Goal: Task Accomplishment & Management: Manage account settings

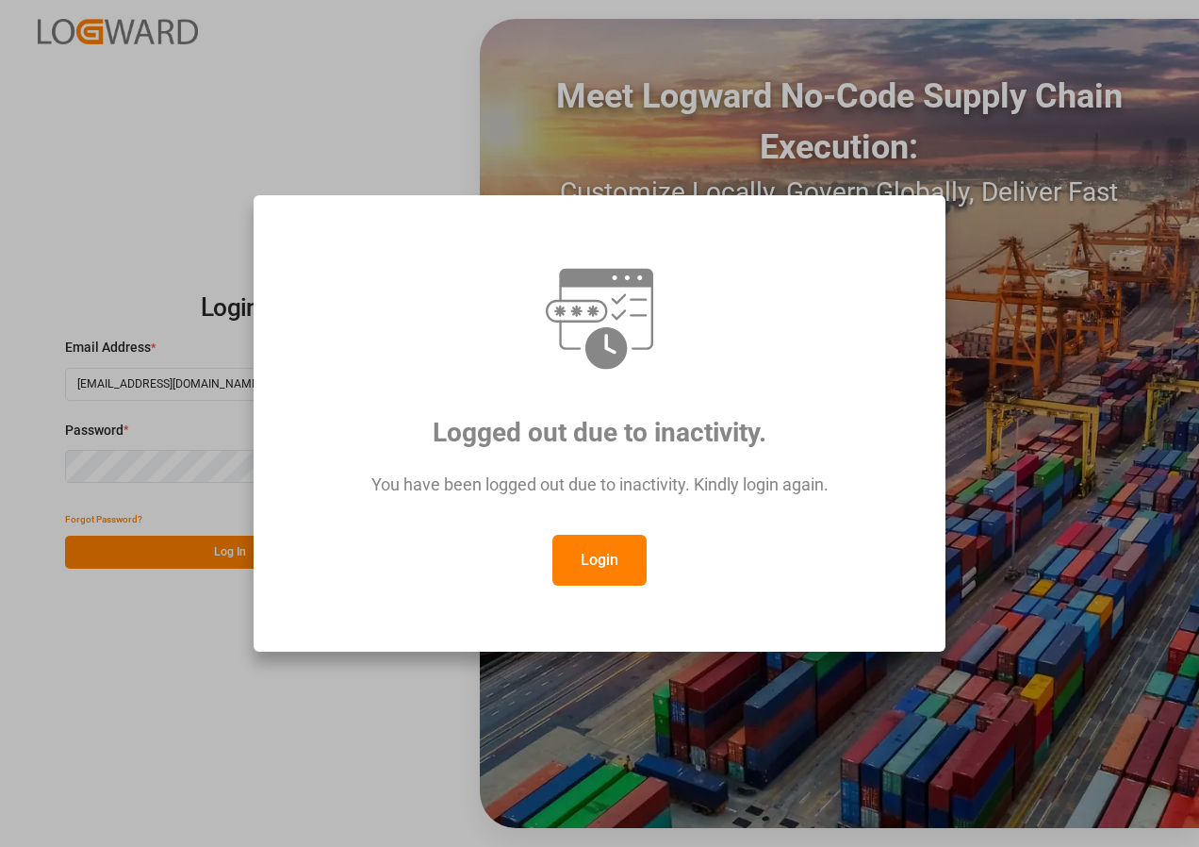
click at [587, 569] on button "Login" at bounding box center [600, 560] width 94 height 51
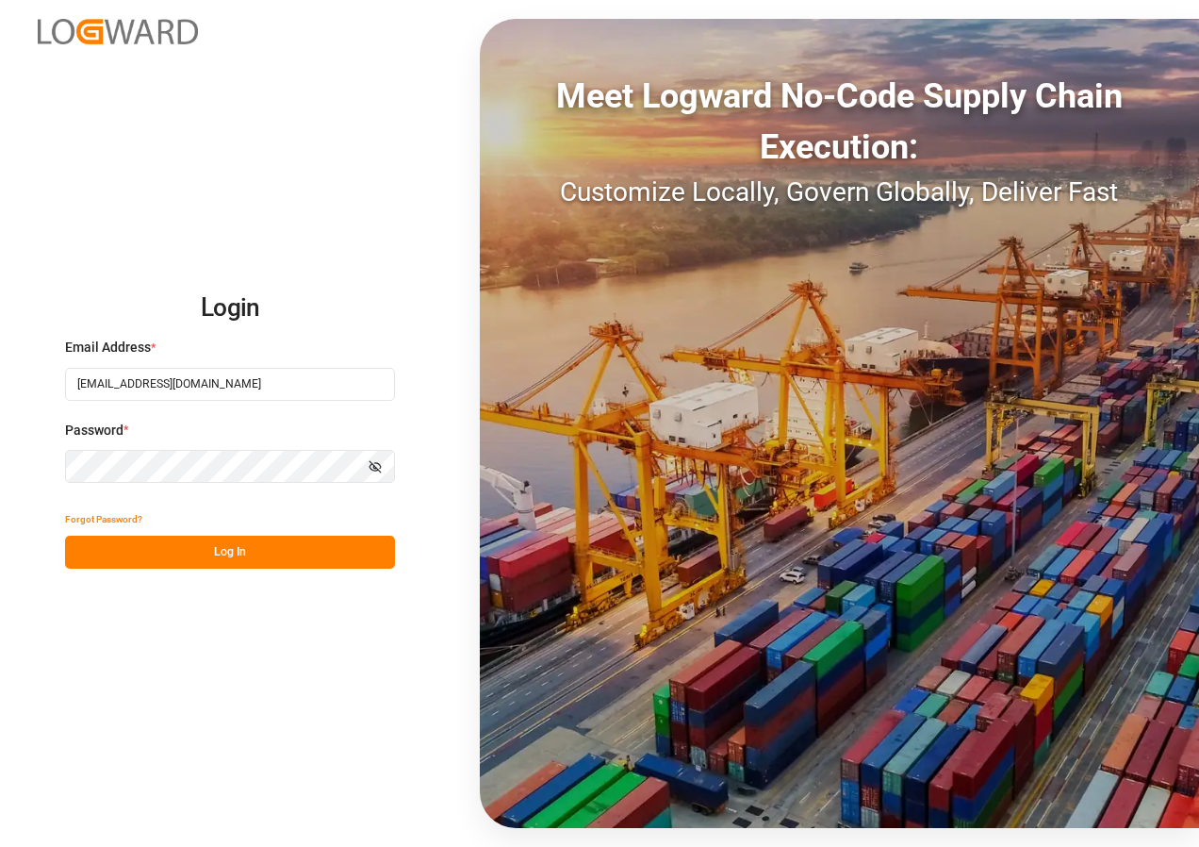
click at [204, 553] on button "Log In" at bounding box center [230, 552] width 330 height 33
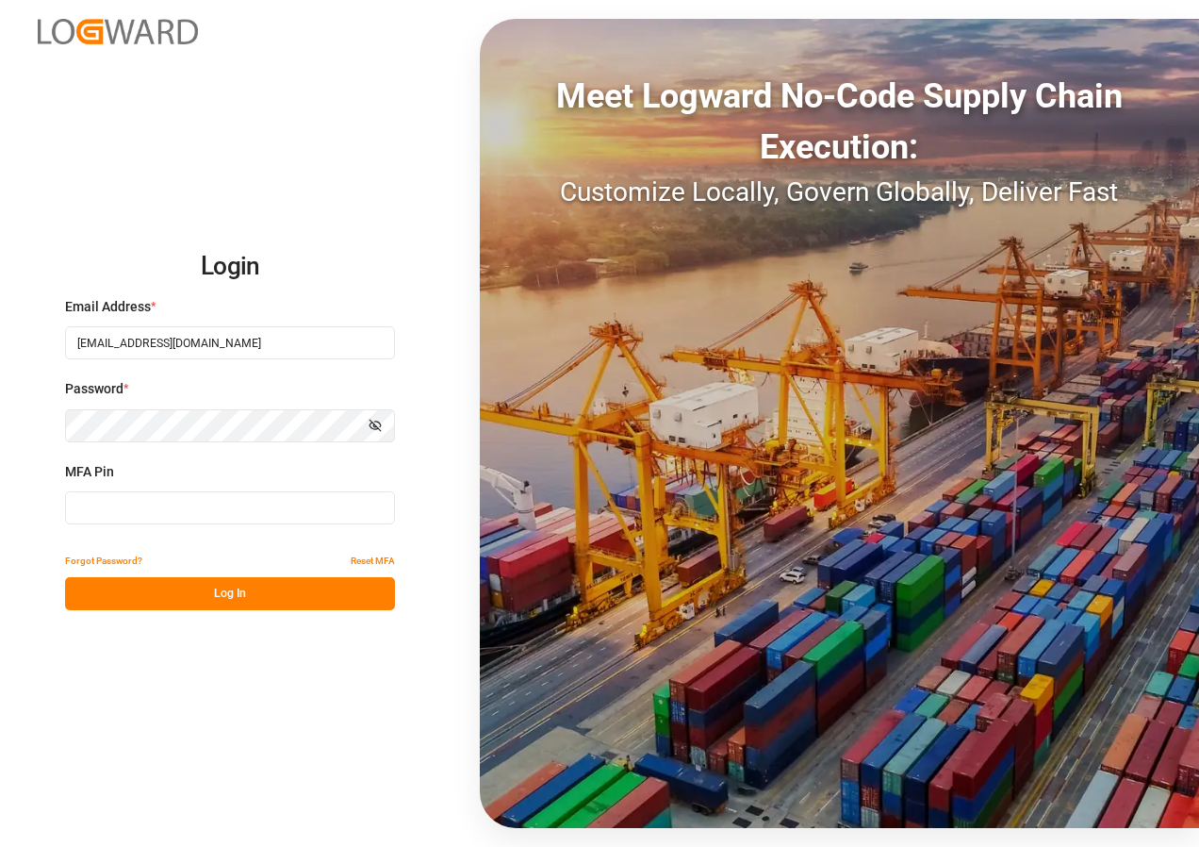
click at [119, 506] on input at bounding box center [230, 507] width 330 height 33
type input "752641"
click at [230, 594] on button "Log In" at bounding box center [230, 593] width 330 height 33
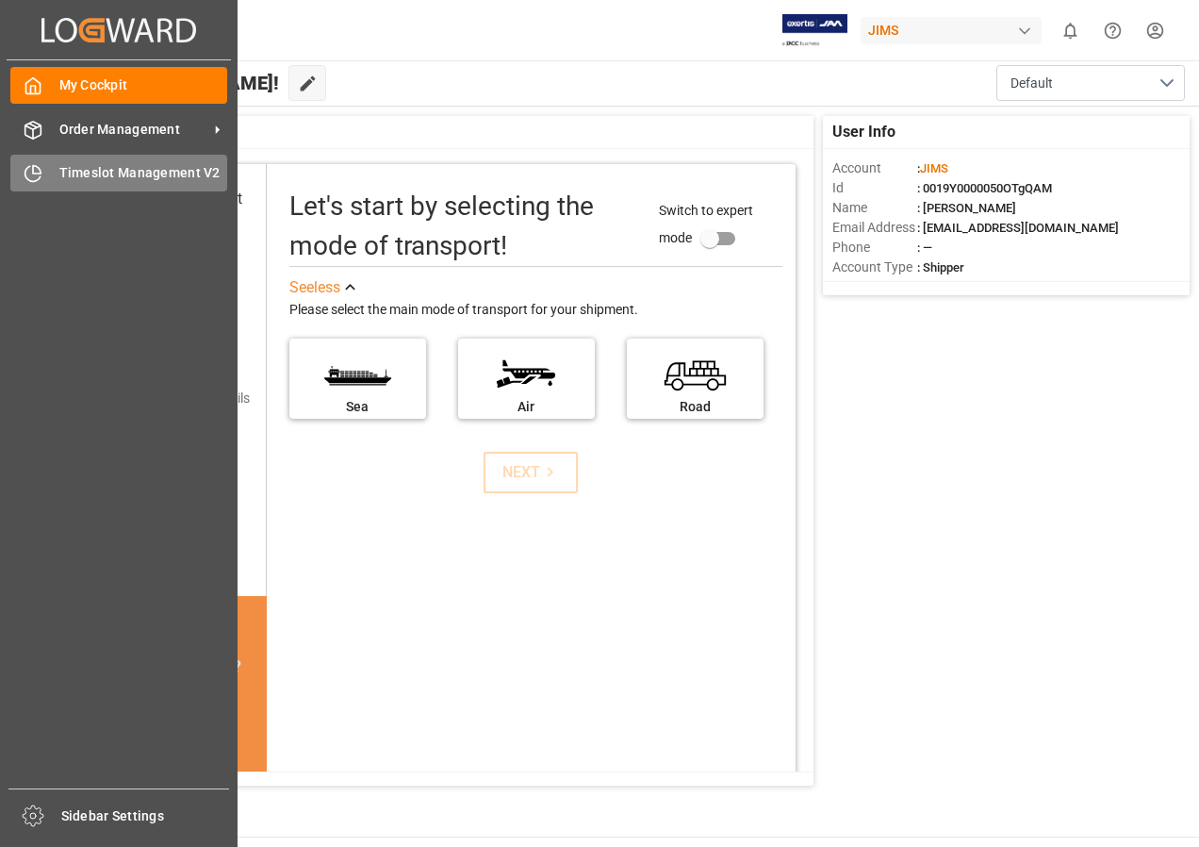
click at [85, 173] on span "Timeslot Management V2" at bounding box center [143, 173] width 169 height 20
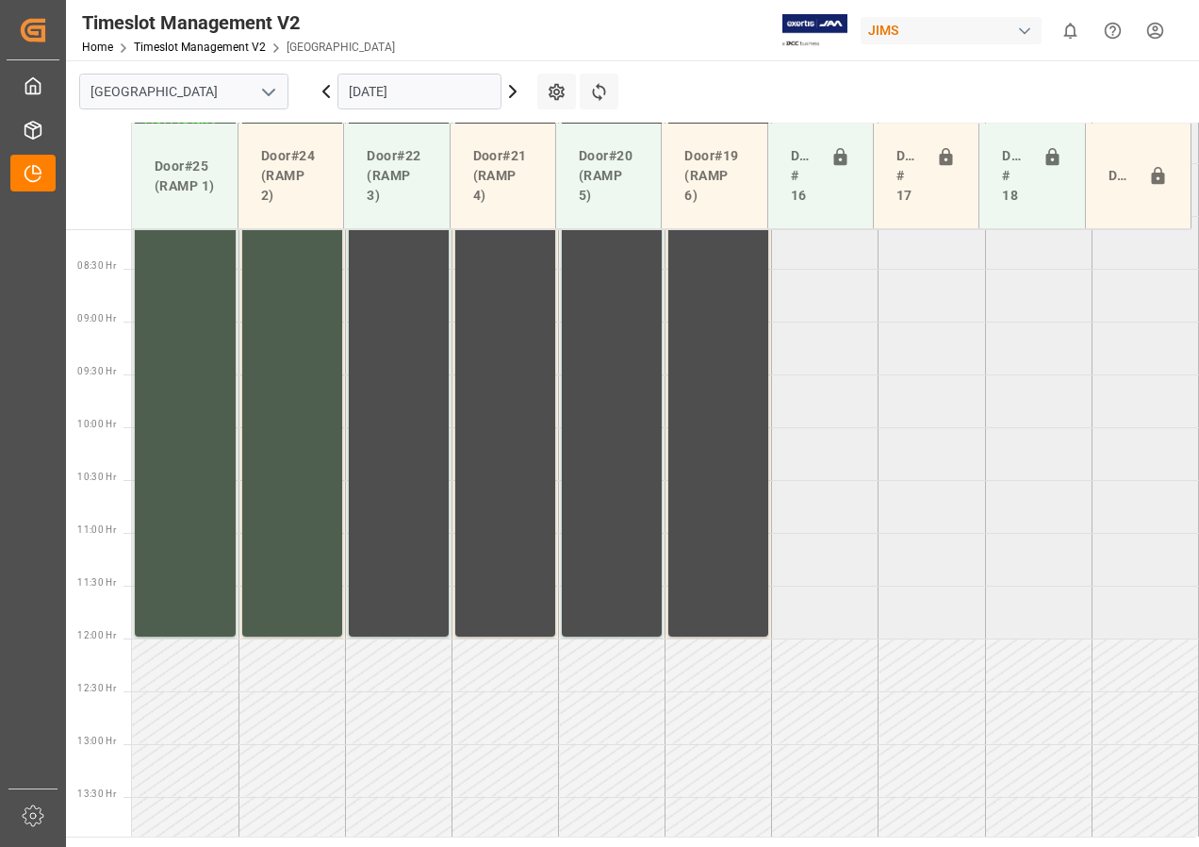
scroll to position [857, 0]
click at [516, 94] on icon at bounding box center [513, 91] width 23 height 23
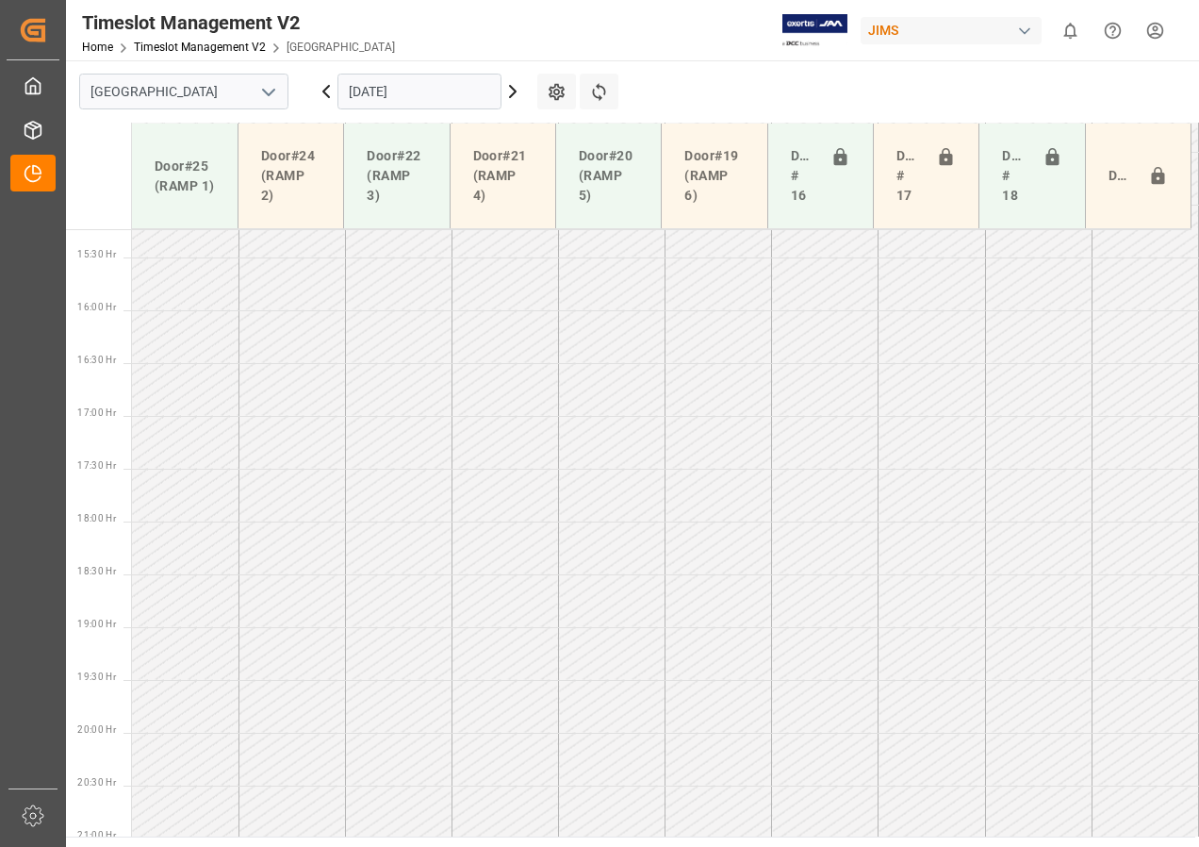
scroll to position [1611, 0]
click at [503, 91] on icon at bounding box center [513, 91] width 23 height 23
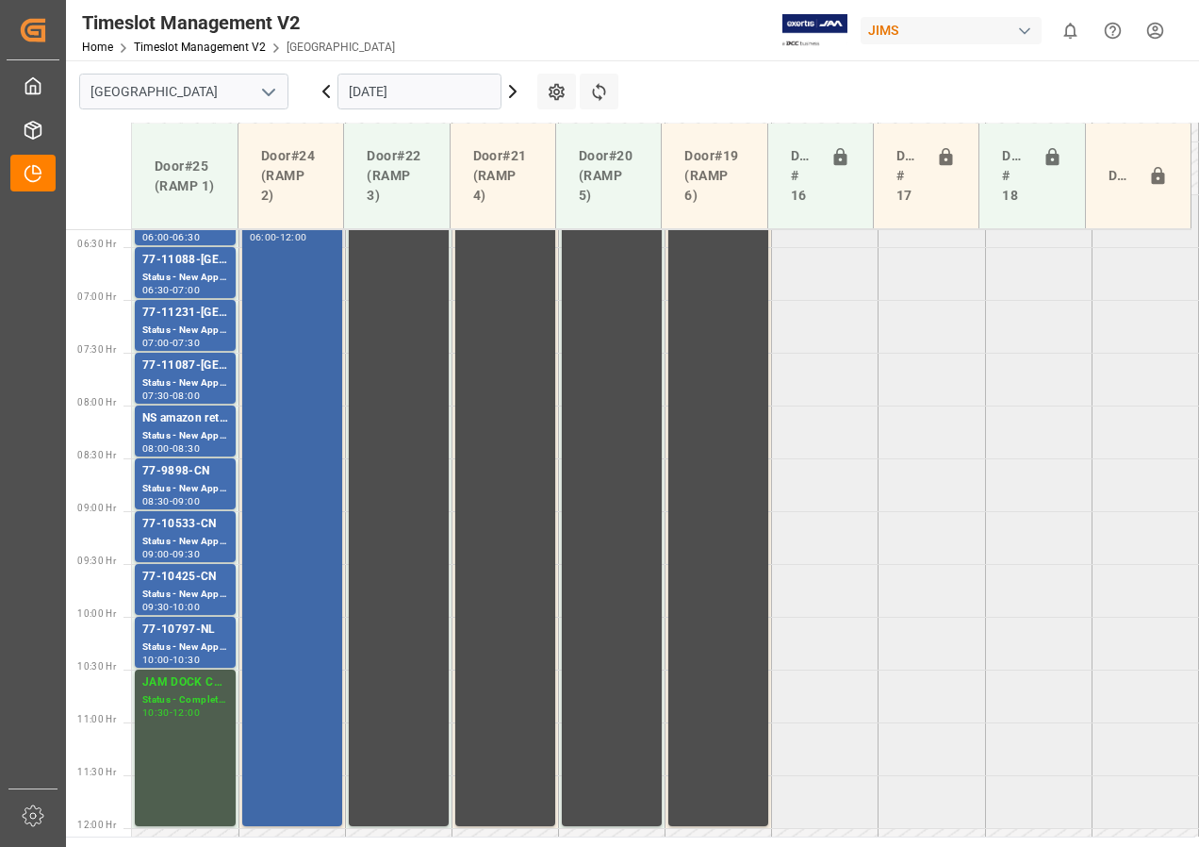
scroll to position [574, 0]
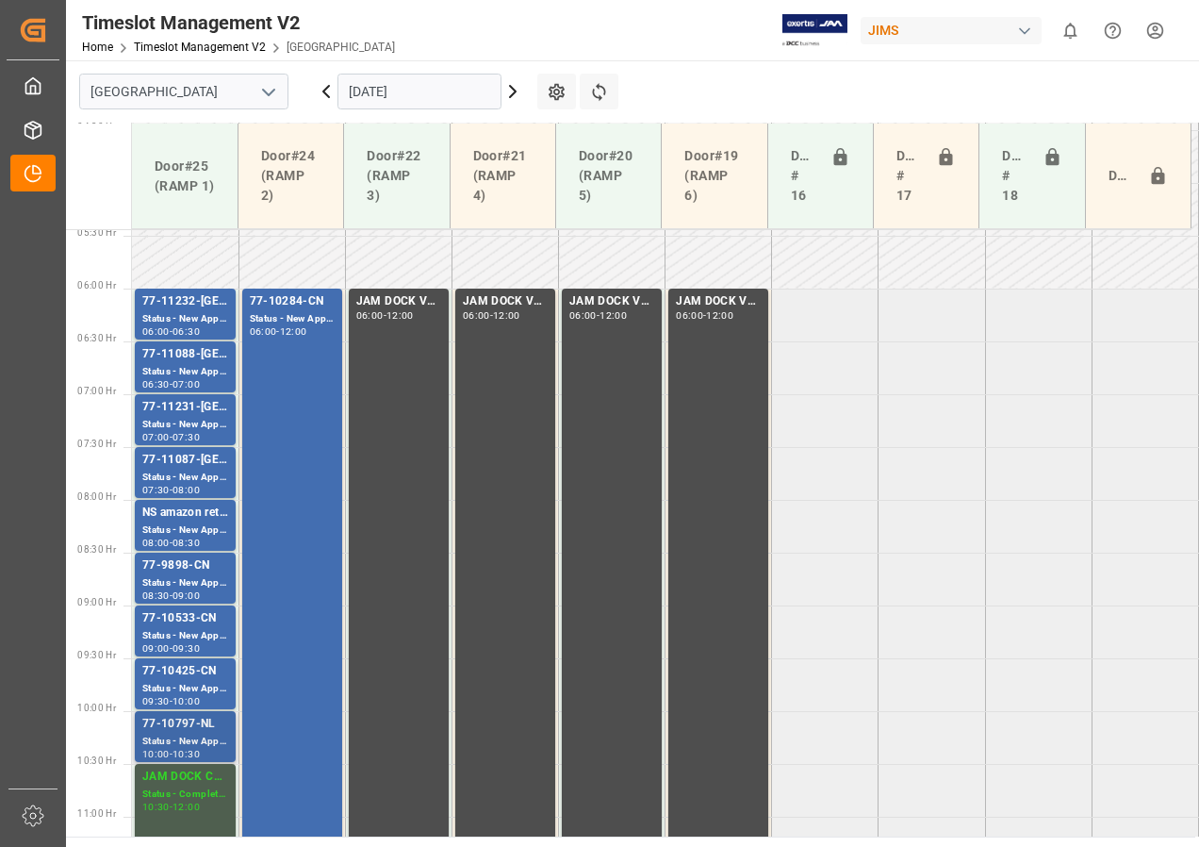
click at [195, 742] on div "Status - New Appointment" at bounding box center [185, 742] width 86 height 16
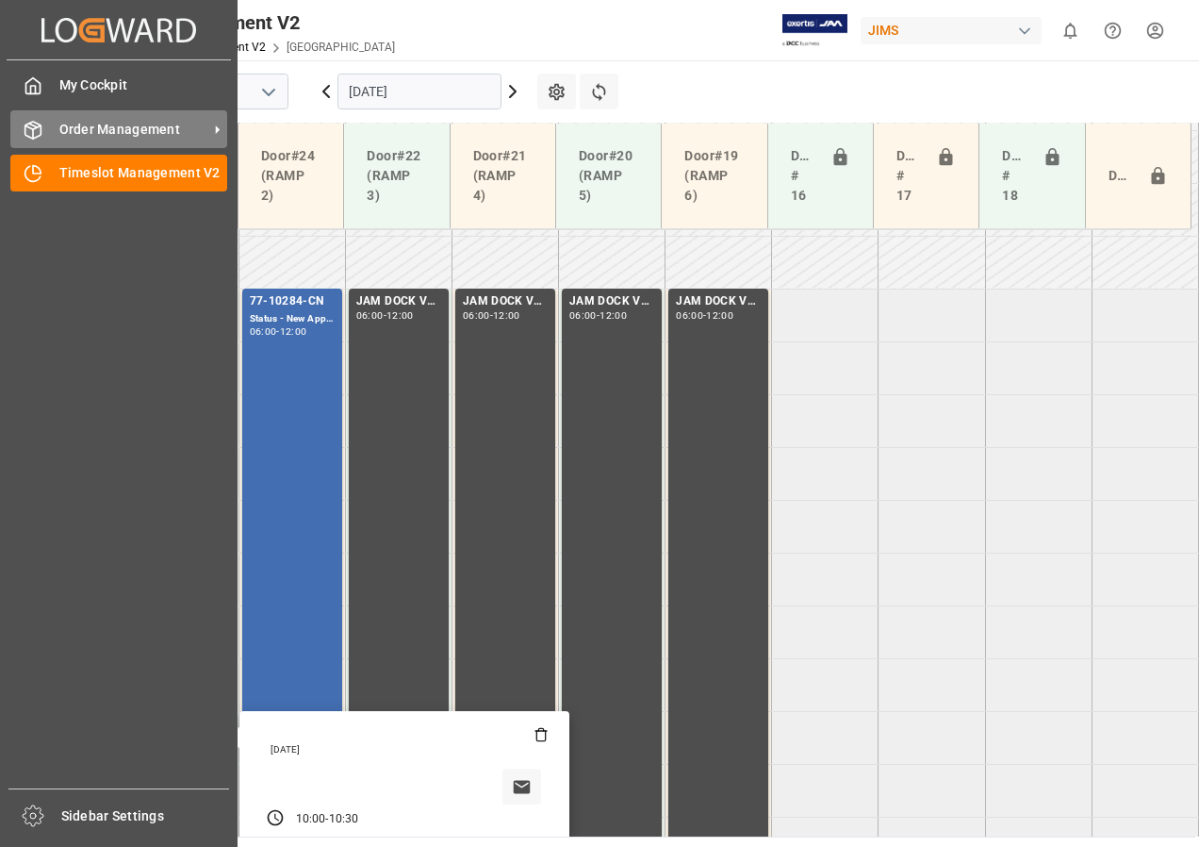
click at [70, 131] on span "Order Management" at bounding box center [133, 130] width 149 height 20
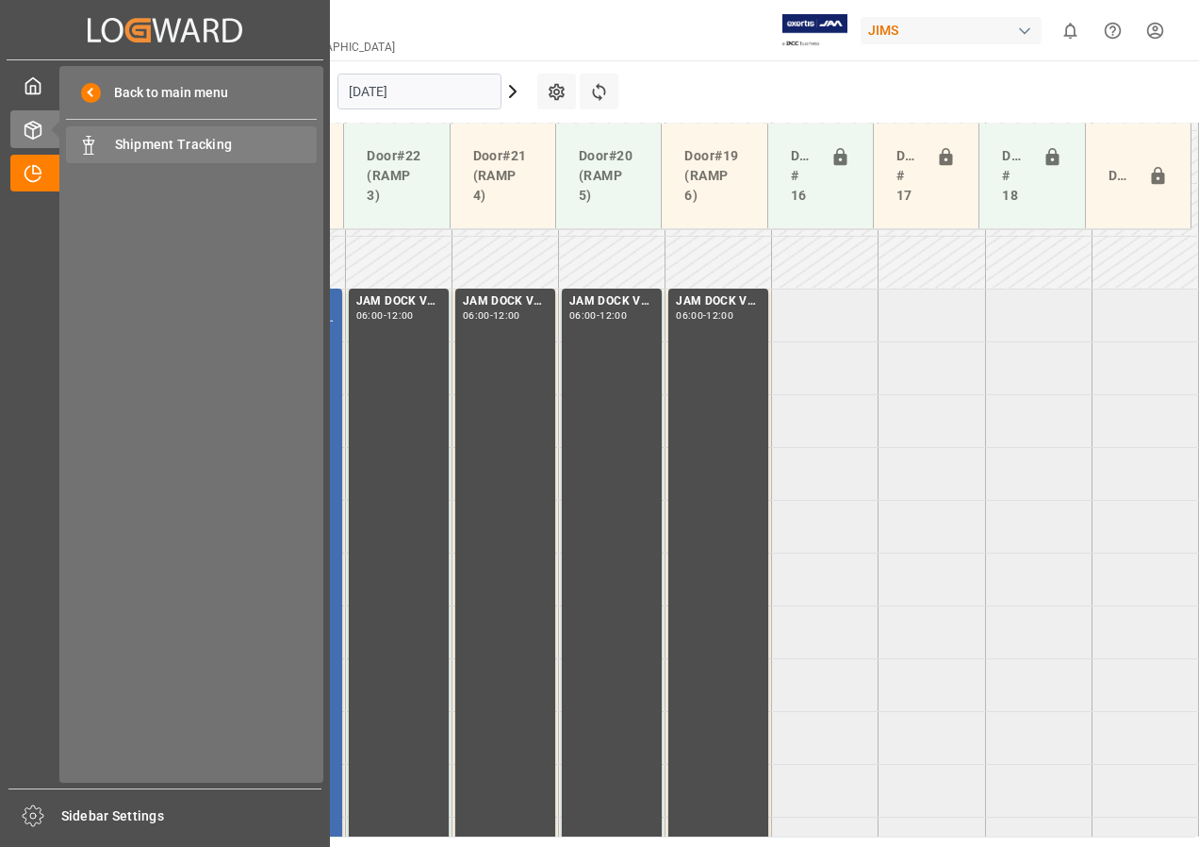
click at [143, 147] on span "Shipment Tracking" at bounding box center [216, 145] width 203 height 20
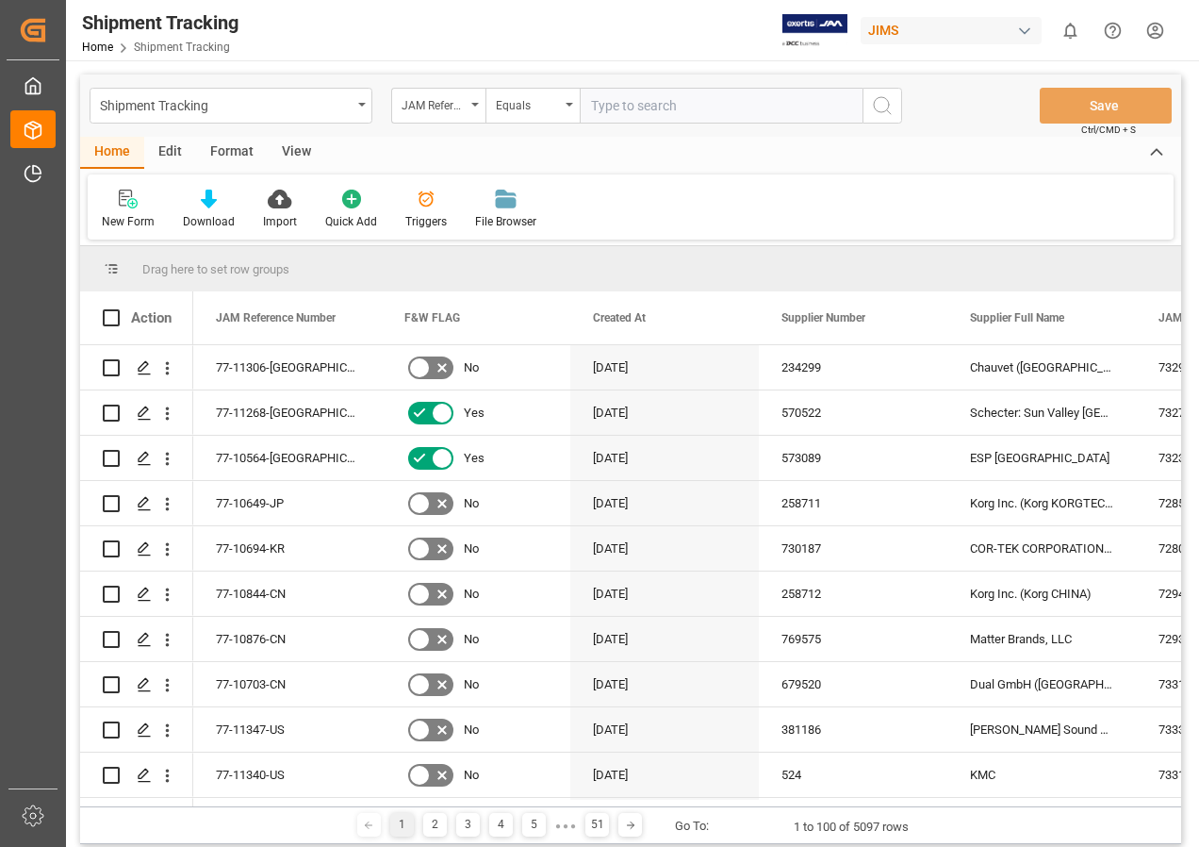
click at [288, 145] on div "View" at bounding box center [297, 153] width 58 height 32
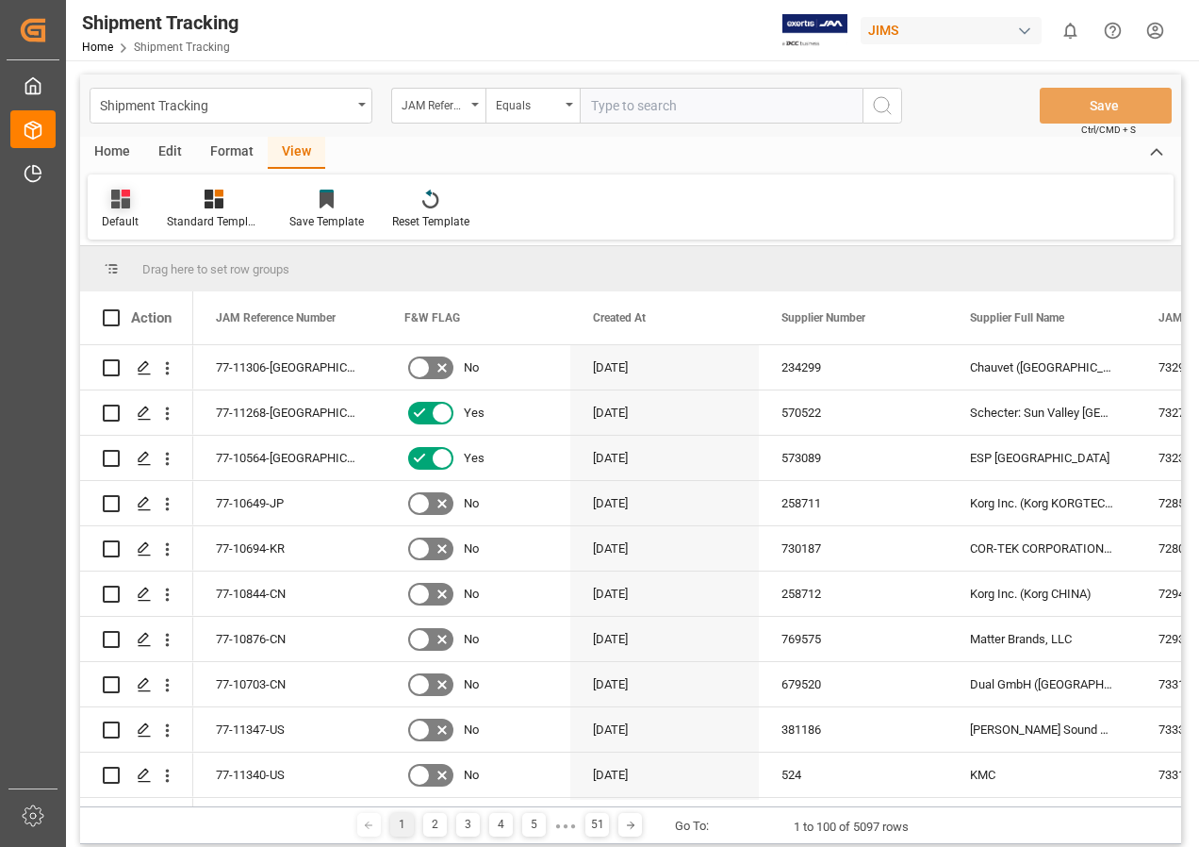
click at [112, 200] on icon at bounding box center [120, 199] width 19 height 19
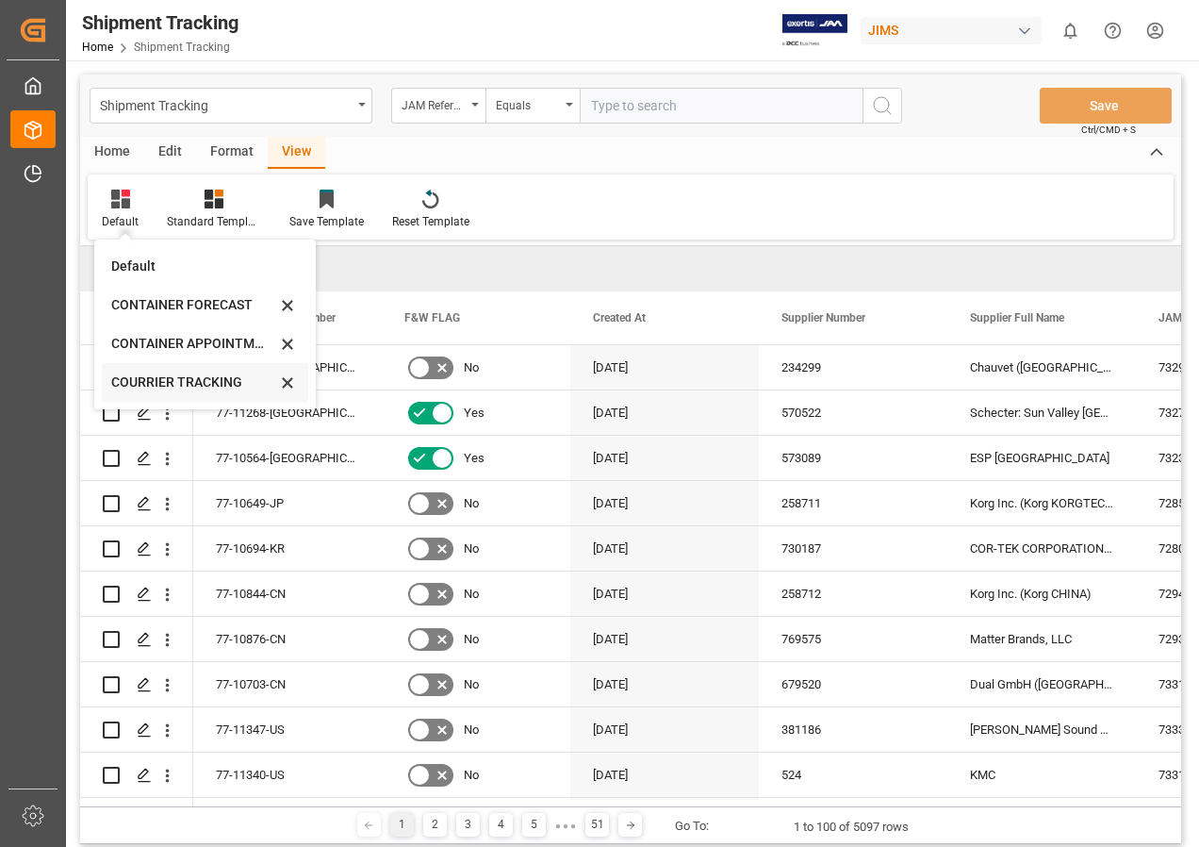
click at [175, 380] on div "COURRIER TRACKING" at bounding box center [193, 382] width 165 height 20
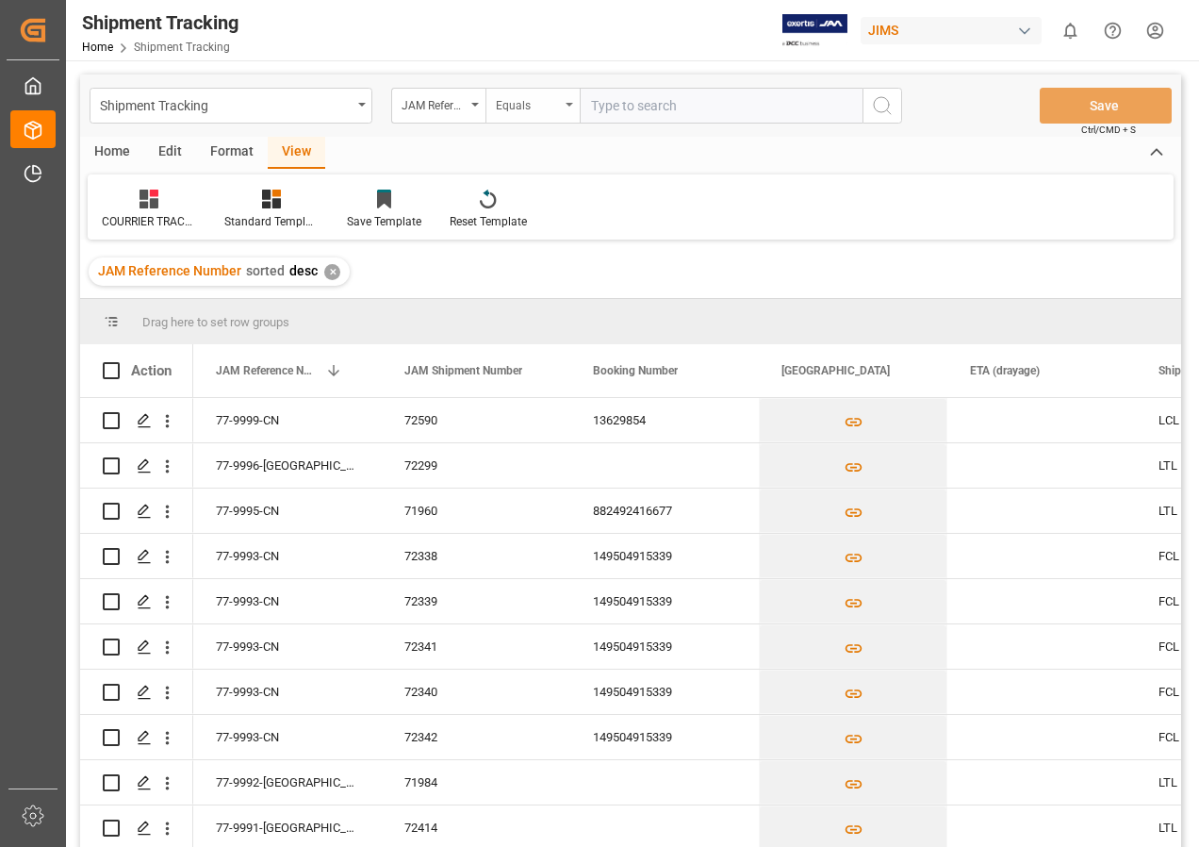
click at [570, 103] on icon "open menu" at bounding box center [570, 105] width 8 height 4
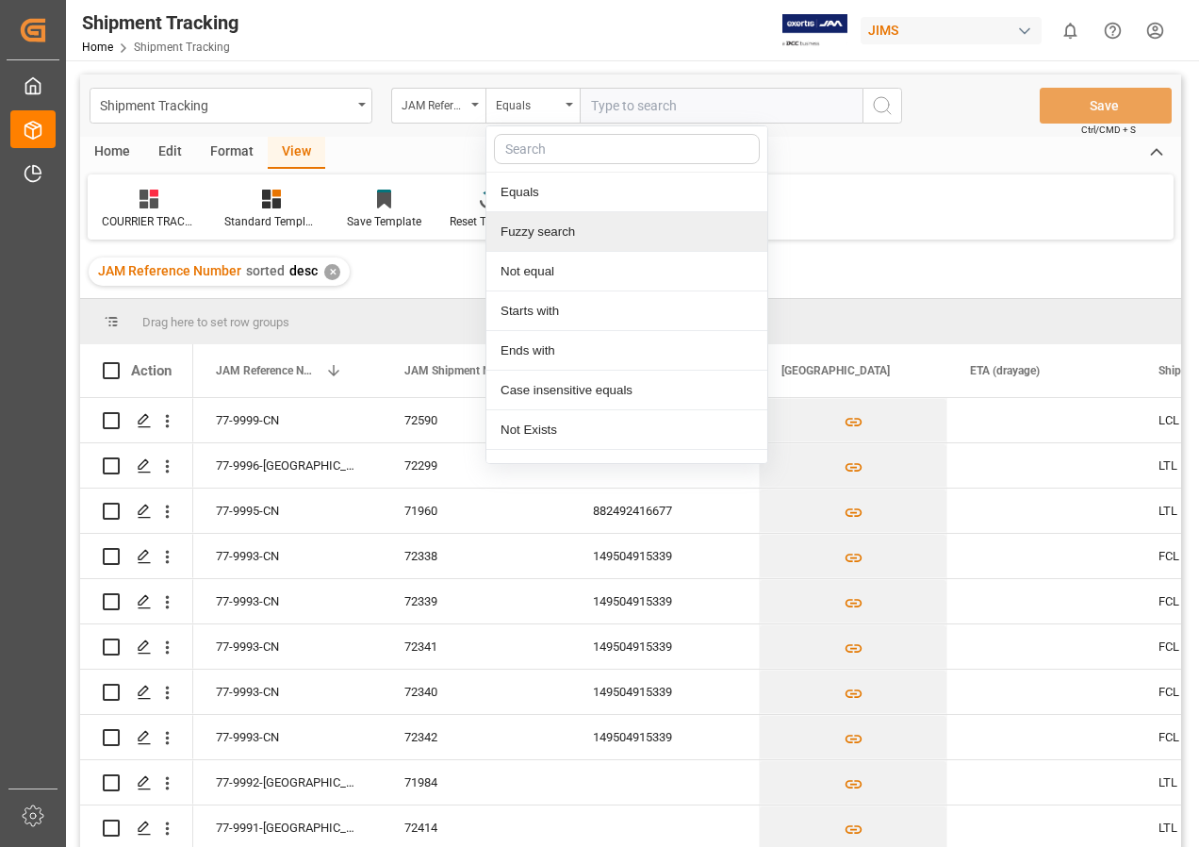
click at [547, 232] on div "Fuzzy search" at bounding box center [627, 232] width 281 height 40
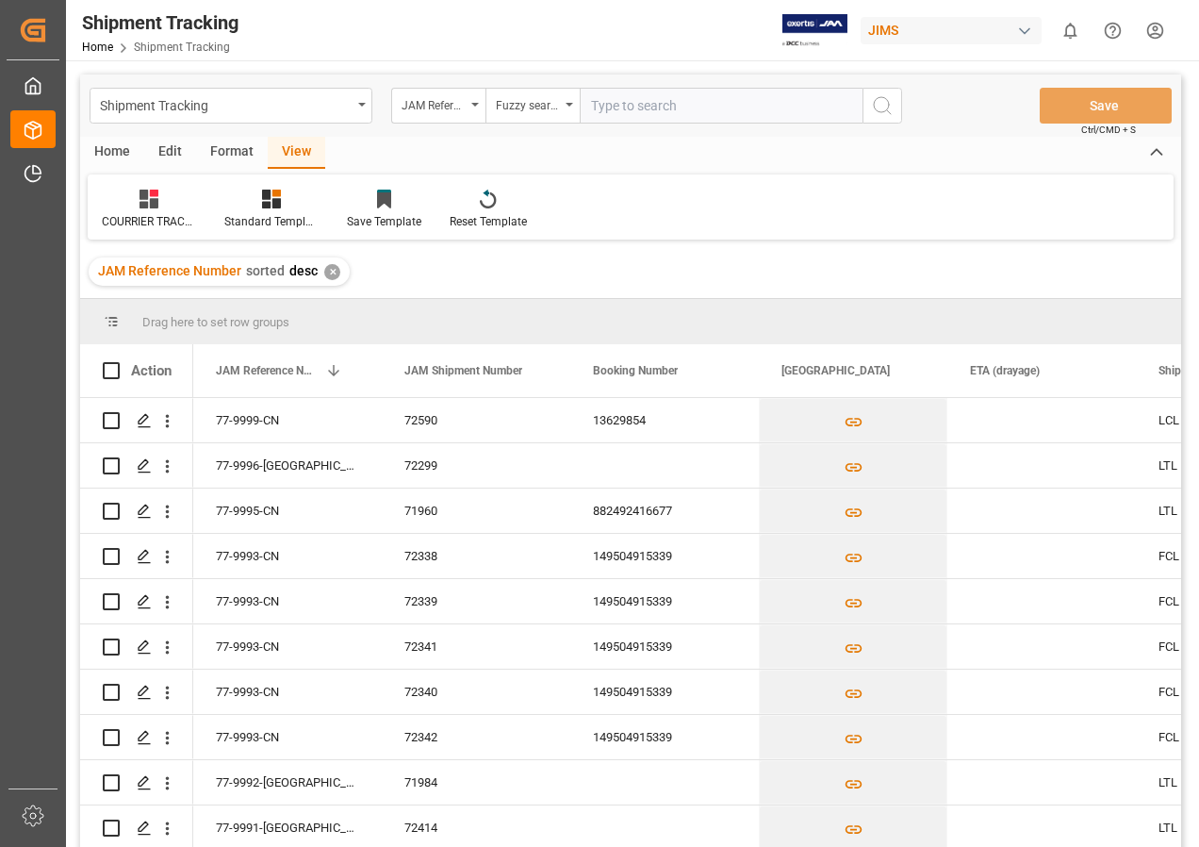
click at [623, 113] on input "text" at bounding box center [721, 106] width 283 height 36
type input "77-11319-gb"
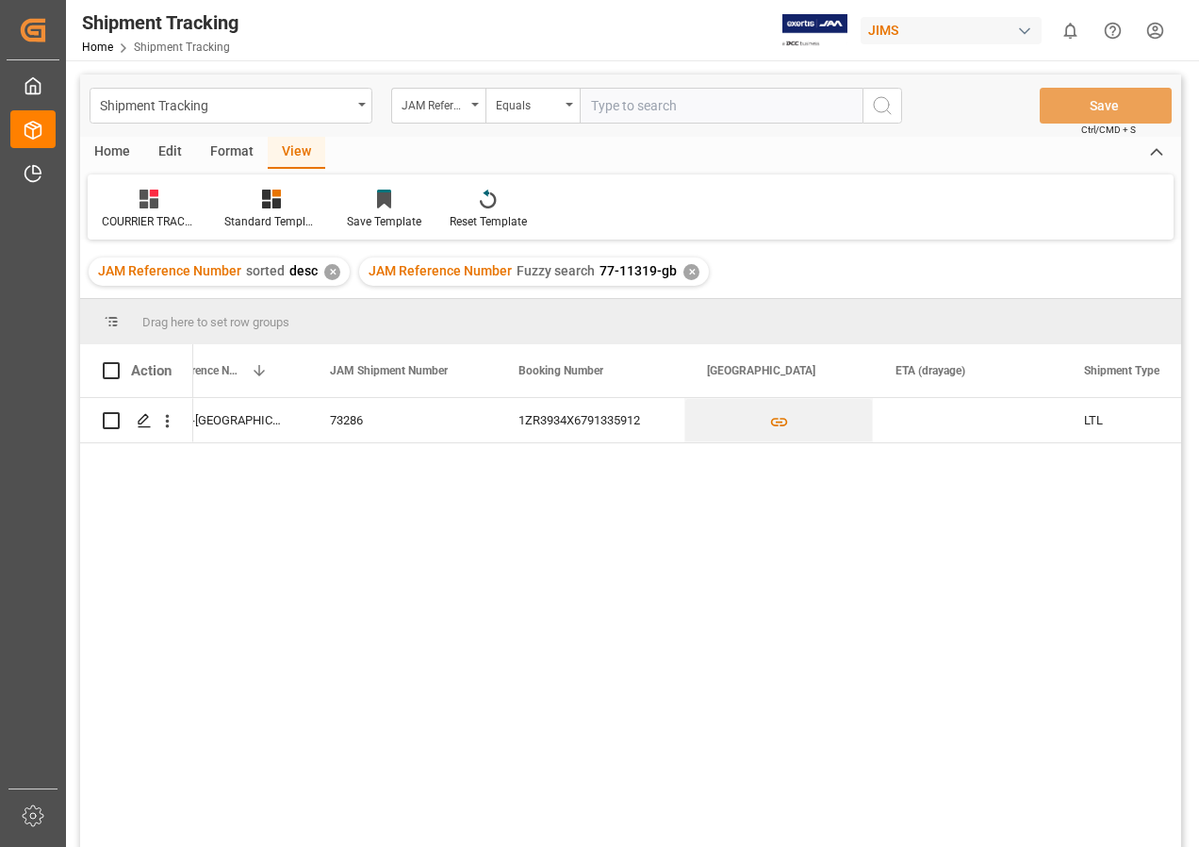
click at [684, 265] on div "✕" at bounding box center [692, 272] width 16 height 16
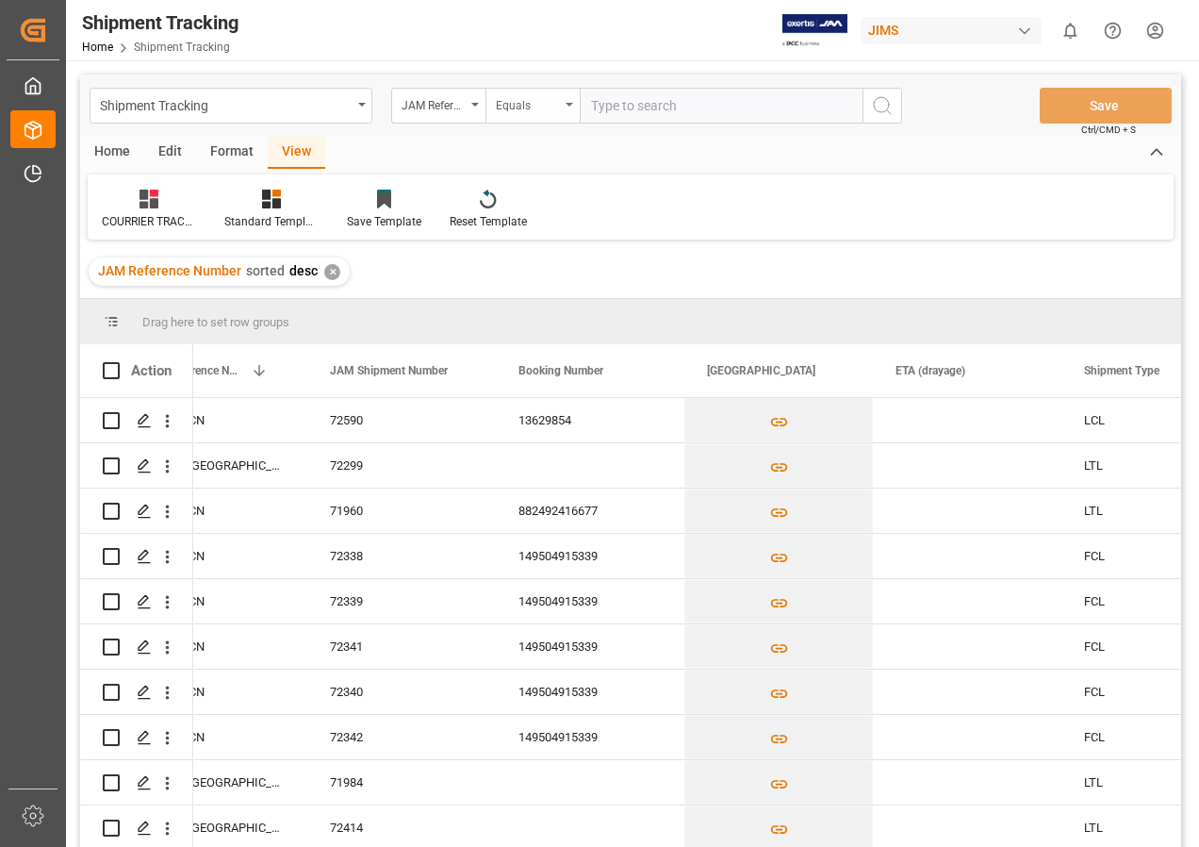
click at [566, 103] on icon "open menu" at bounding box center [570, 105] width 8 height 4
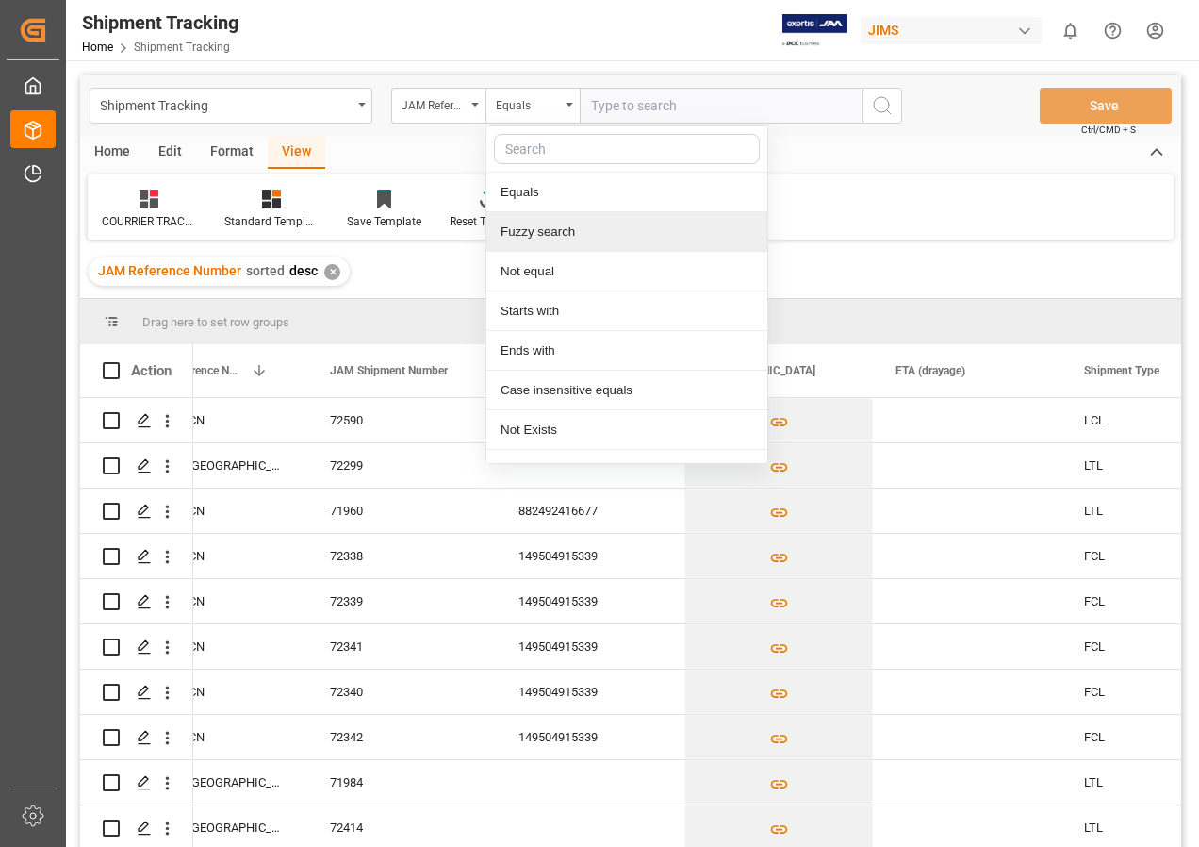
click at [534, 236] on div "Fuzzy search" at bounding box center [627, 232] width 281 height 40
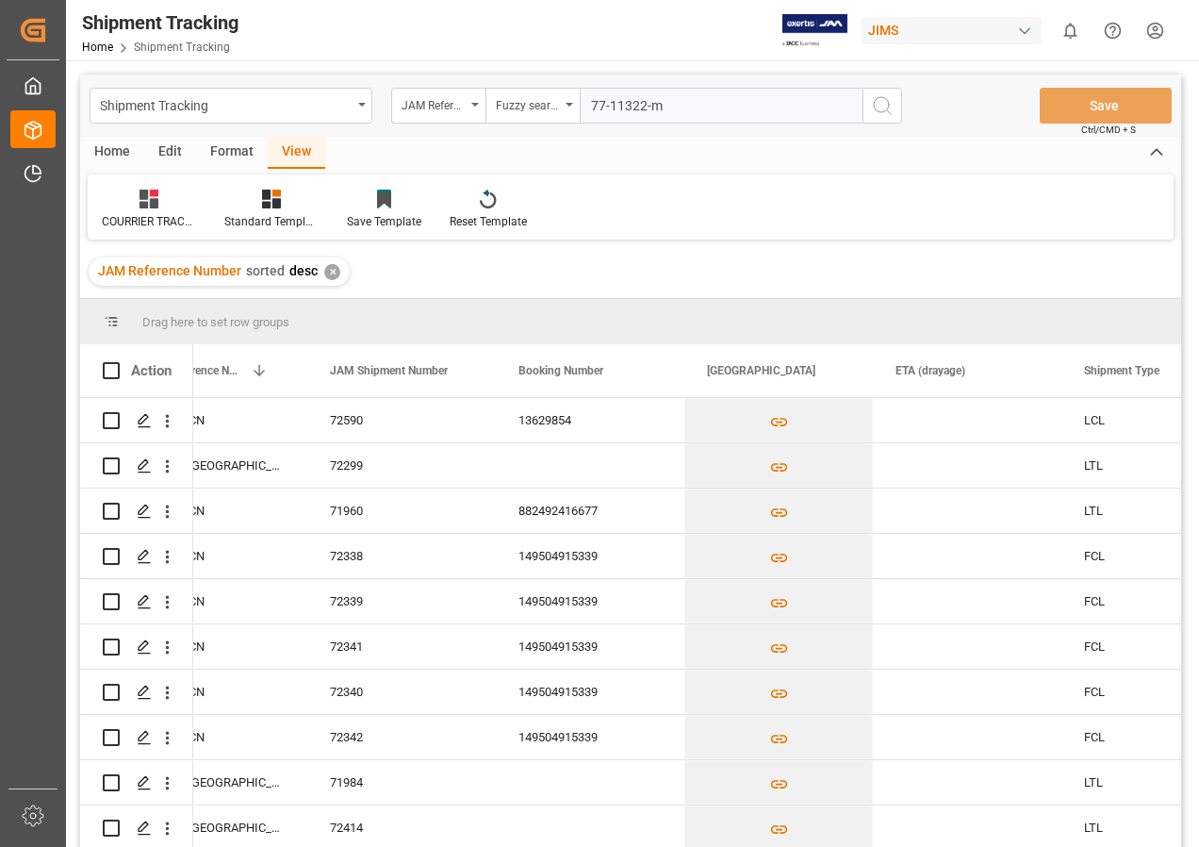
type input "77-11322-mx"
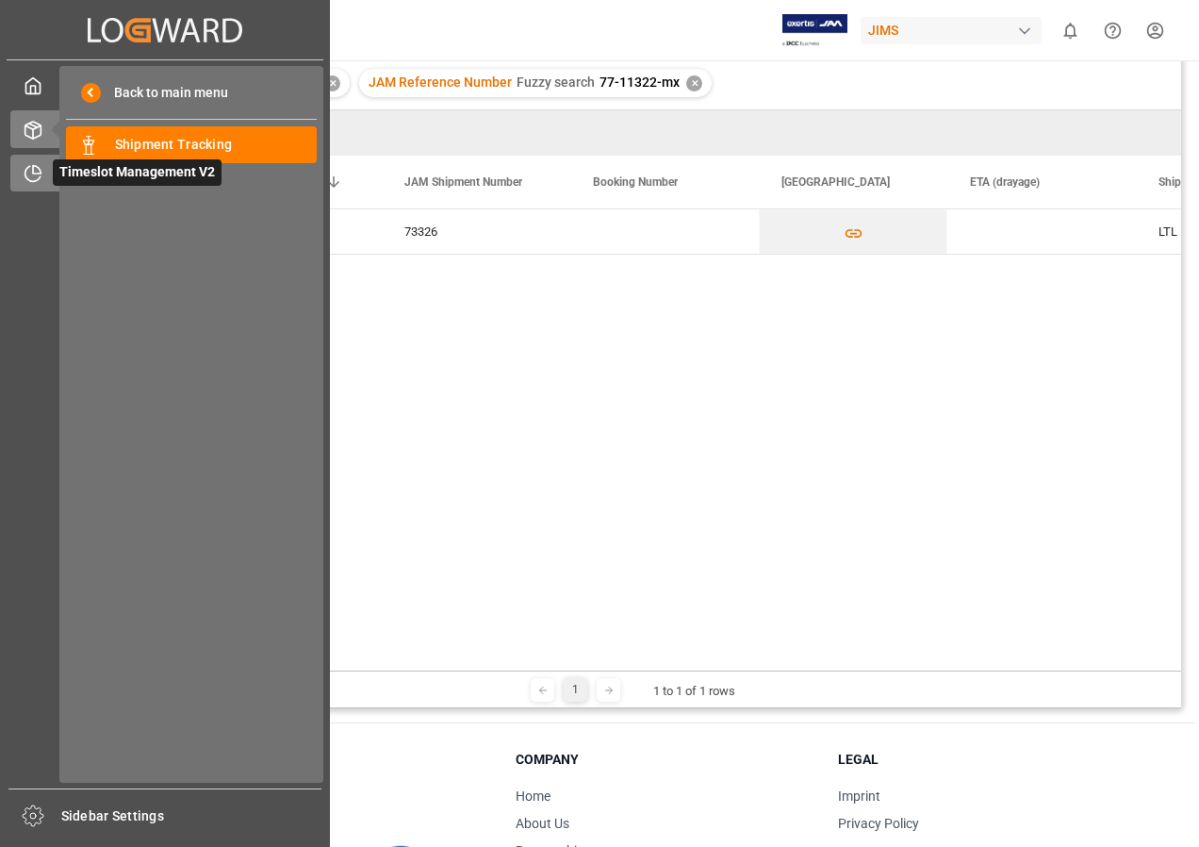
click at [92, 170] on span "Timeslot Management V2" at bounding box center [137, 172] width 169 height 26
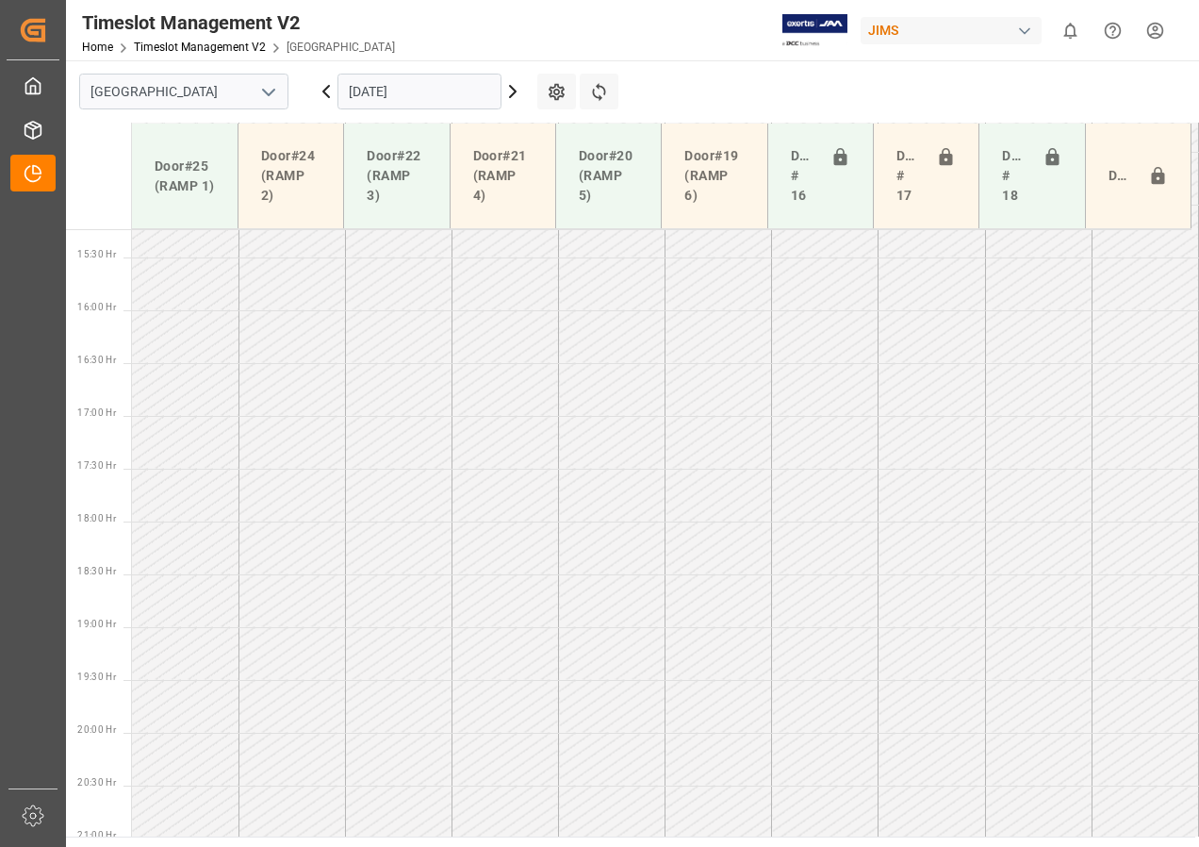
scroll to position [1611, 0]
click at [511, 86] on icon at bounding box center [513, 91] width 6 height 11
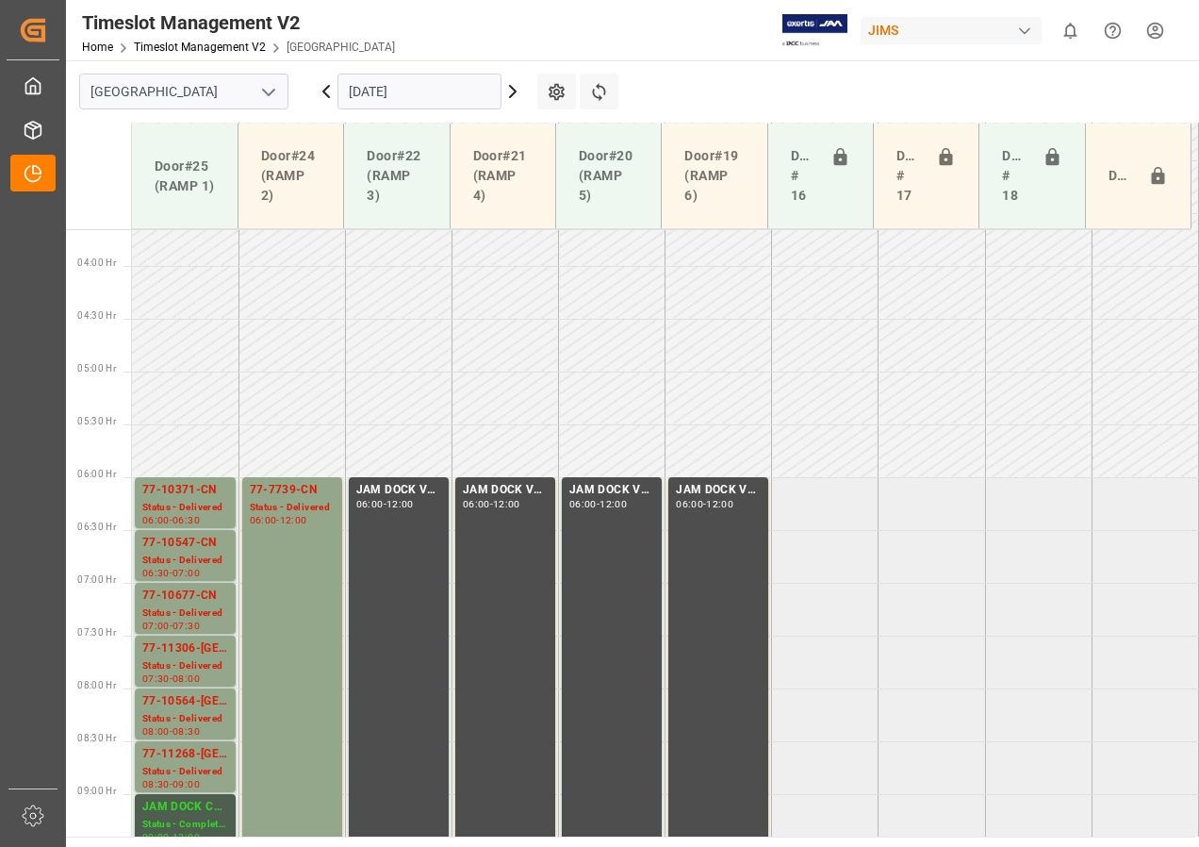
click at [511, 86] on icon at bounding box center [513, 91] width 6 height 11
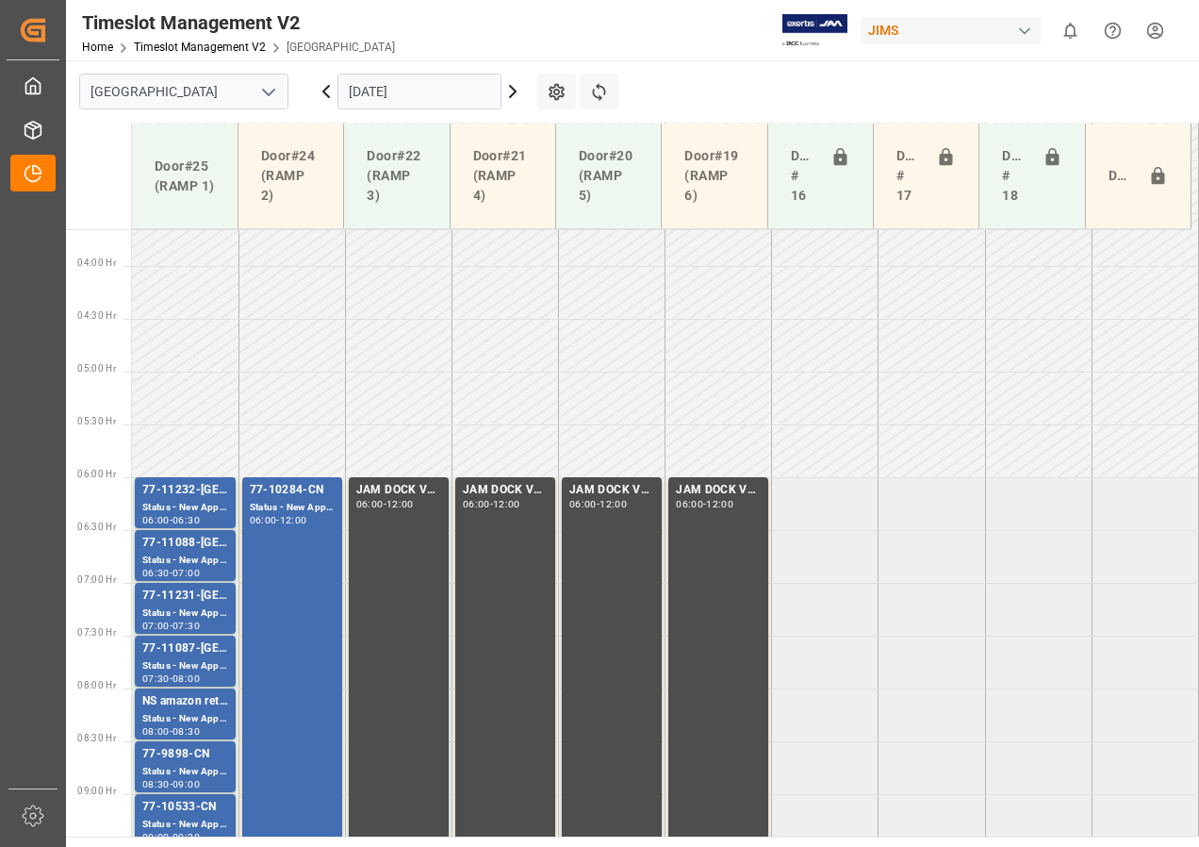
click at [511, 86] on icon at bounding box center [513, 91] width 6 height 11
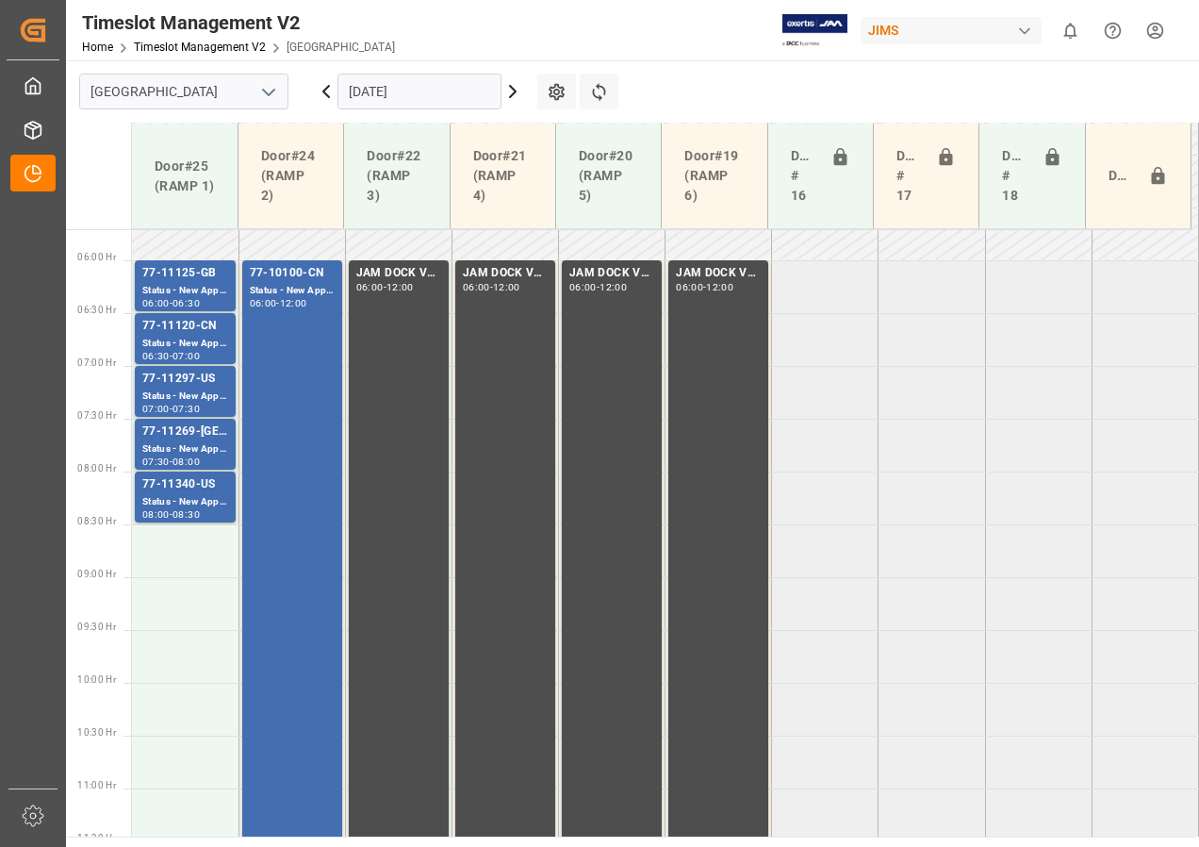
scroll to position [574, 0]
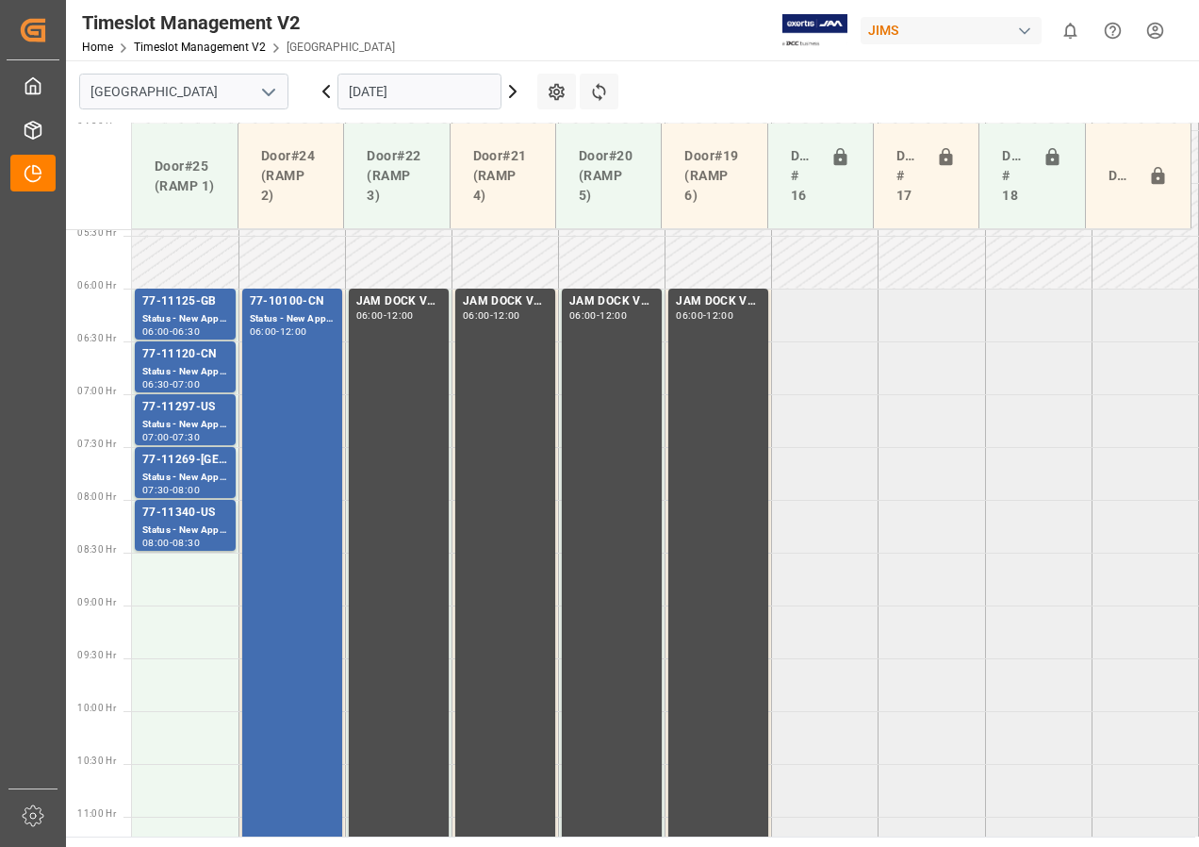
click at [508, 91] on icon at bounding box center [513, 91] width 23 height 23
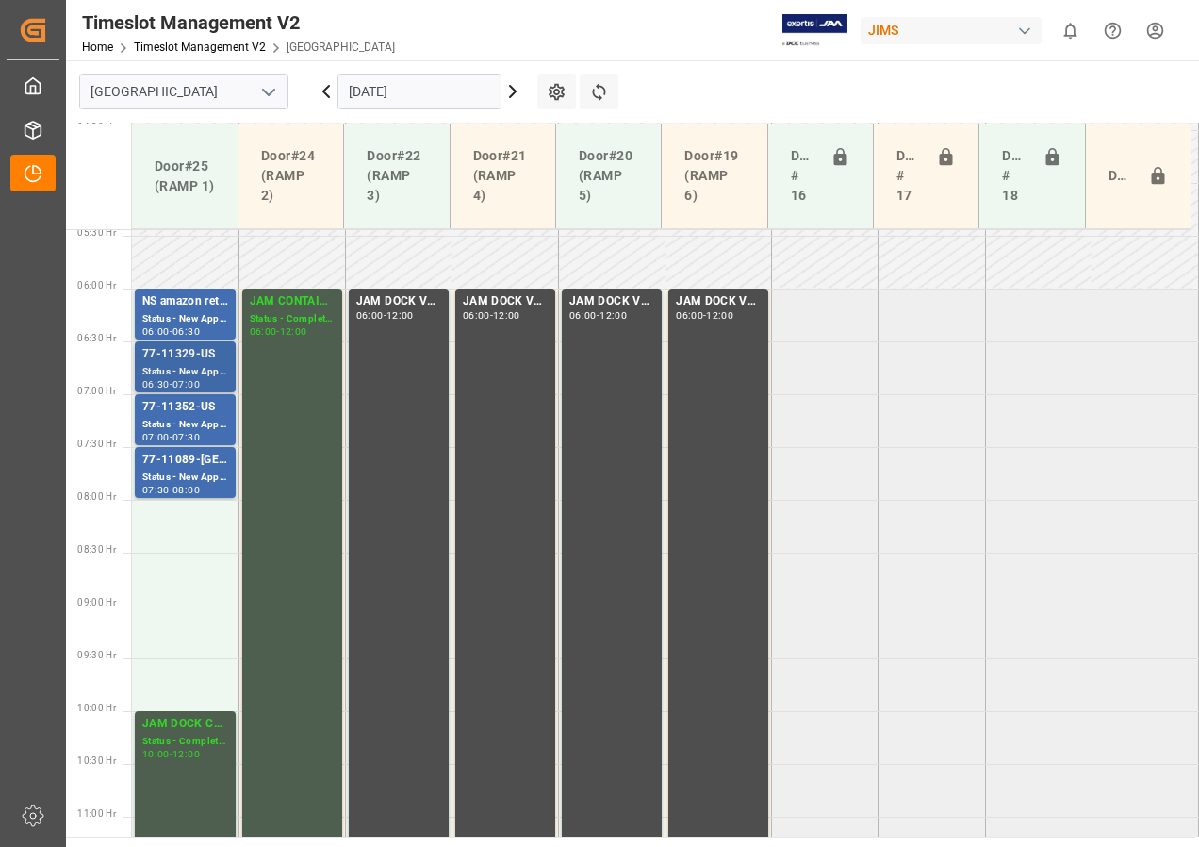
click at [198, 370] on div "Status - New Appointment" at bounding box center [185, 372] width 86 height 16
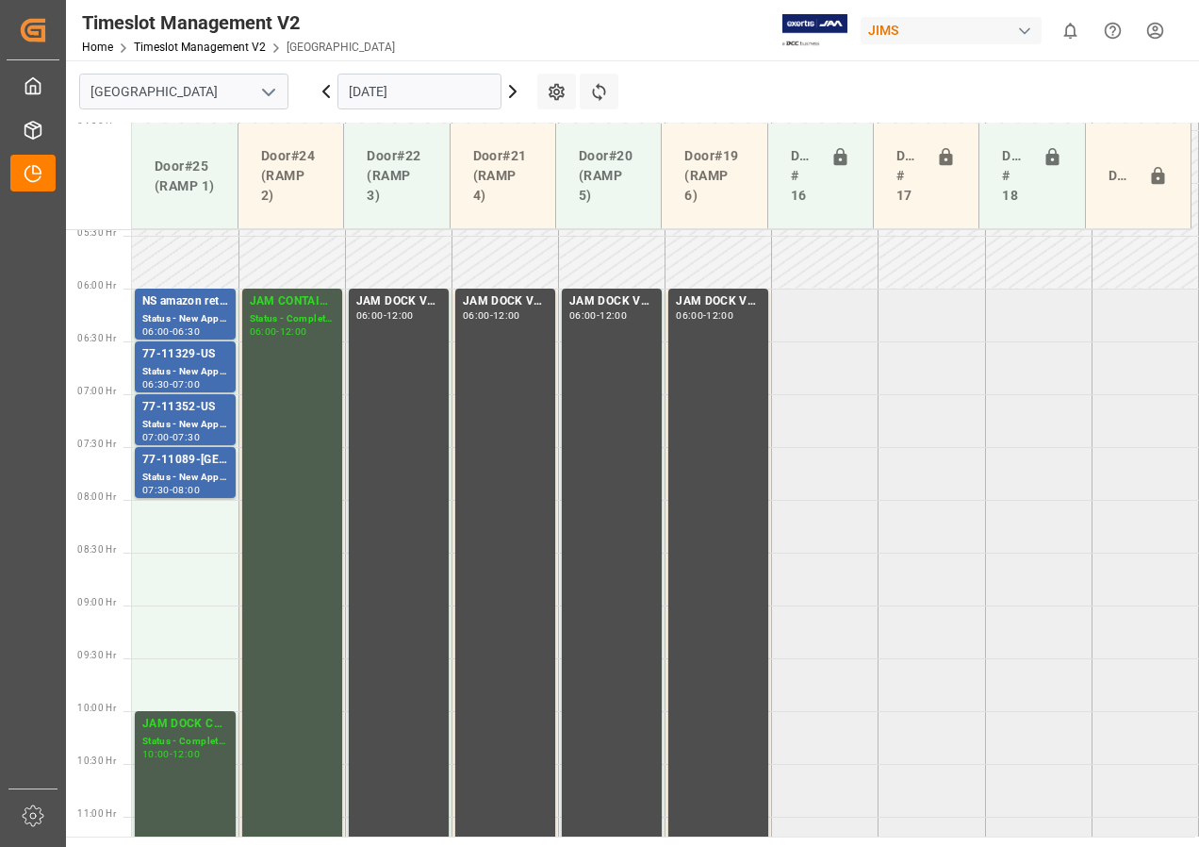
click at [321, 91] on icon at bounding box center [326, 91] width 23 height 23
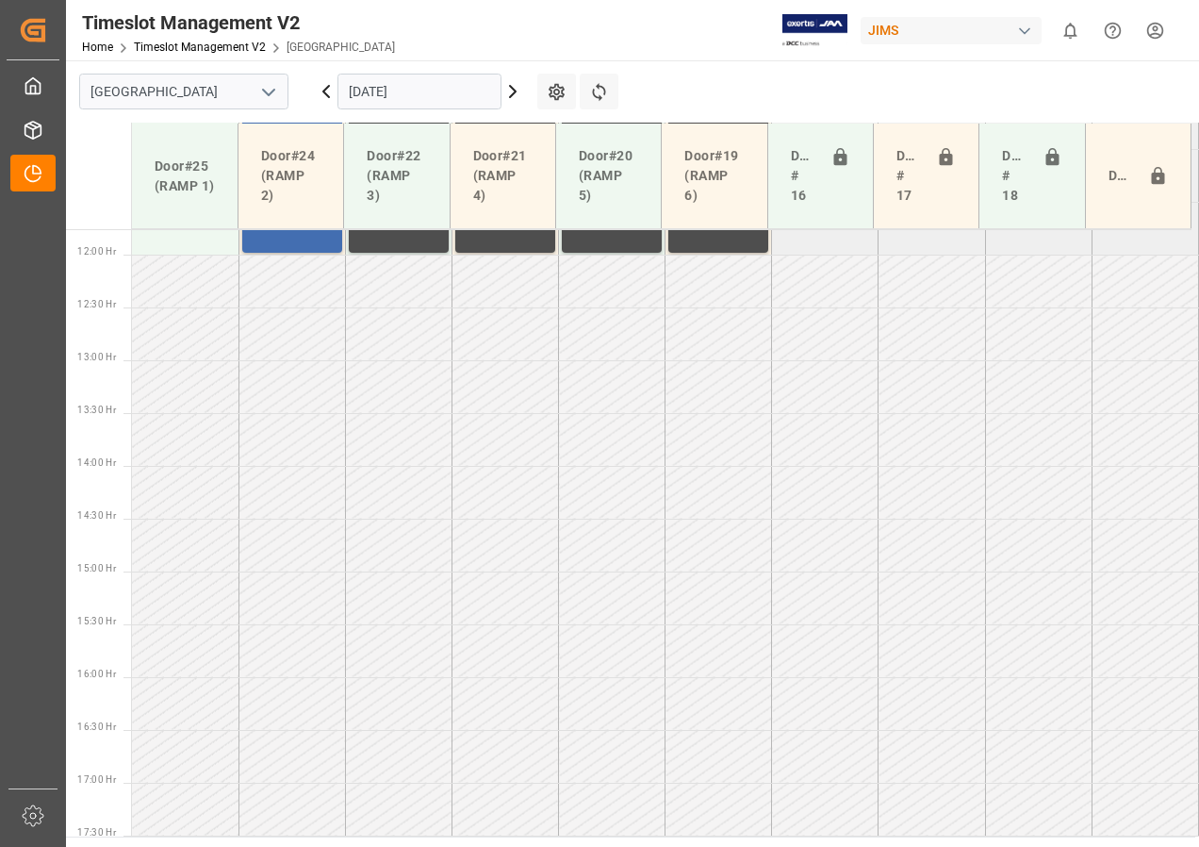
click at [382, 95] on input "[DATE]" at bounding box center [420, 92] width 164 height 36
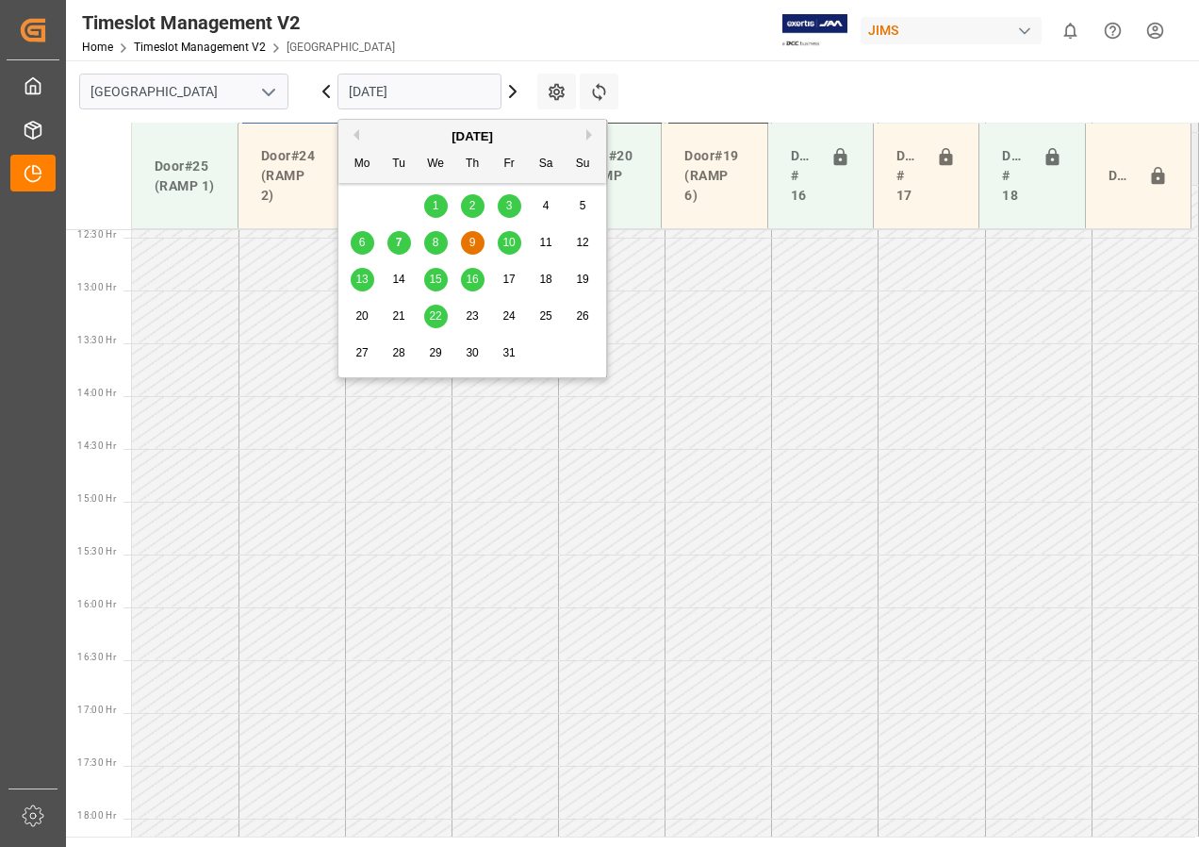
scroll to position [1611, 0]
click at [360, 238] on span "6" at bounding box center [362, 242] width 7 height 13
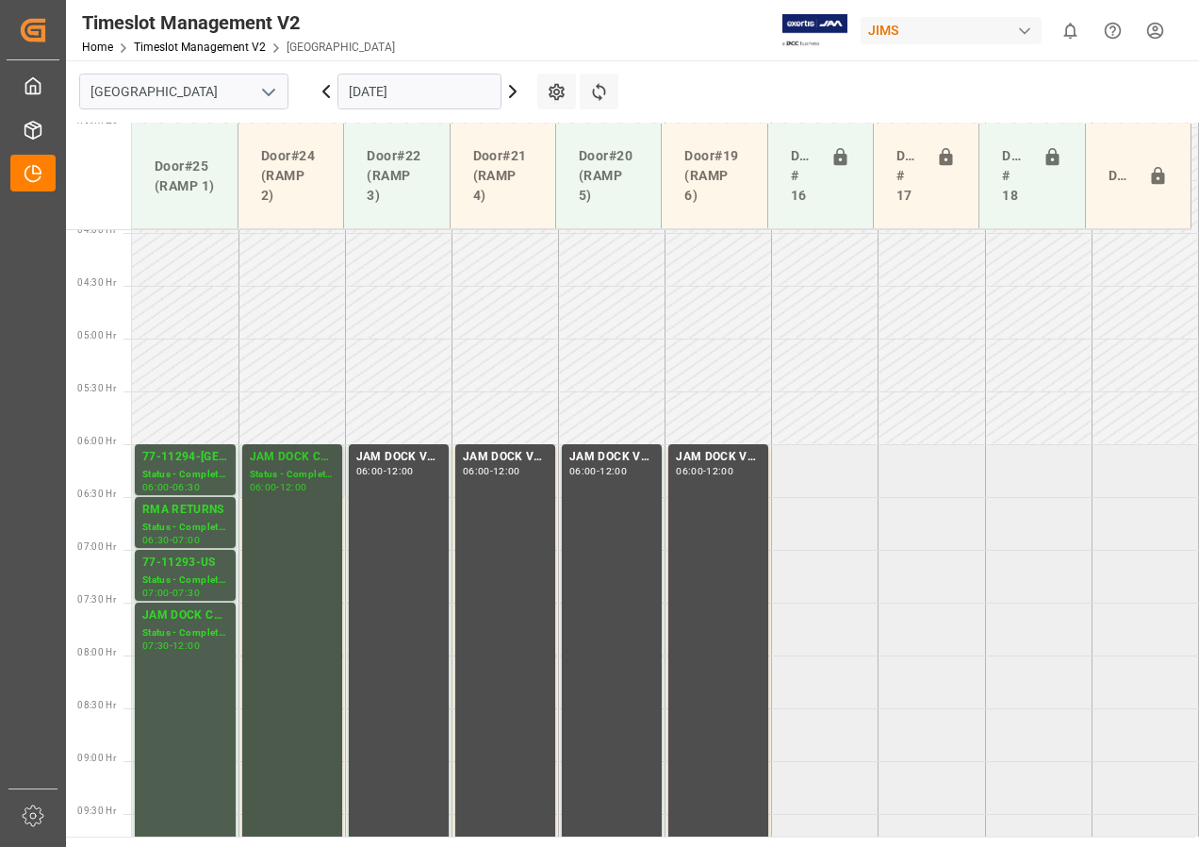
scroll to position [453, 0]
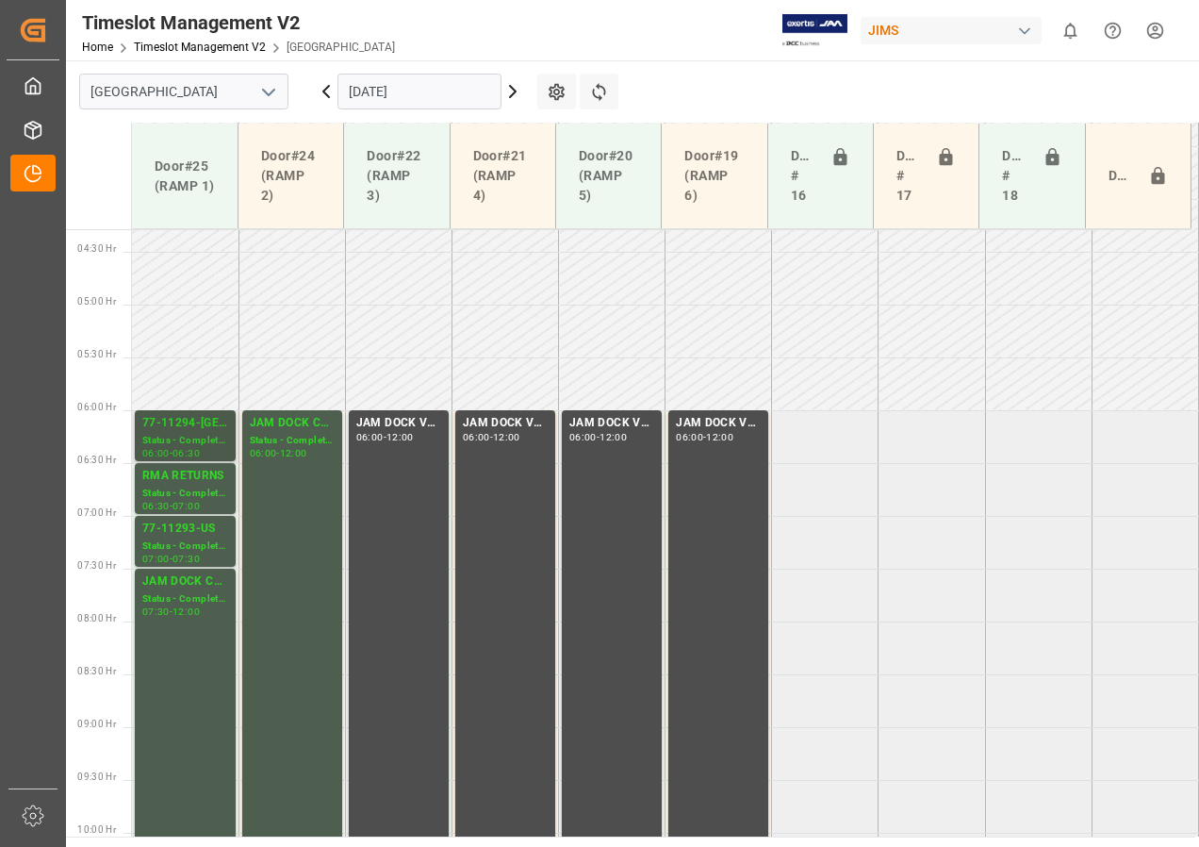
click at [206, 417] on div "77-11294-[GEOGRAPHIC_DATA]" at bounding box center [185, 423] width 86 height 19
click at [198, 485] on div "RMA RETURNS" at bounding box center [185, 476] width 86 height 19
click at [200, 538] on div "Status - Completed" at bounding box center [185, 546] width 86 height 16
click at [353, 91] on input "[DATE]" at bounding box center [420, 92] width 164 height 36
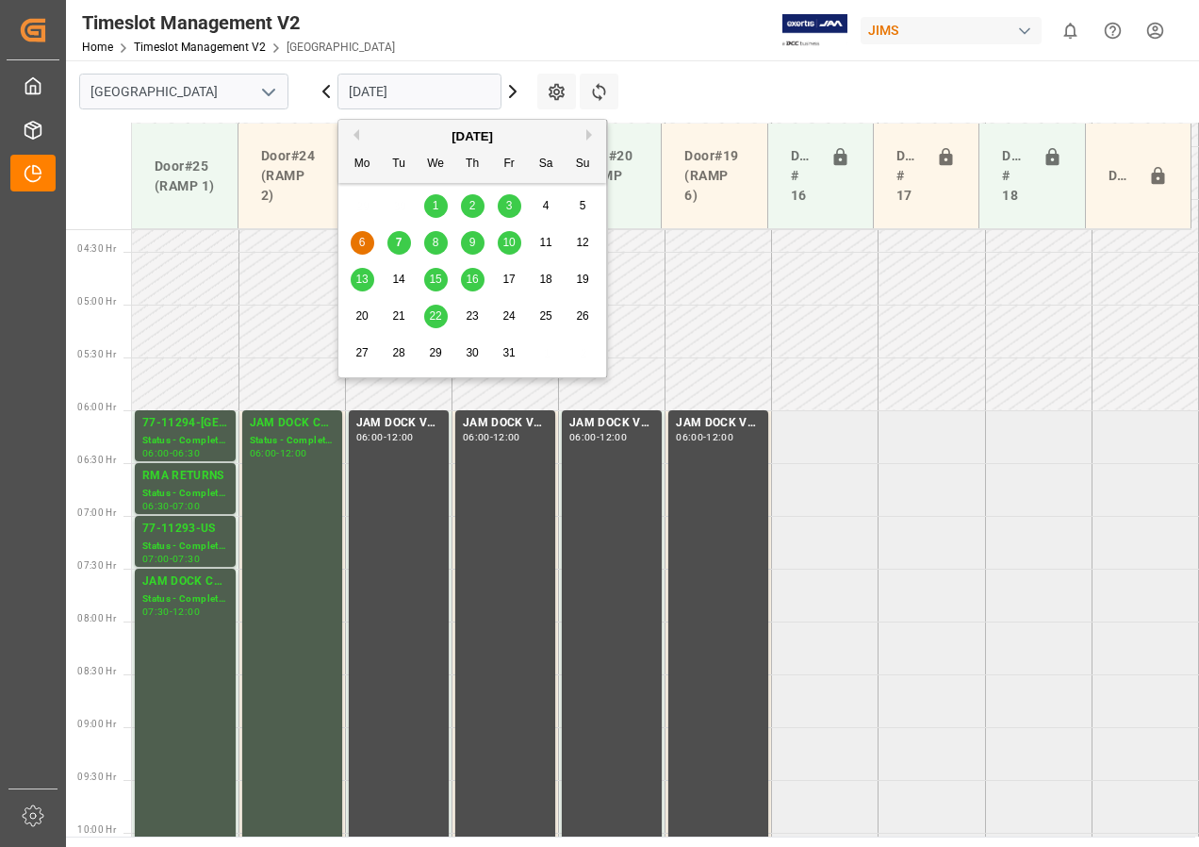
click at [396, 243] on span "7" at bounding box center [399, 242] width 7 height 13
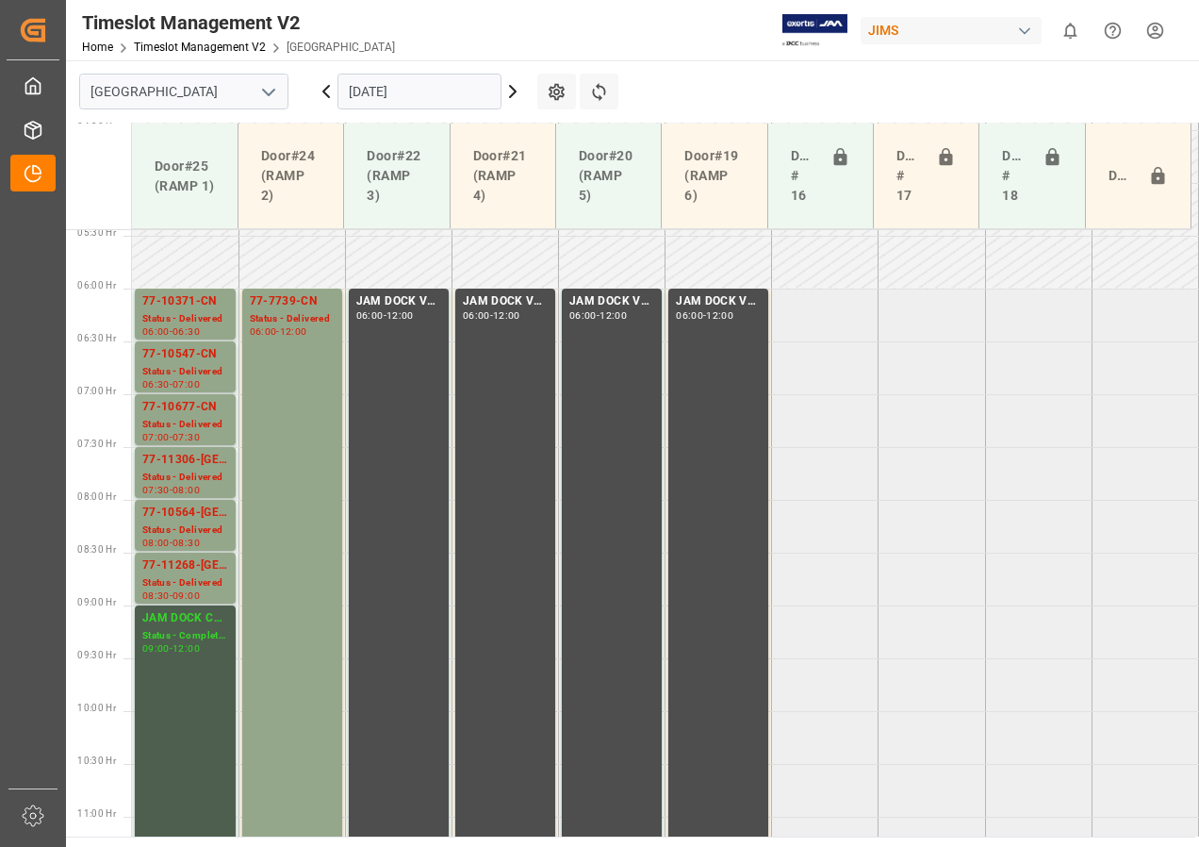
scroll to position [571, 0]
click at [188, 305] on div "77-10371-CN" at bounding box center [185, 304] width 86 height 19
click at [190, 364] on div "77-10547-CN" at bounding box center [185, 357] width 86 height 19
click at [203, 426] on div "Status - Delivered" at bounding box center [185, 428] width 86 height 16
click at [190, 464] on div "77-11306-[GEOGRAPHIC_DATA]" at bounding box center [185, 463] width 86 height 19
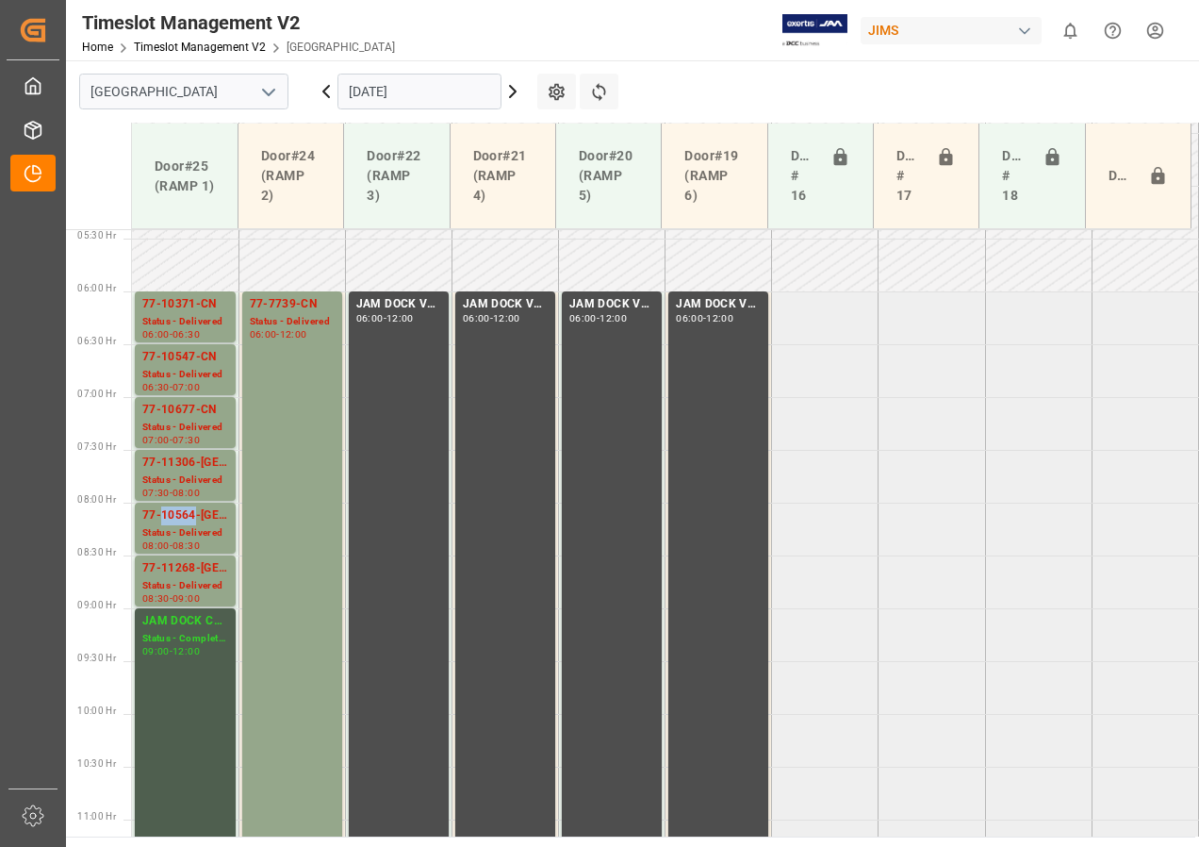
click at [191, 520] on div "77-10564-[GEOGRAPHIC_DATA]" at bounding box center [185, 515] width 86 height 19
click at [182, 571] on div "77-11268-[GEOGRAPHIC_DATA]" at bounding box center [185, 568] width 86 height 19
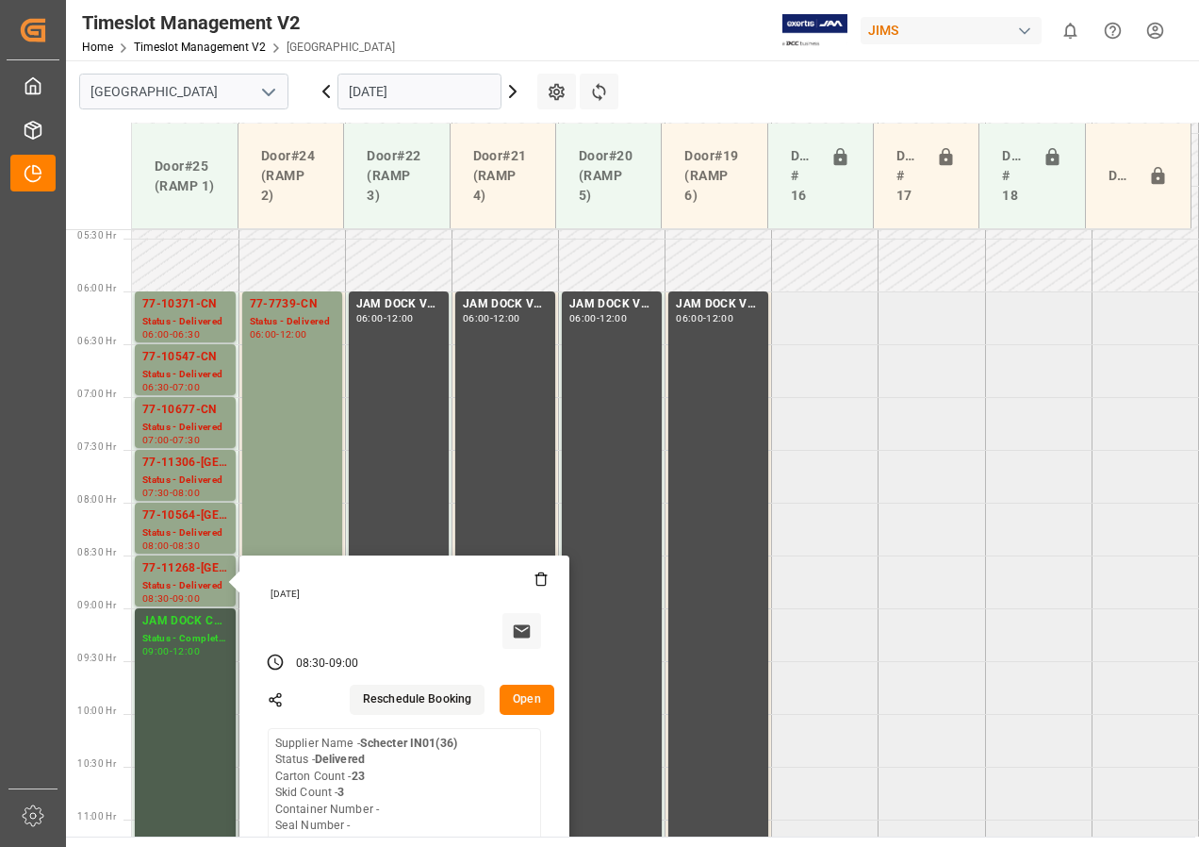
click at [360, 93] on input "[DATE]" at bounding box center [420, 92] width 164 height 36
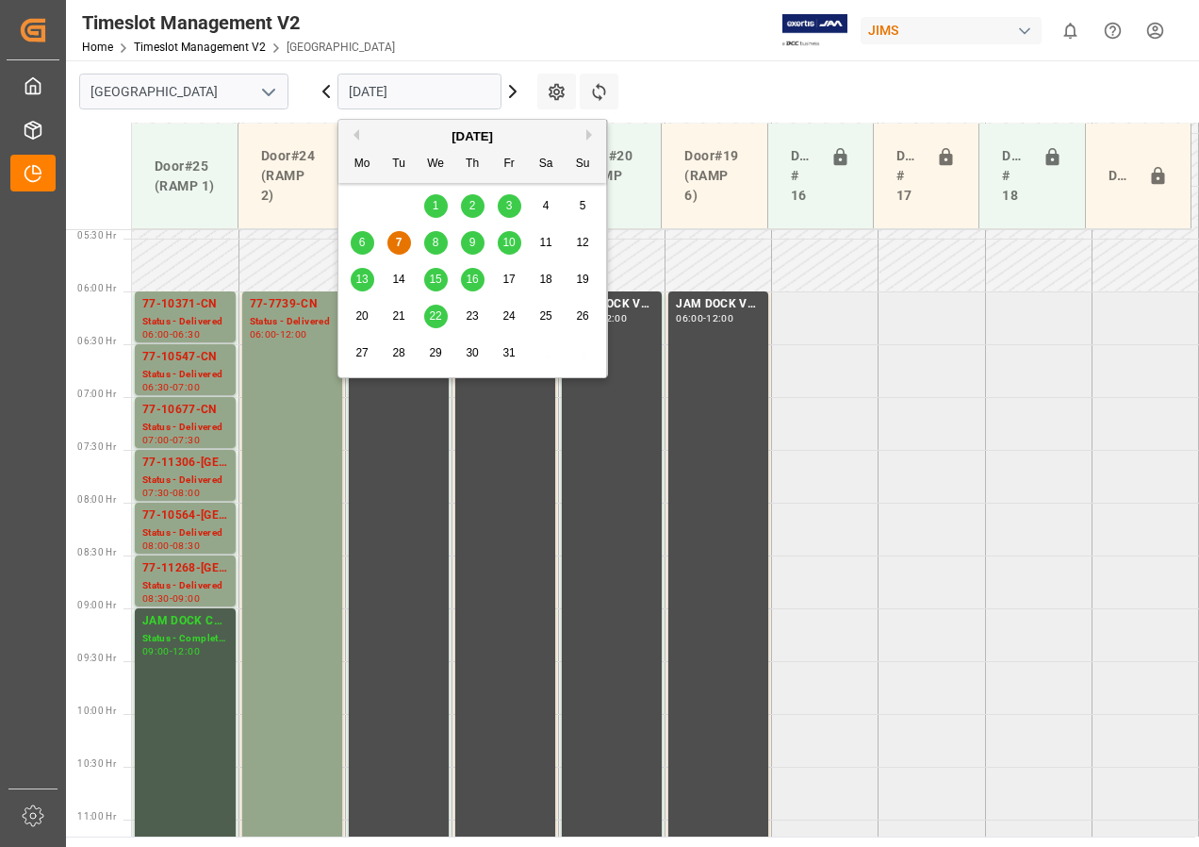
click at [435, 239] on span "8" at bounding box center [436, 242] width 7 height 13
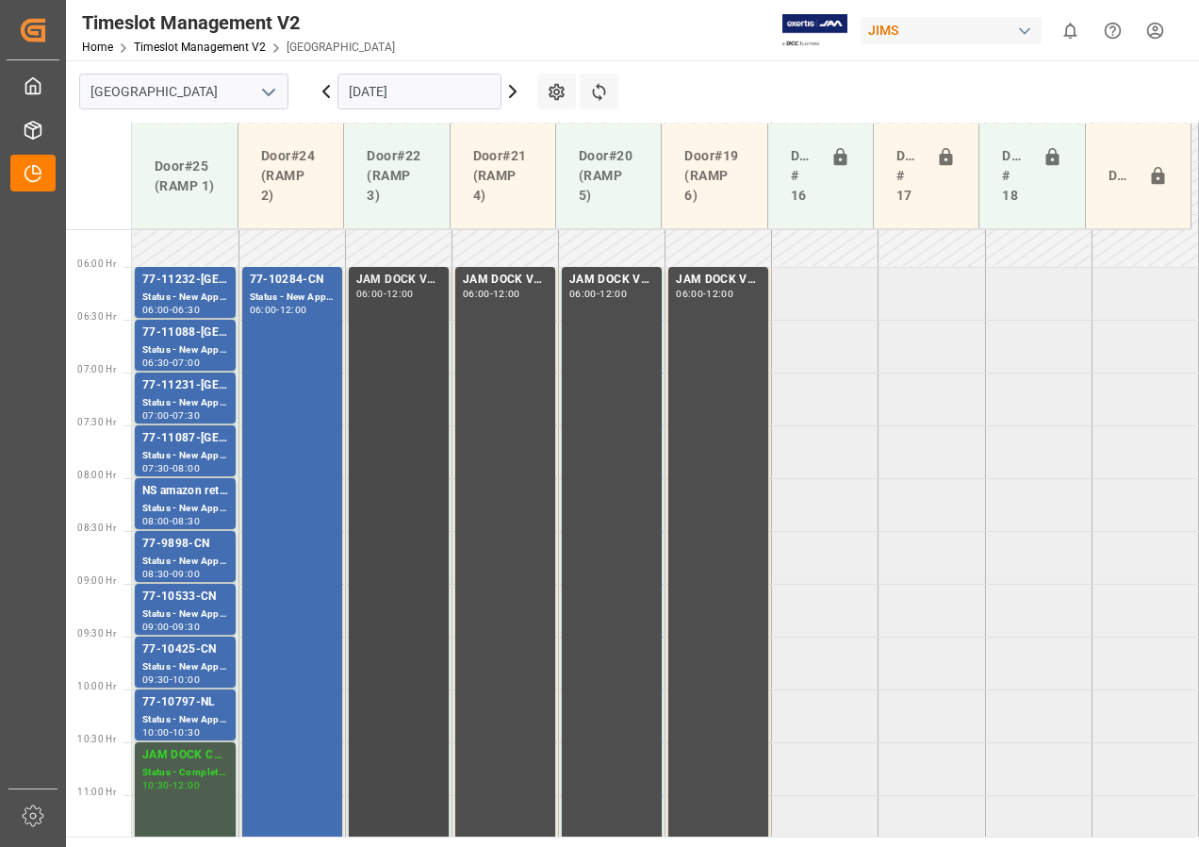
scroll to position [593, 0]
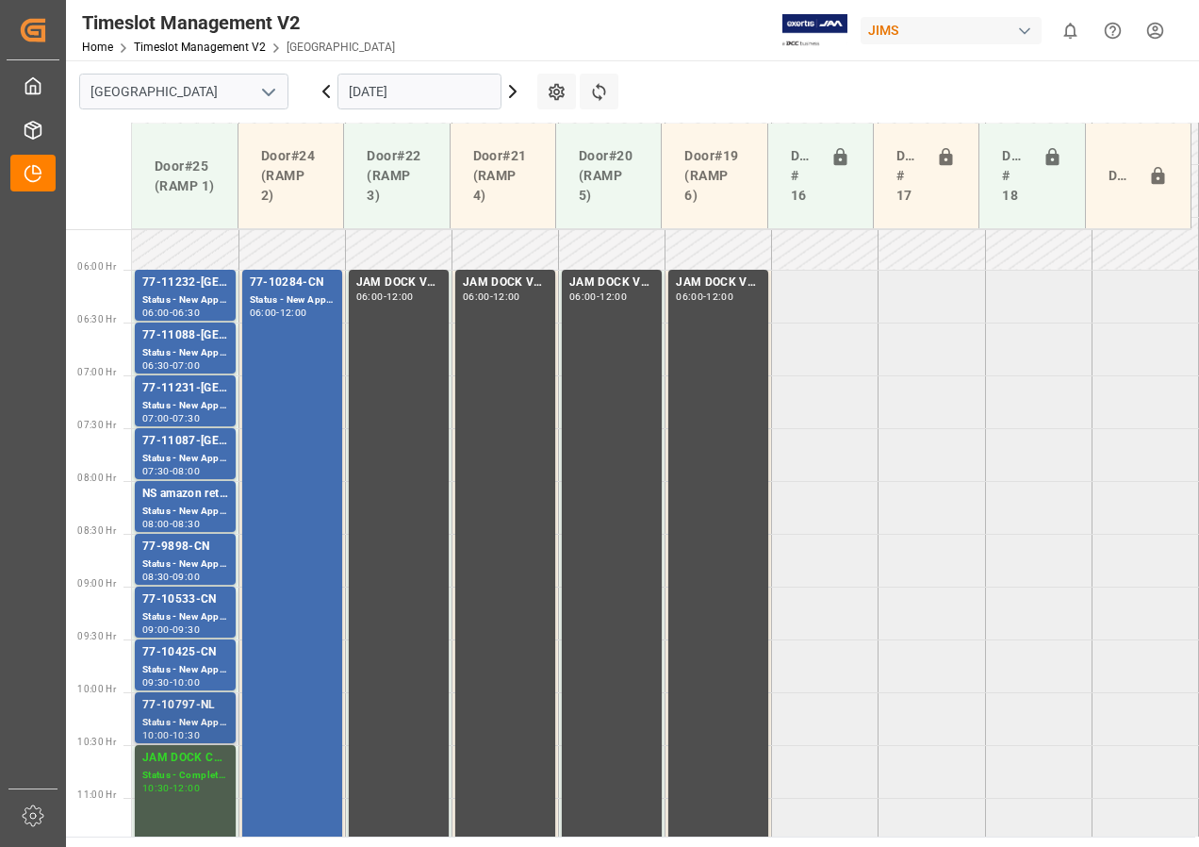
click at [193, 712] on div "77-10797-NL" at bounding box center [185, 705] width 86 height 19
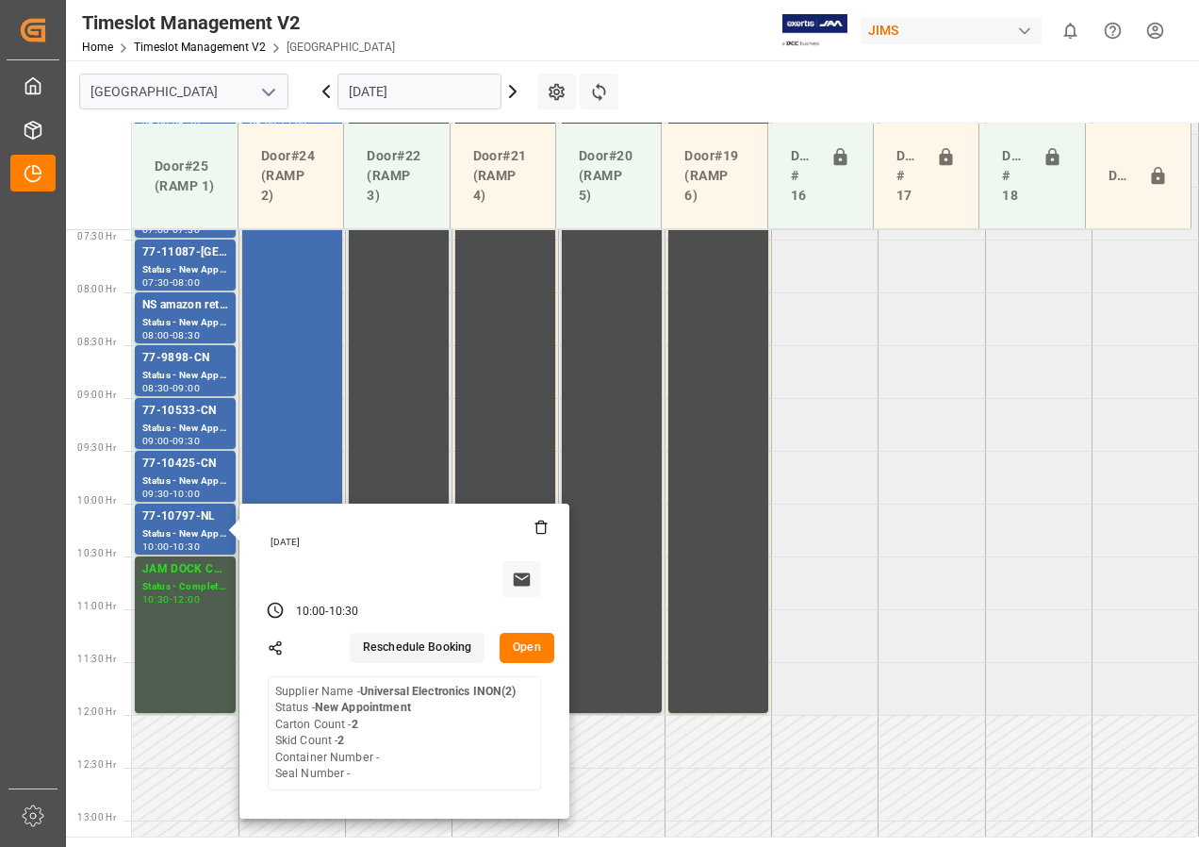
scroll to position [687, 0]
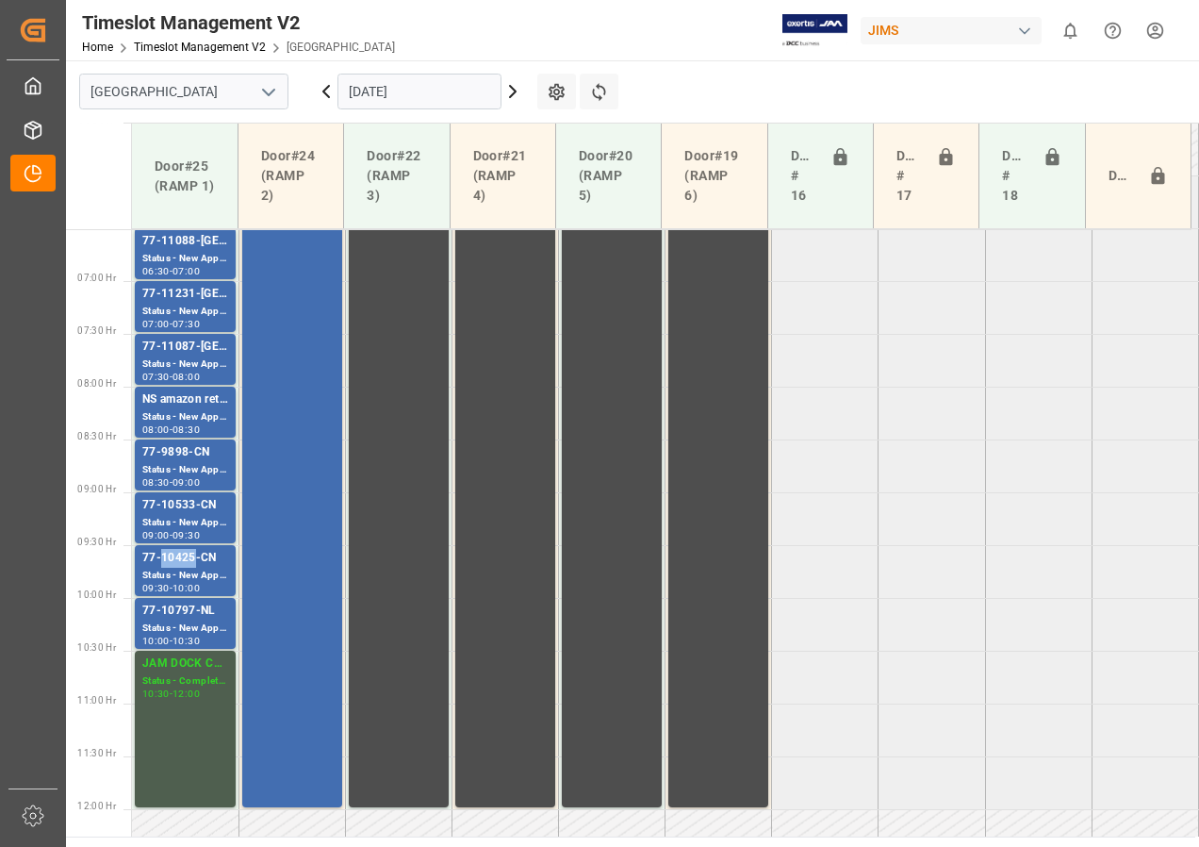
click at [187, 566] on div "77-10425-CN" at bounding box center [185, 558] width 86 height 19
click at [180, 505] on div "77-10533-CN" at bounding box center [185, 505] width 86 height 19
click at [180, 461] on div "77-9898-CN" at bounding box center [185, 452] width 86 height 19
click at [186, 410] on div "Status - New Appointment" at bounding box center [185, 417] width 86 height 16
click at [185, 355] on div "77-11087-[GEOGRAPHIC_DATA]" at bounding box center [185, 347] width 86 height 19
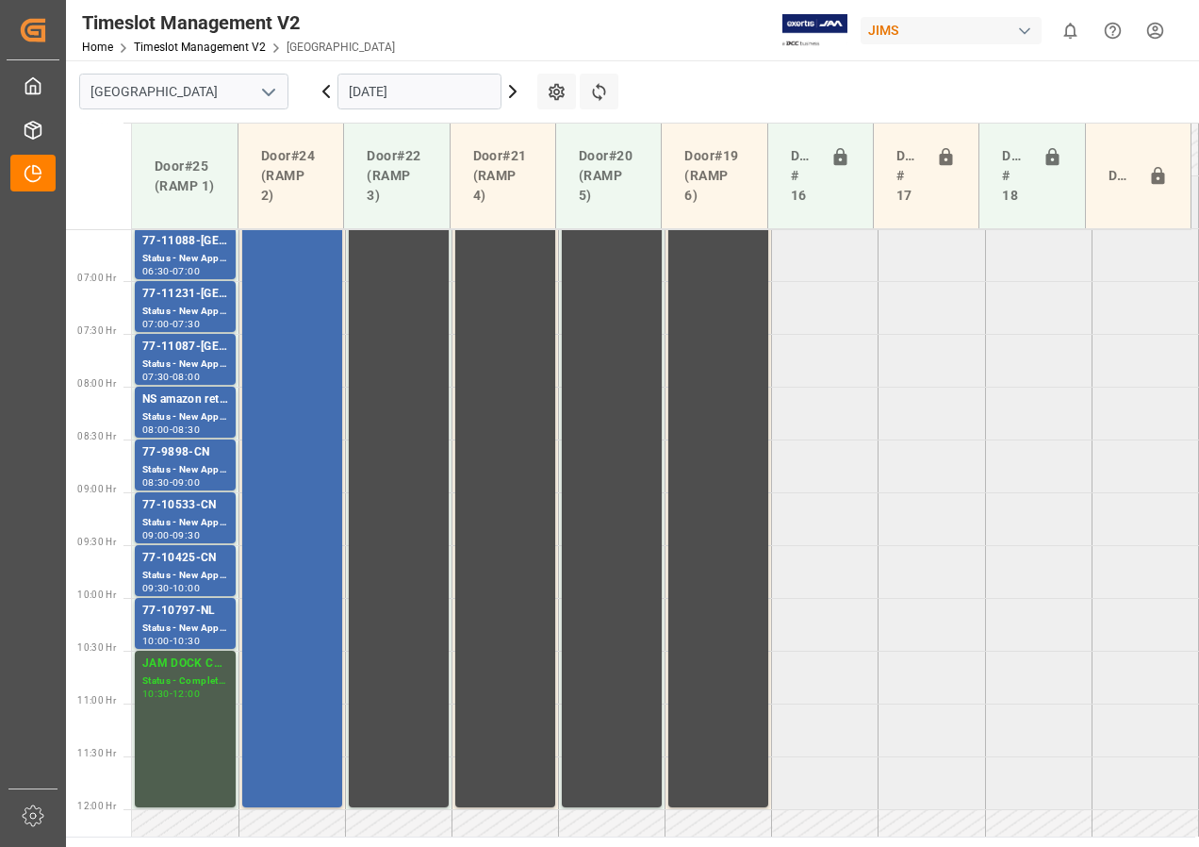
click at [186, 306] on div "Status - New Appointment" at bounding box center [185, 312] width 86 height 16
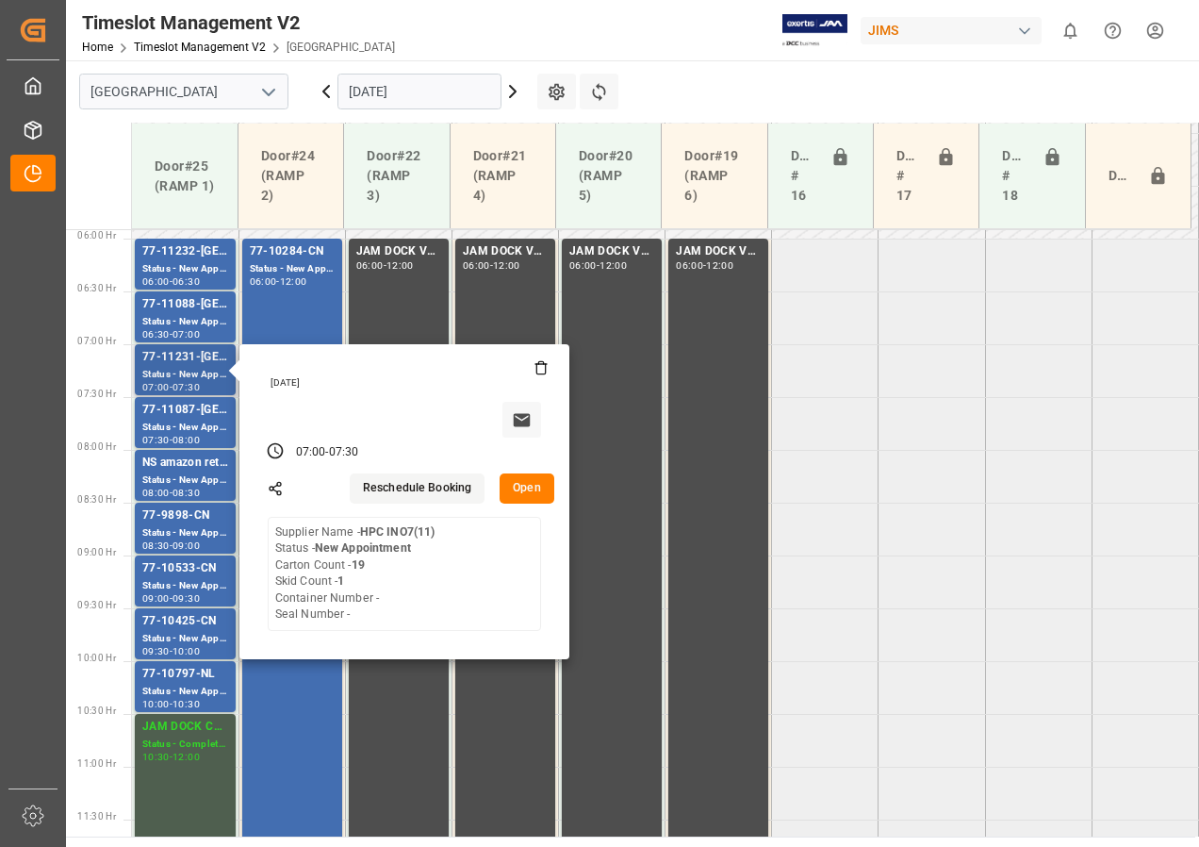
scroll to position [593, 0]
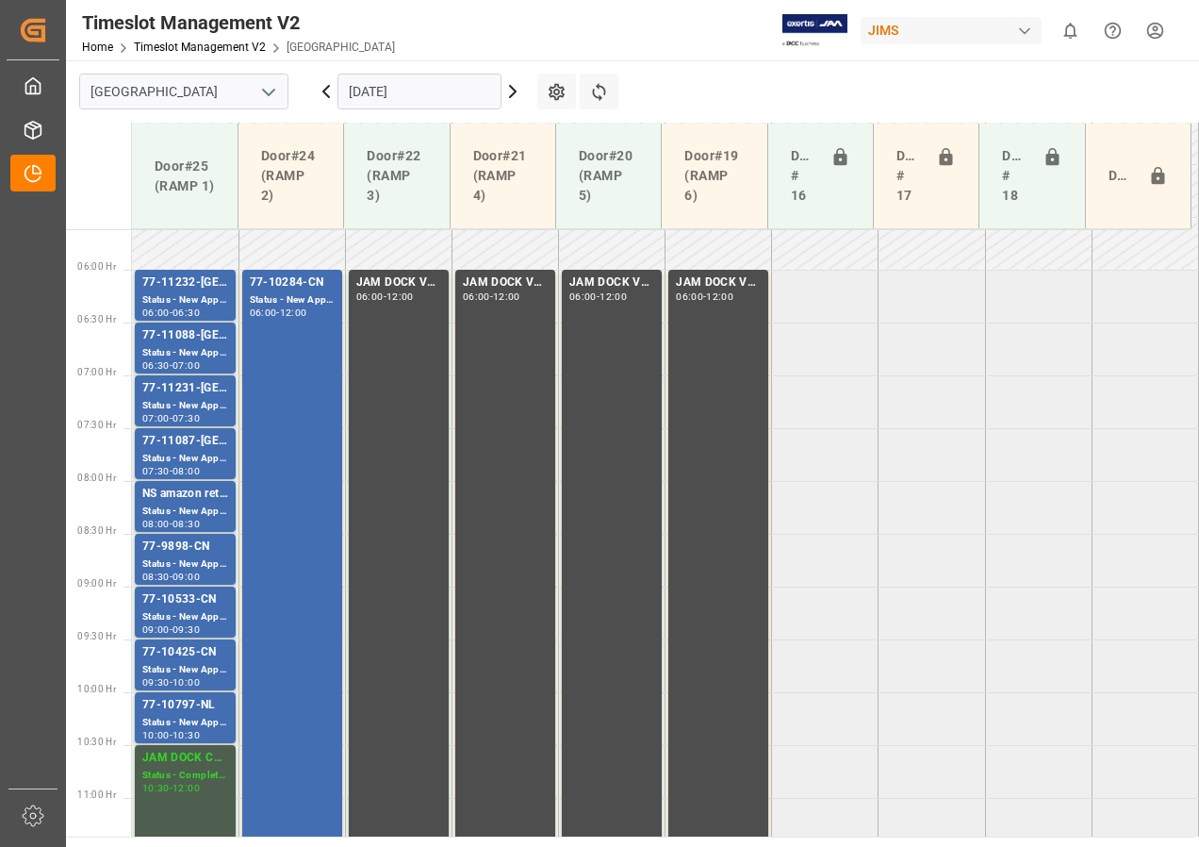
click at [185, 341] on div "77-11088-[GEOGRAPHIC_DATA]" at bounding box center [185, 335] width 86 height 19
click at [184, 302] on div "Status - New Appointment" at bounding box center [185, 300] width 86 height 16
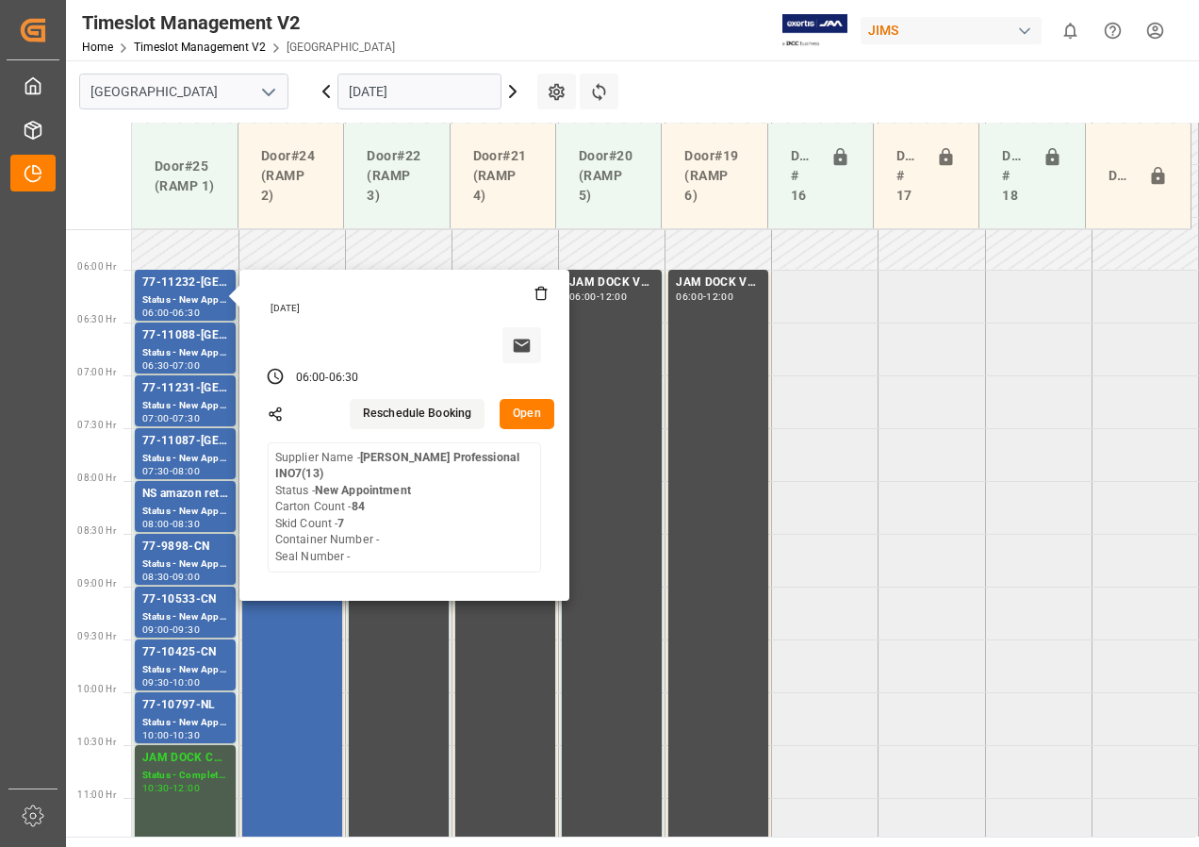
click at [351, 89] on input "[DATE]" at bounding box center [420, 92] width 164 height 36
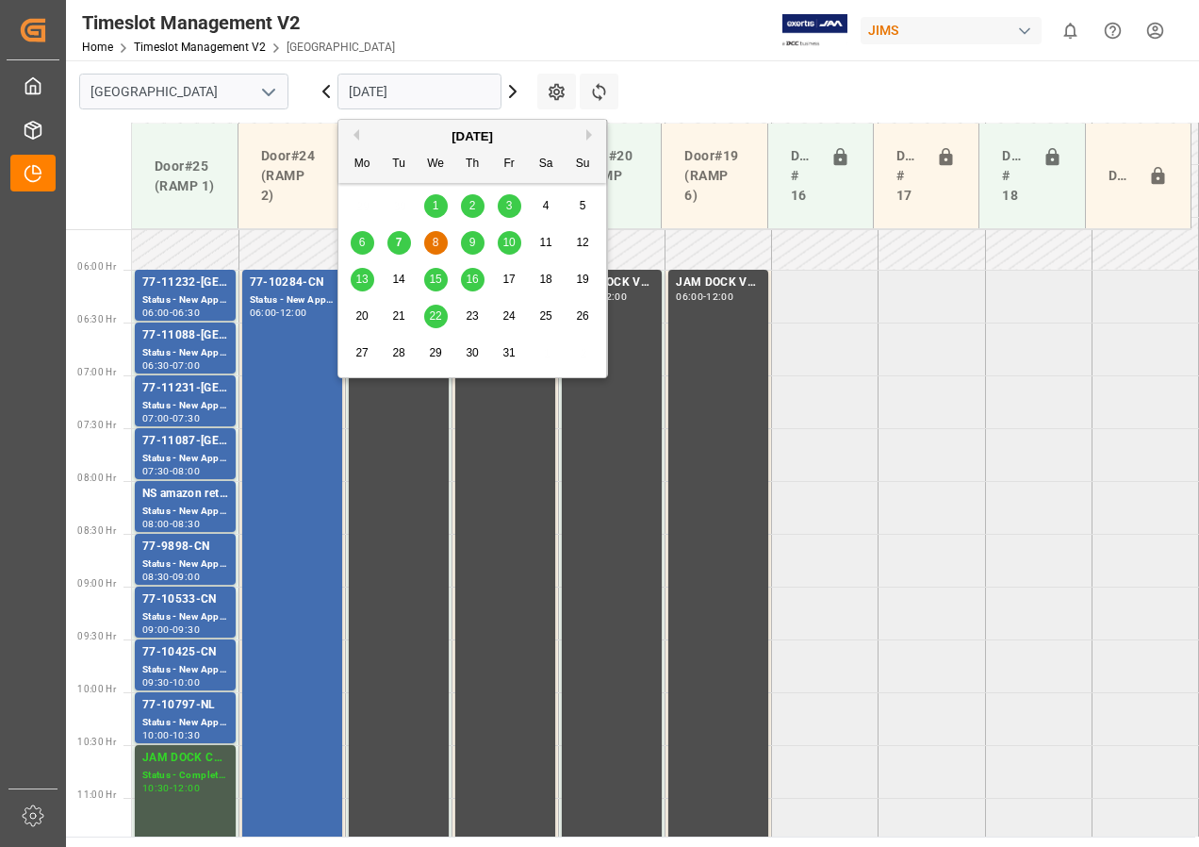
click at [508, 240] on span "10" at bounding box center [509, 242] width 12 height 13
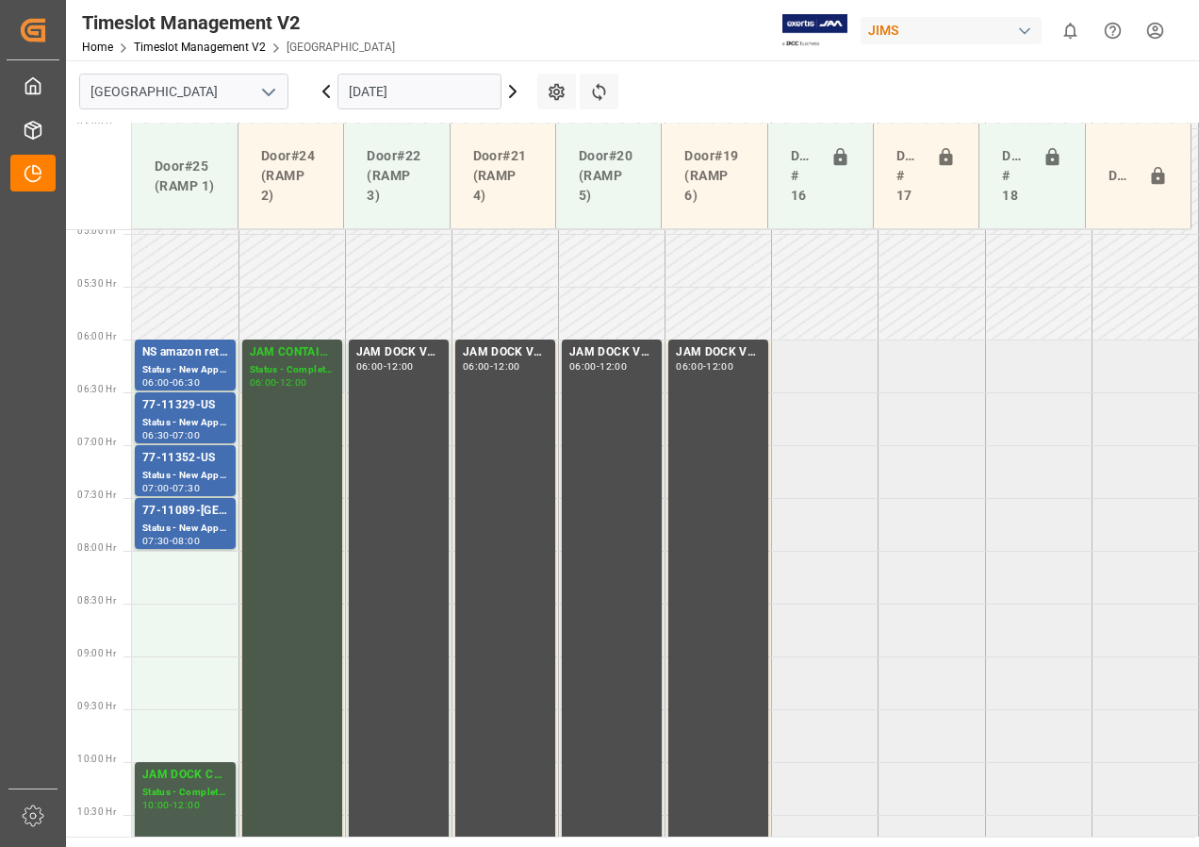
scroll to position [476, 0]
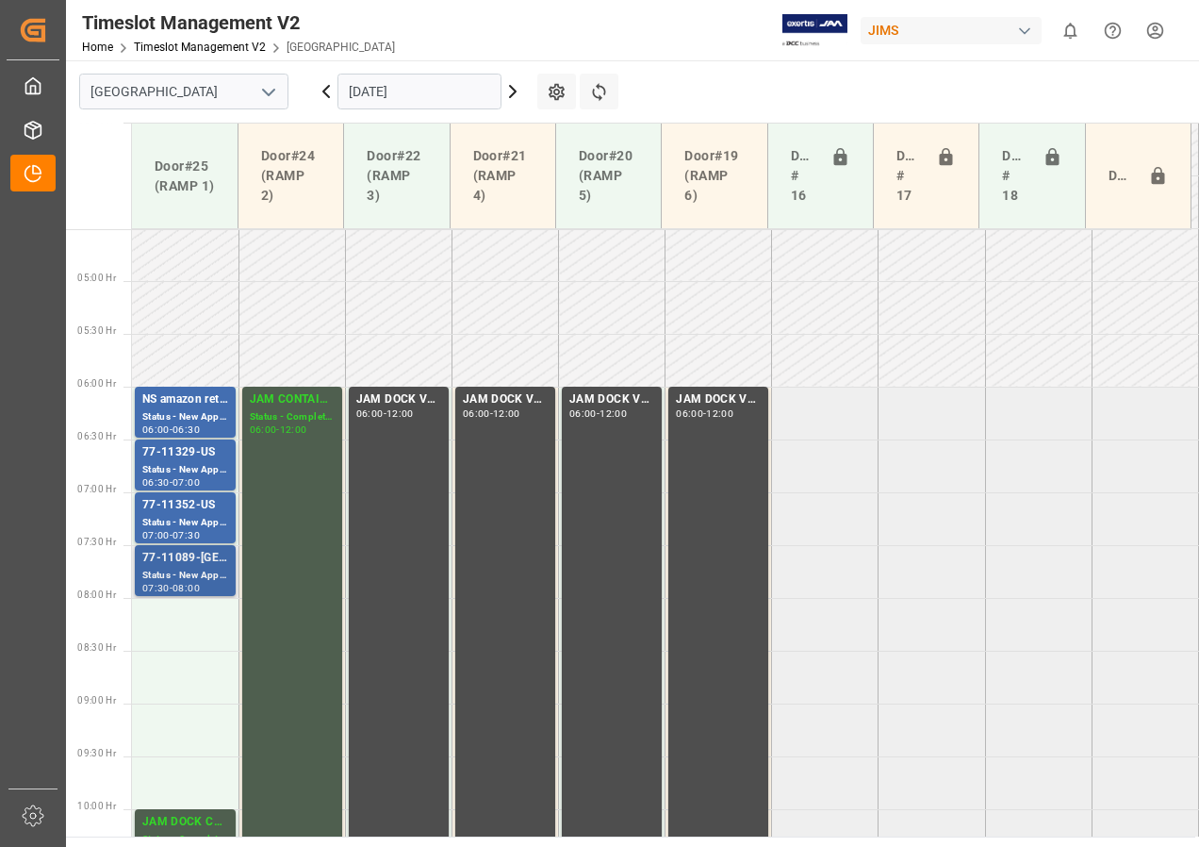
click at [200, 564] on div "77-11089-[GEOGRAPHIC_DATA]" at bounding box center [185, 558] width 86 height 19
click at [176, 515] on div "Status - New Appointment" at bounding box center [185, 523] width 86 height 16
click at [174, 471] on div "Status - New Appointment" at bounding box center [185, 470] width 86 height 16
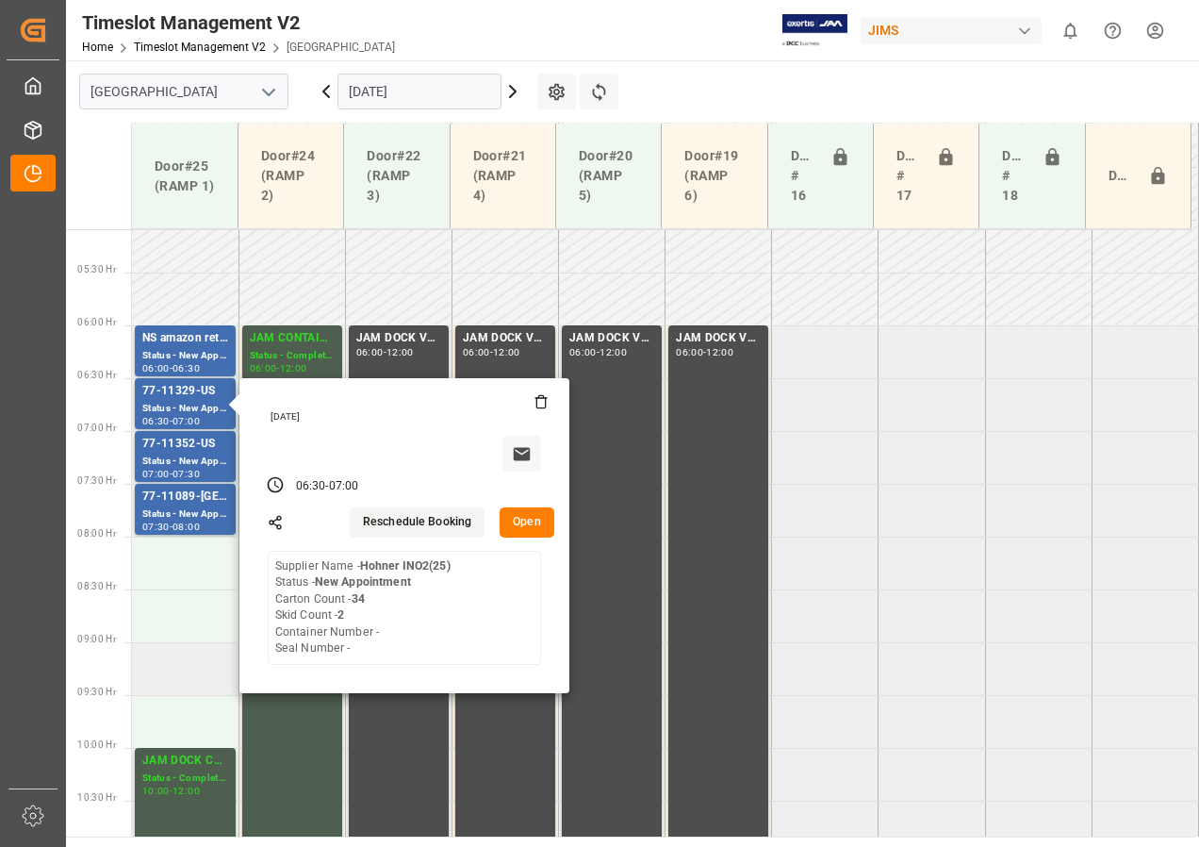
scroll to position [570, 0]
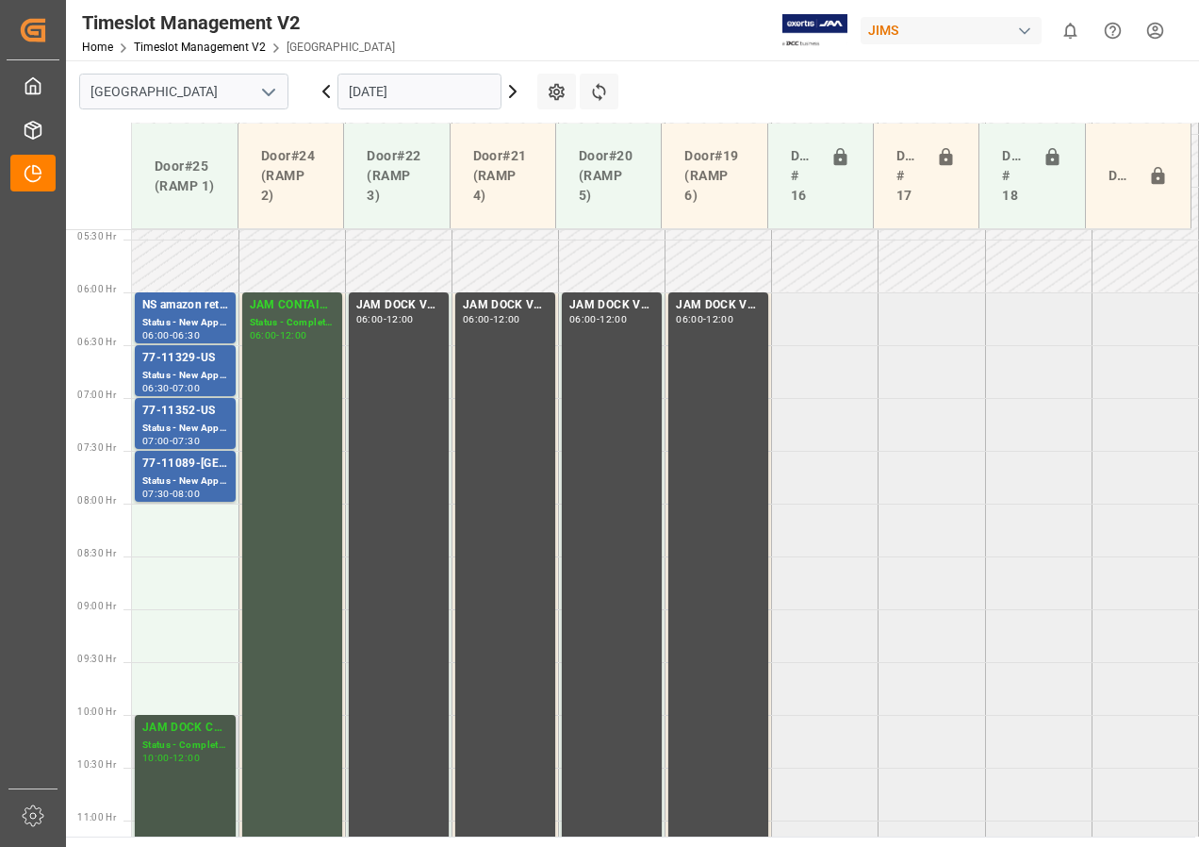
click at [181, 747] on div "Status - Completed" at bounding box center [185, 745] width 86 height 16
click at [184, 736] on div "JAM DOCK CONTROL" at bounding box center [185, 728] width 86 height 19
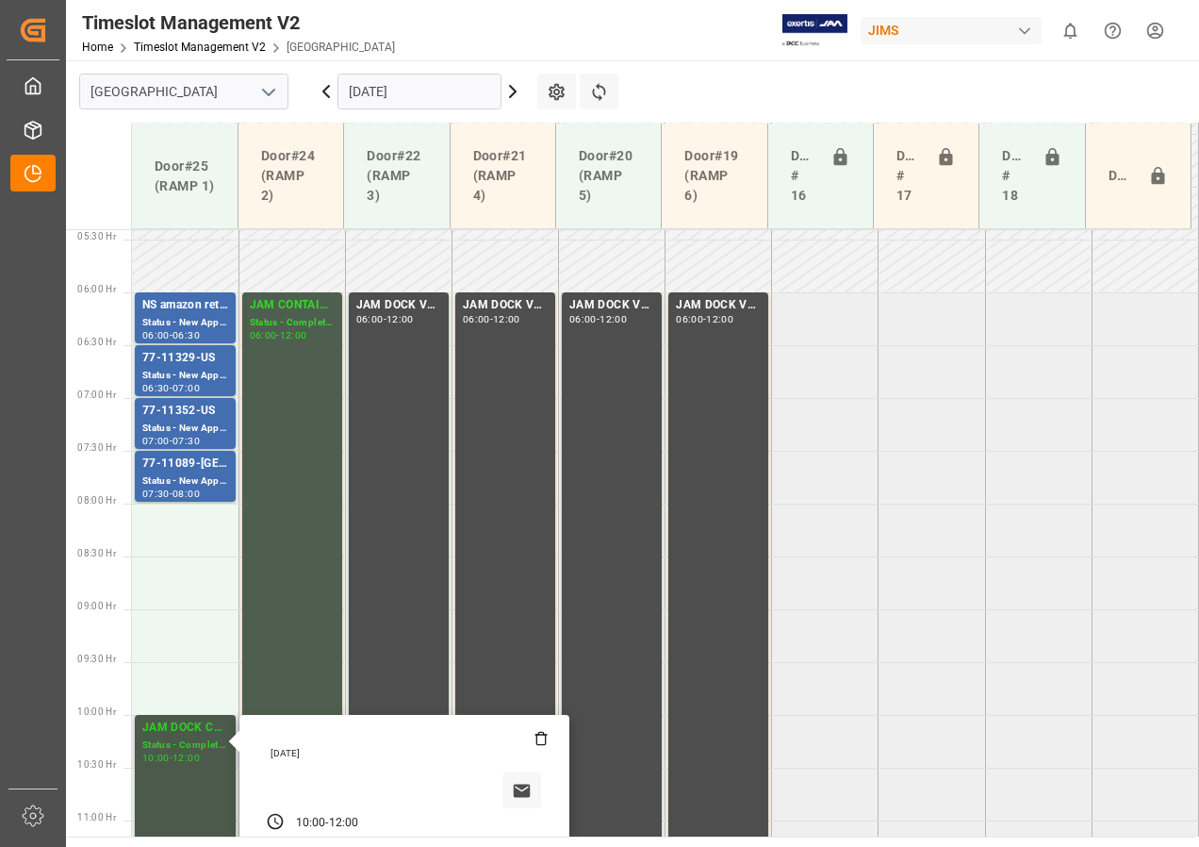
scroll to position [665, 0]
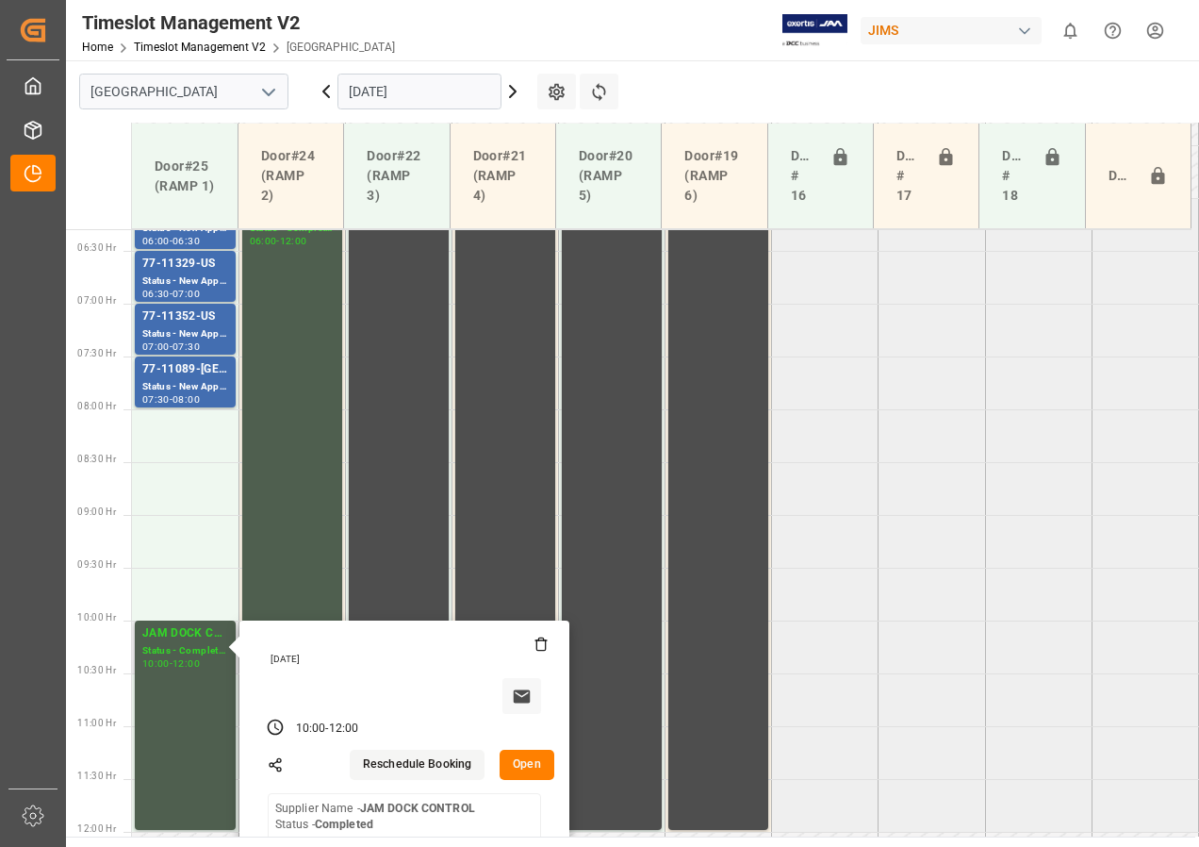
click at [533, 770] on button "Open" at bounding box center [527, 765] width 55 height 30
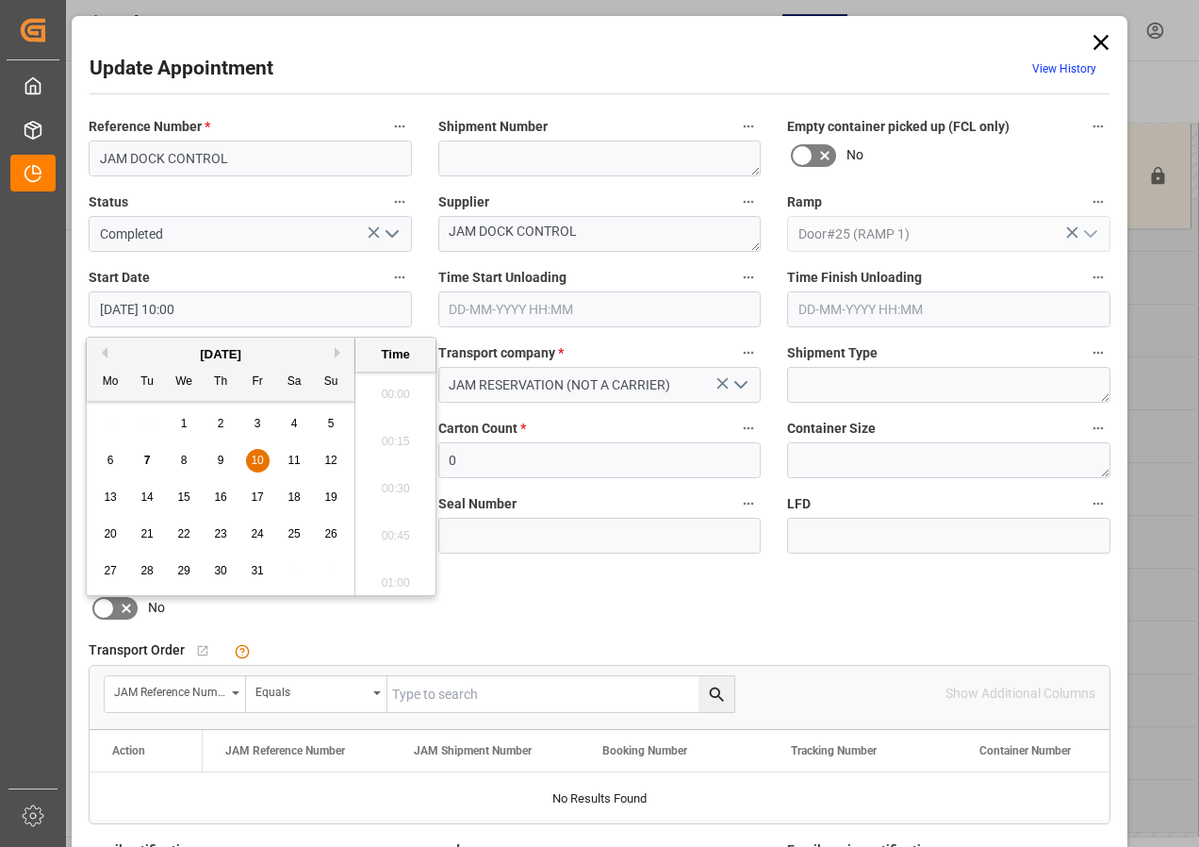
click at [162, 303] on input "[DATE] 10:00" at bounding box center [250, 309] width 323 height 36
click at [262, 454] on span "10" at bounding box center [257, 460] width 12 height 13
click at [397, 391] on li "08:00" at bounding box center [395, 388] width 80 height 47
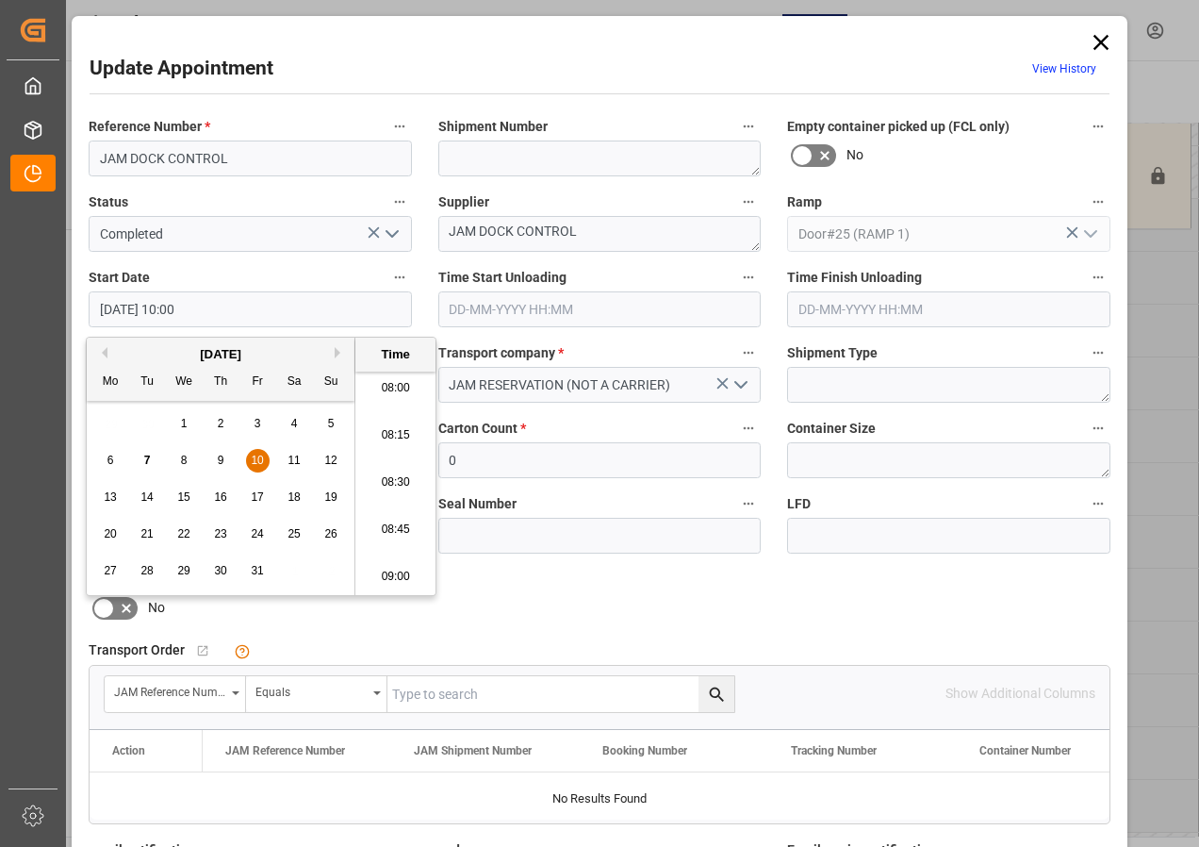
type input "[DATE] 08:00"
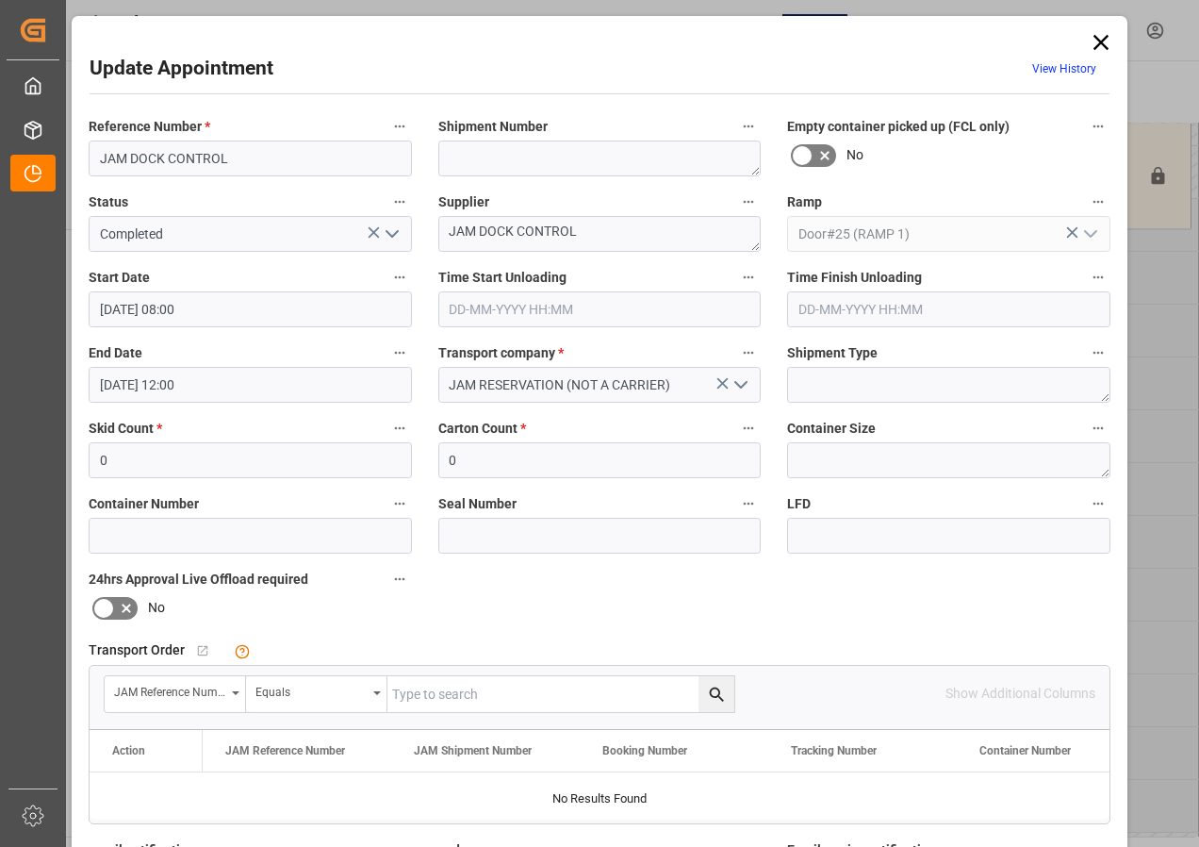
scroll to position [283, 0]
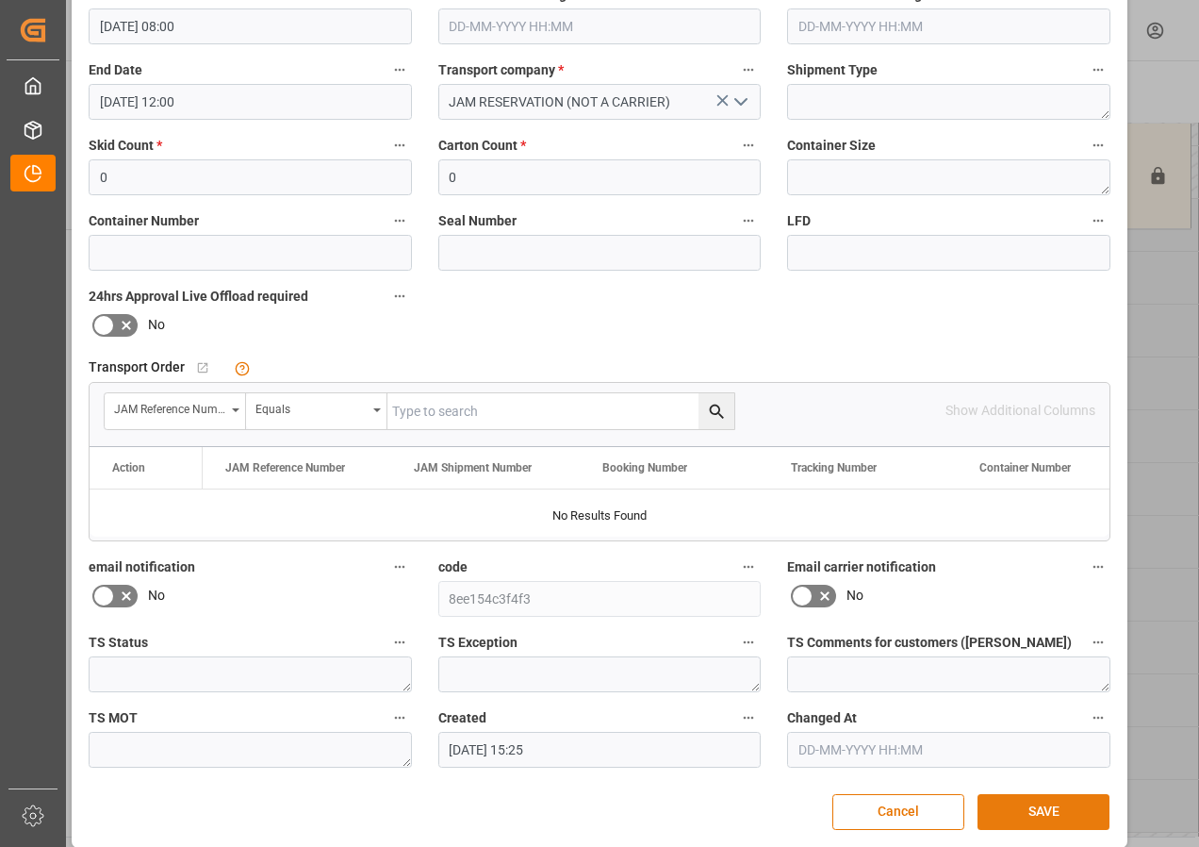
click at [1011, 809] on button "SAVE" at bounding box center [1044, 812] width 132 height 36
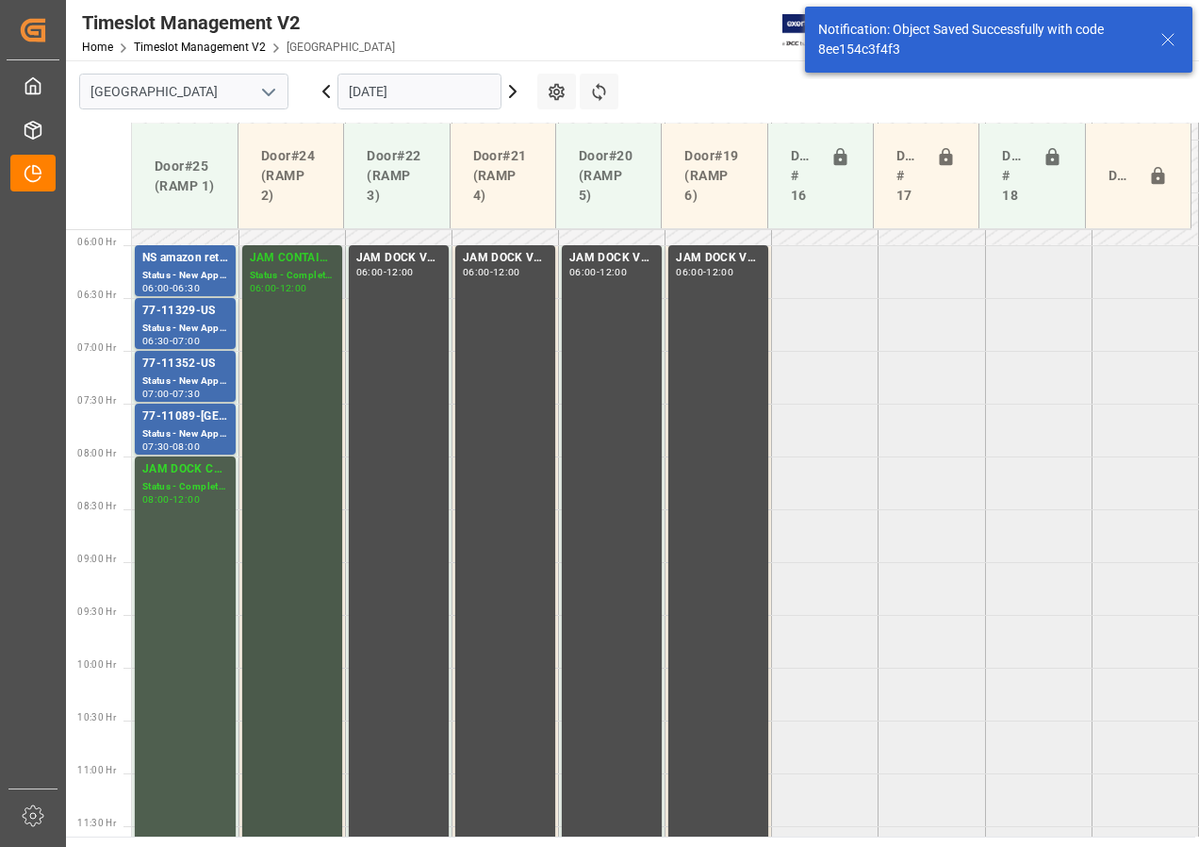
scroll to position [578, 0]
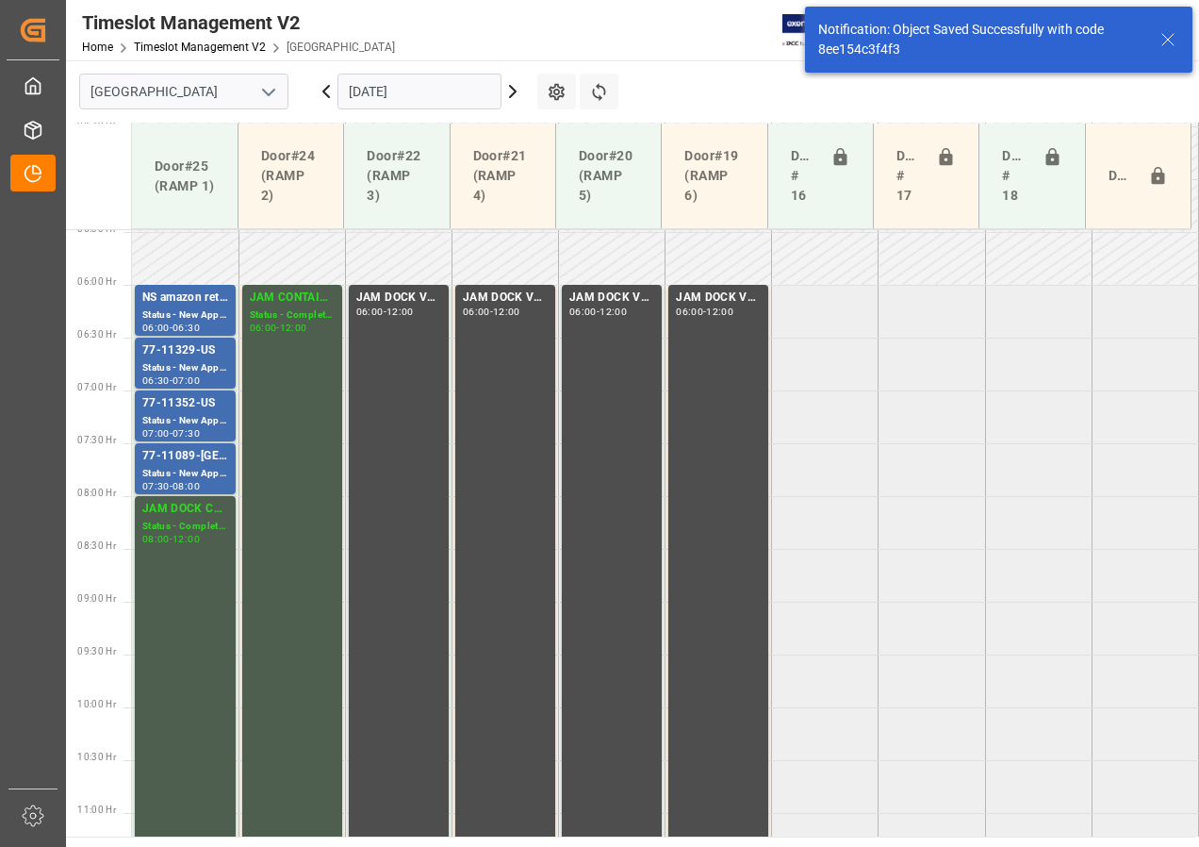
click at [395, 90] on input "[DATE]" at bounding box center [420, 92] width 164 height 36
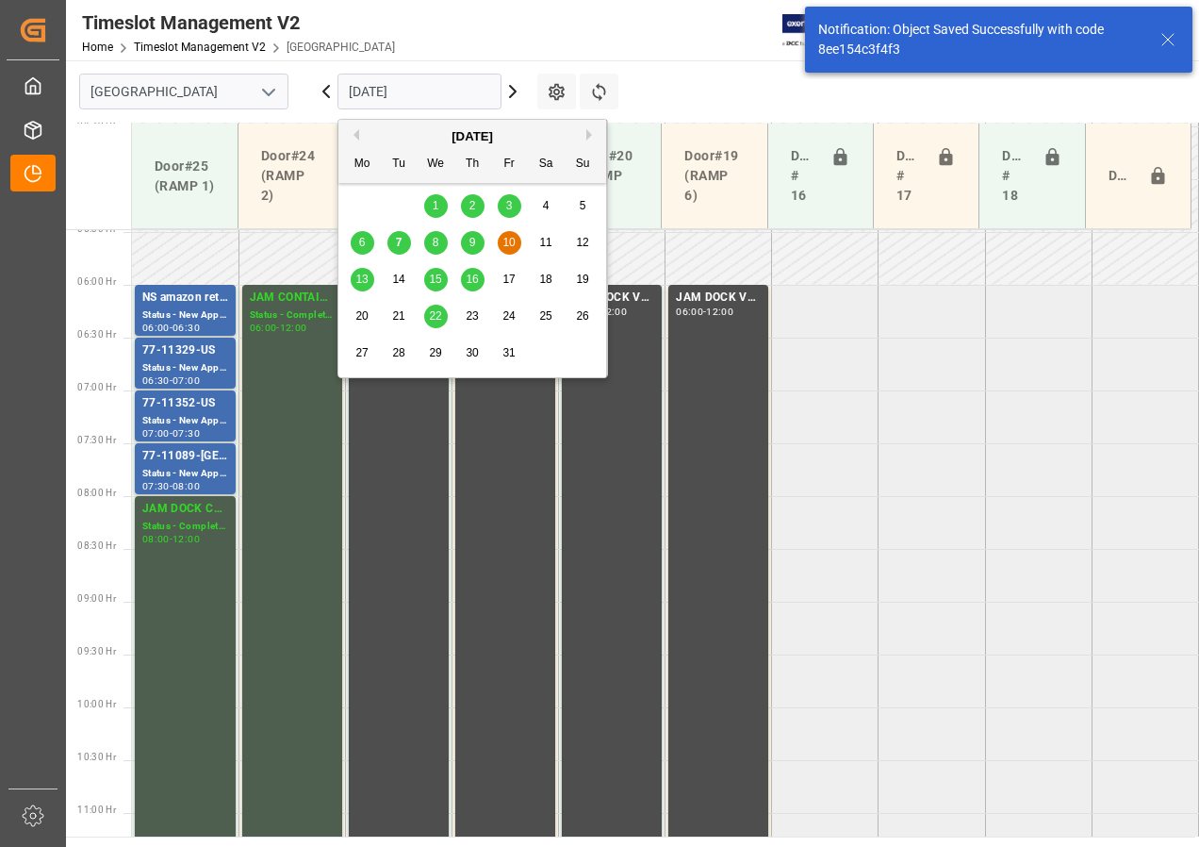
click at [470, 237] on span "9" at bounding box center [473, 242] width 7 height 13
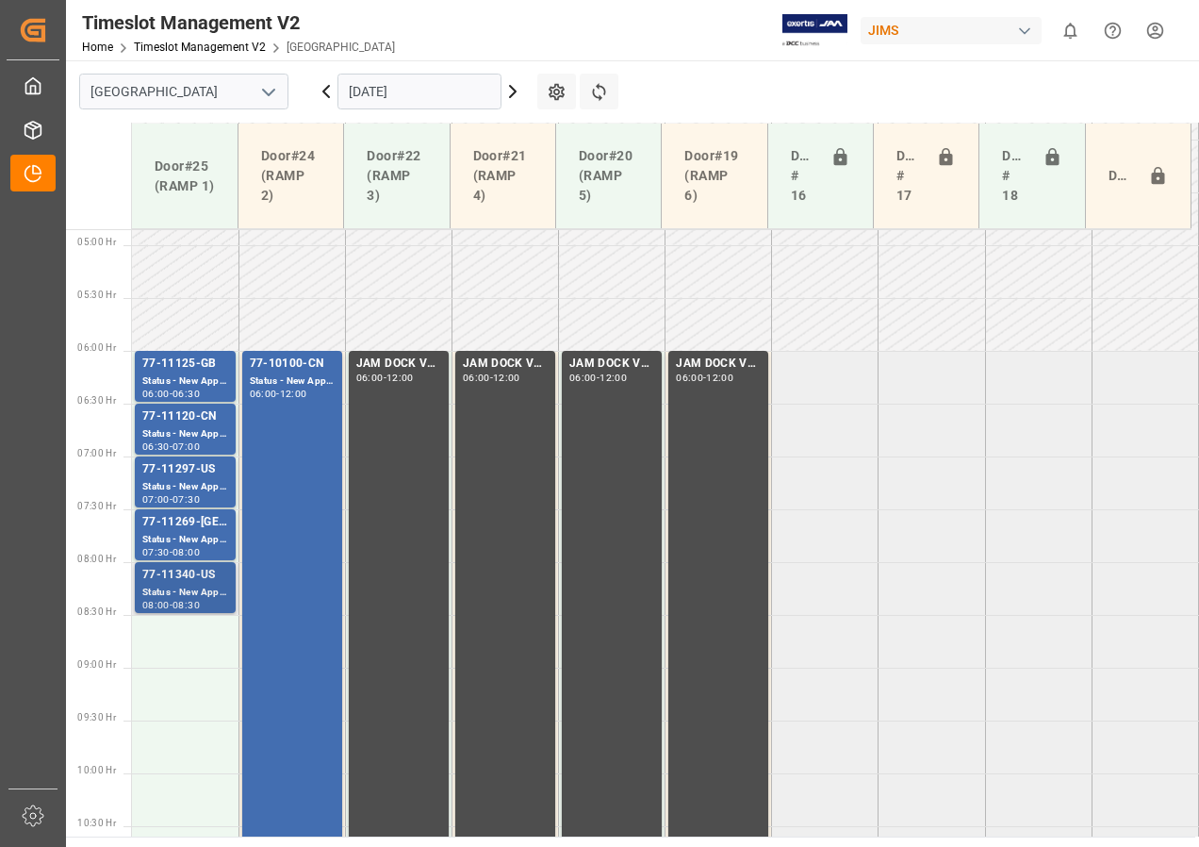
scroll to position [480, 0]
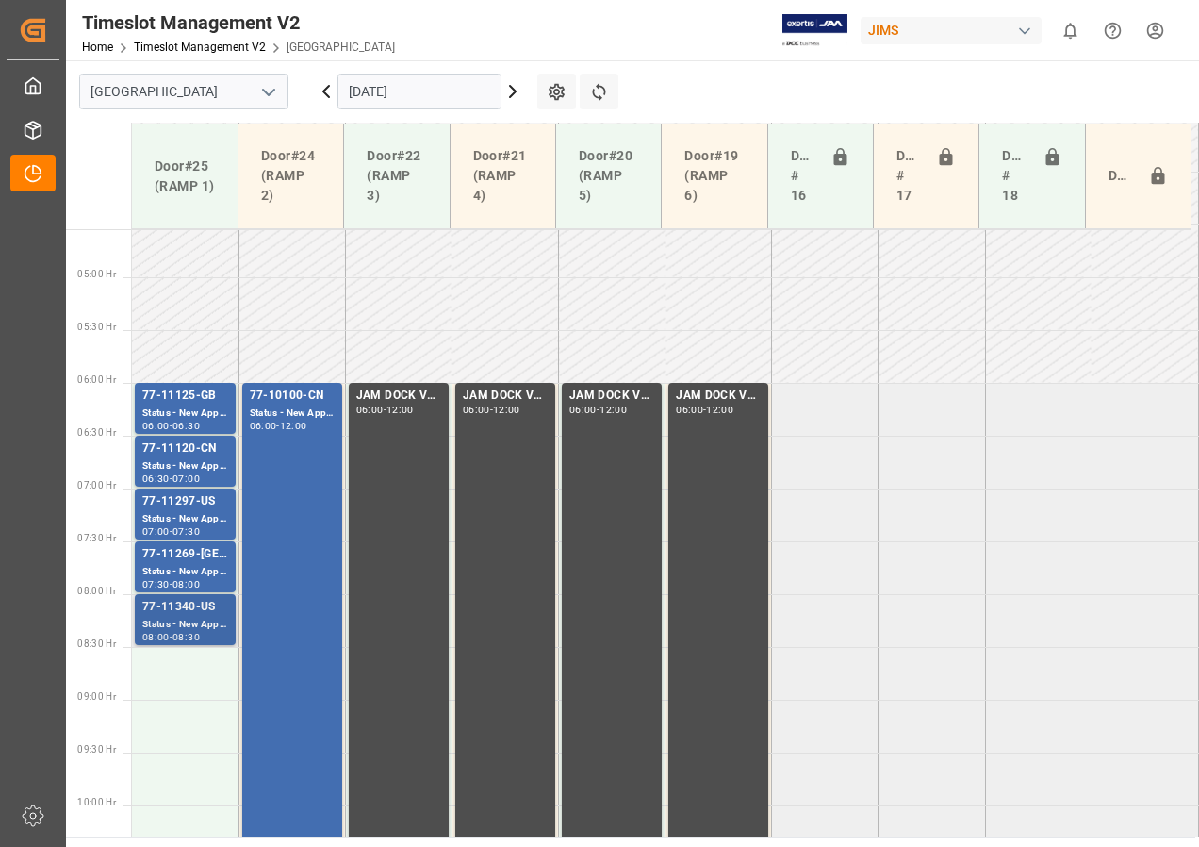
click at [206, 608] on div "77-11340-US" at bounding box center [185, 607] width 86 height 19
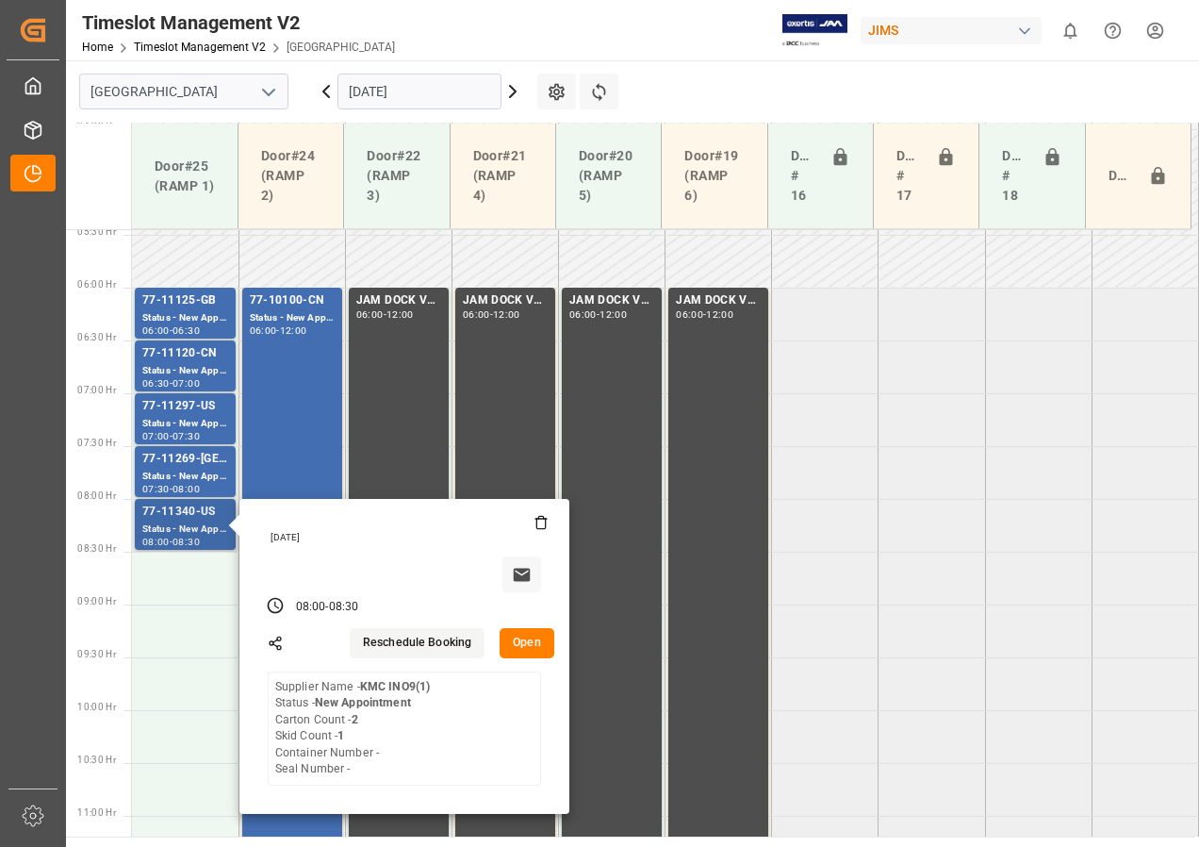
scroll to position [574, 0]
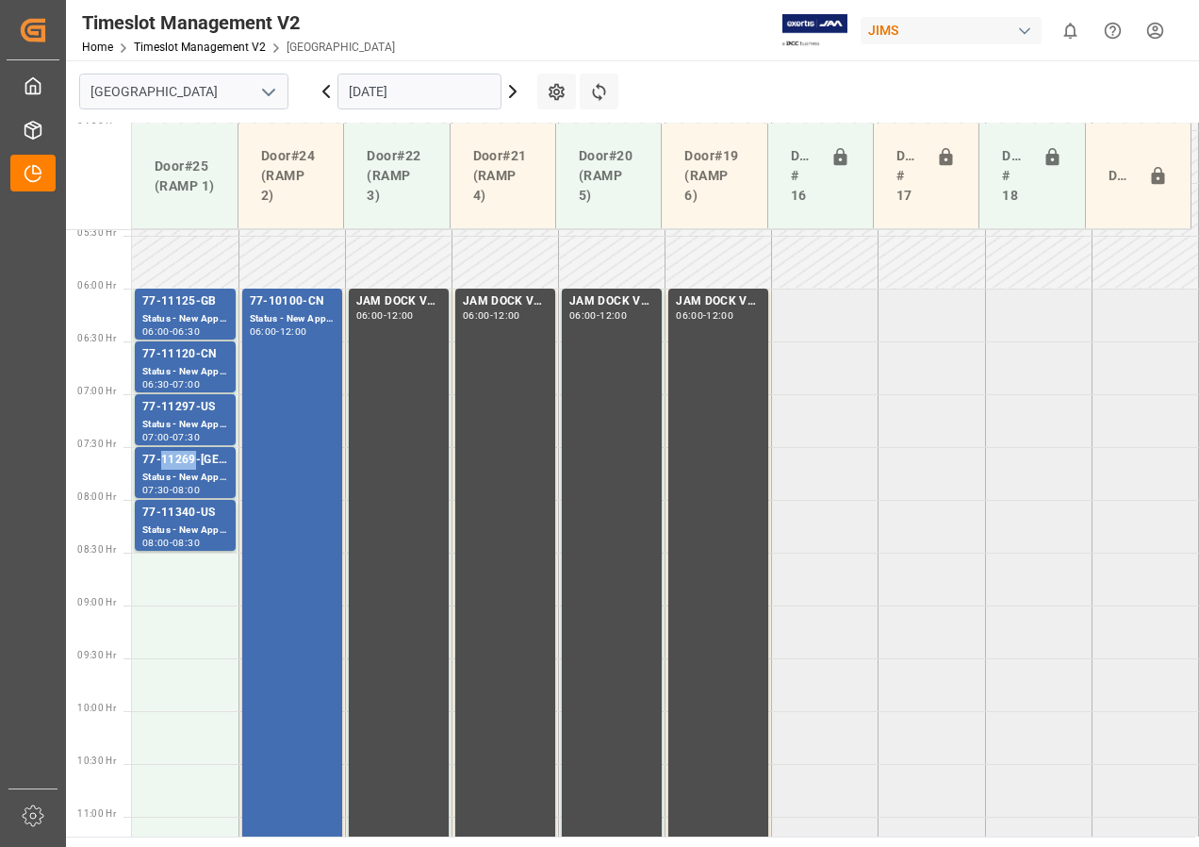
click at [180, 464] on div "77-11269-[GEOGRAPHIC_DATA]" at bounding box center [185, 460] width 86 height 19
click at [177, 414] on div "77-11297-US" at bounding box center [185, 407] width 86 height 19
click at [178, 358] on div "77-11120-CN" at bounding box center [185, 354] width 86 height 19
click at [188, 333] on div "06:30" at bounding box center [186, 331] width 27 height 8
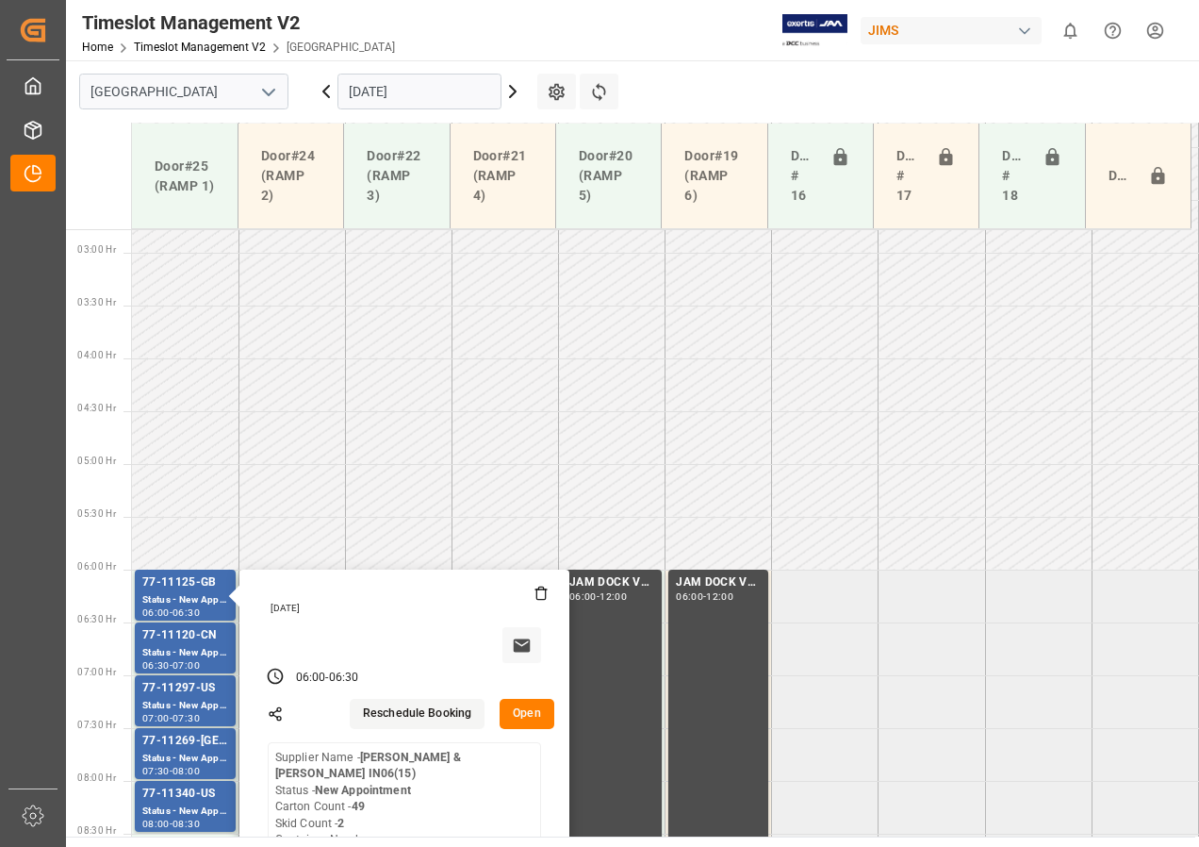
scroll to position [291, 0]
click at [413, 95] on input "[DATE]" at bounding box center [420, 92] width 164 height 36
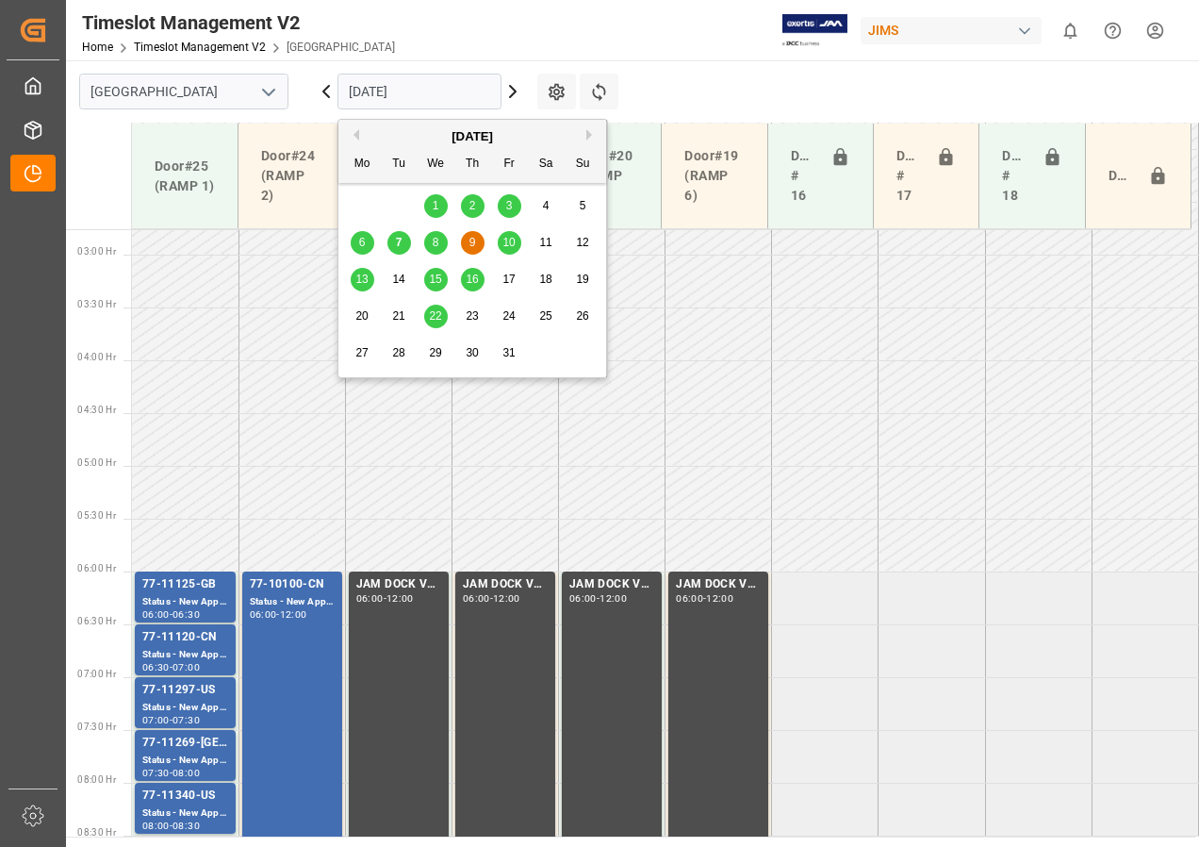
click at [436, 240] on span "8" at bounding box center [436, 242] width 7 height 13
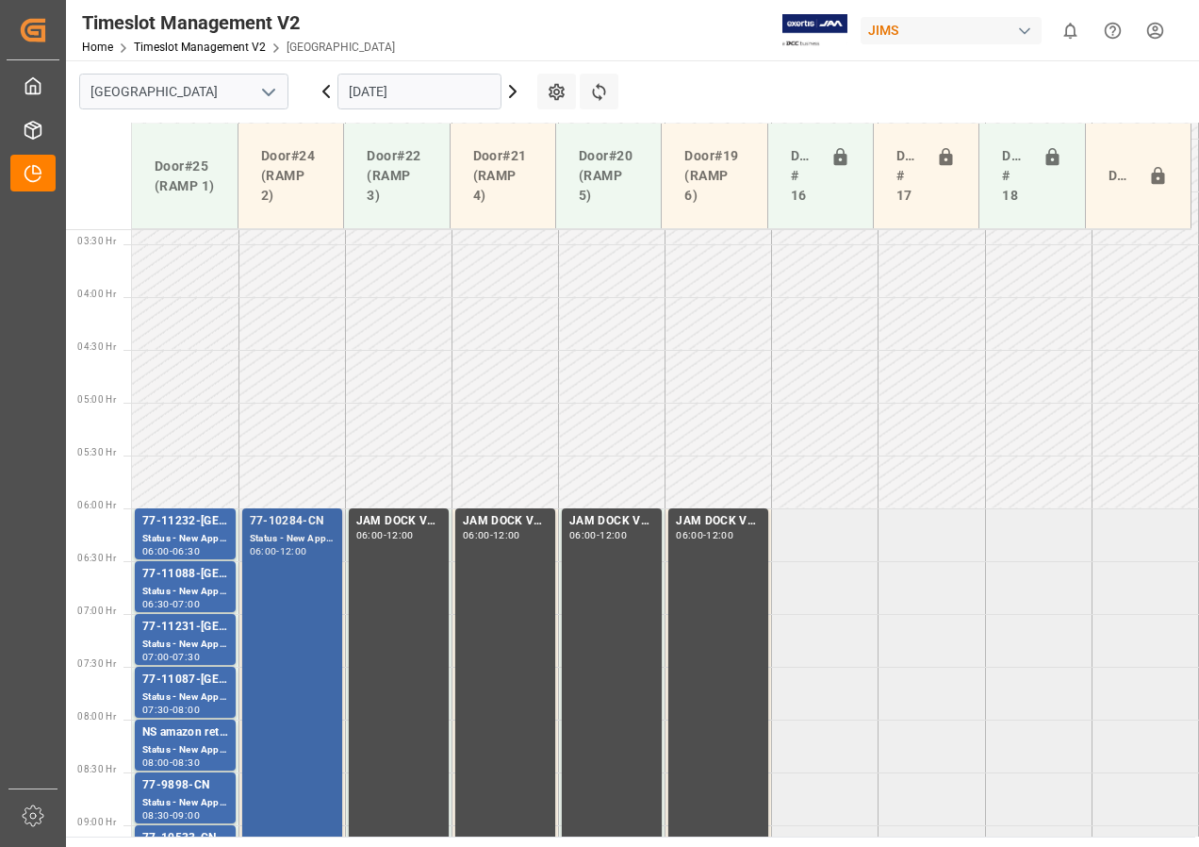
scroll to position [480, 0]
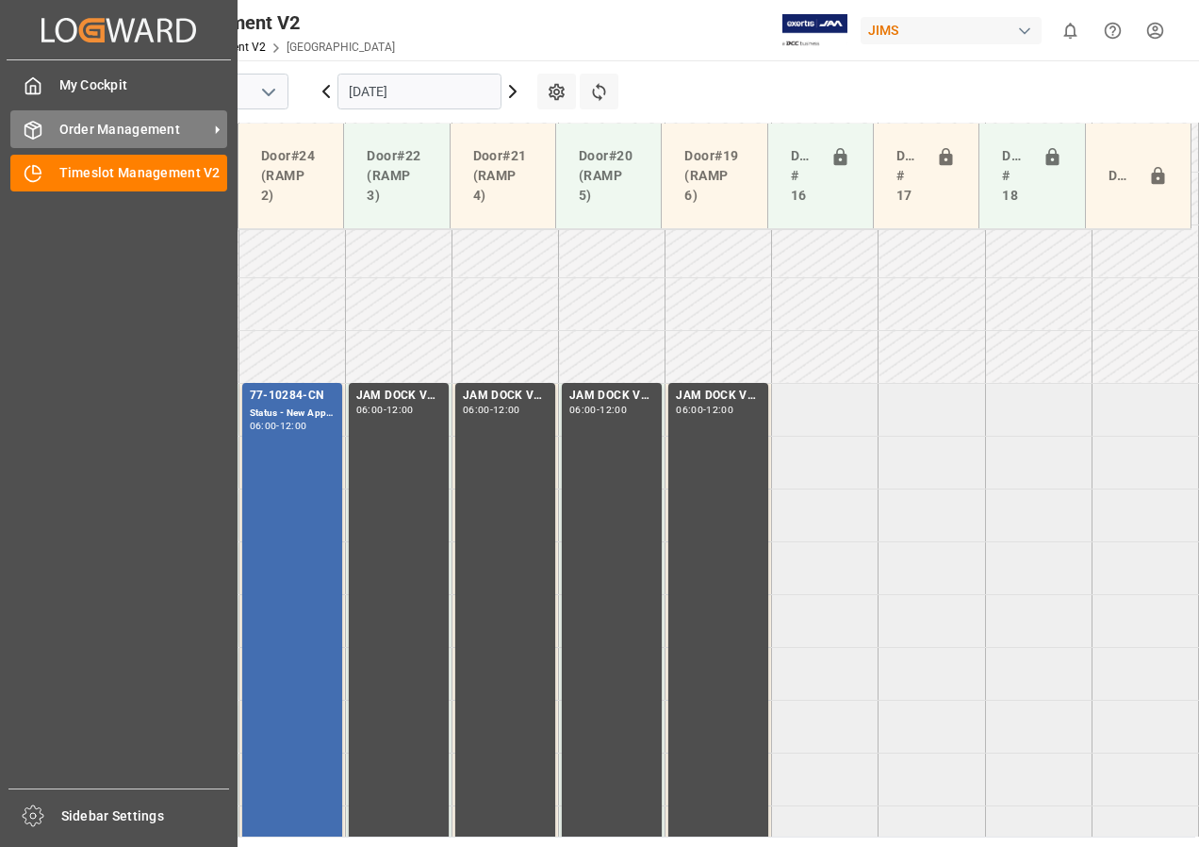
click at [59, 128] on span "Order Management" at bounding box center [133, 130] width 149 height 20
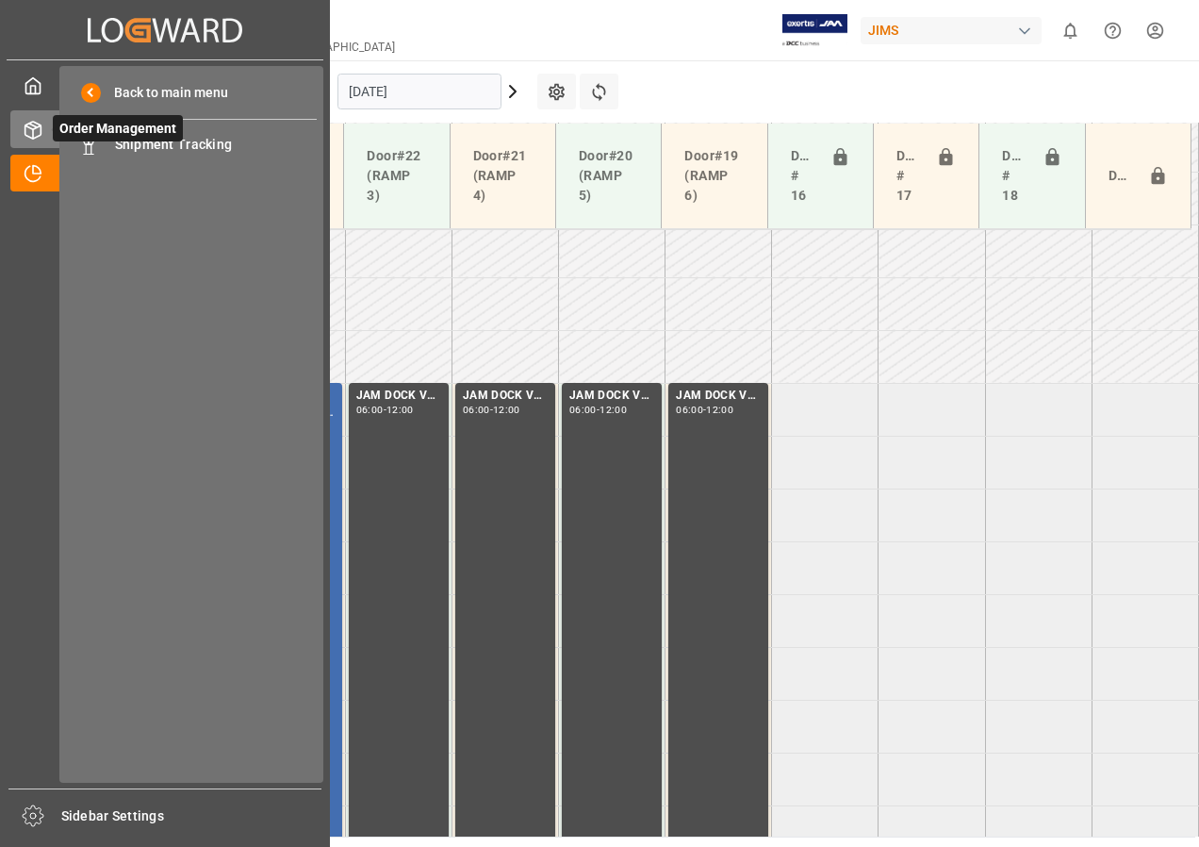
click at [148, 137] on span "Order Management" at bounding box center [118, 128] width 130 height 26
click at [151, 143] on span "Shipment Tracking" at bounding box center [216, 145] width 203 height 20
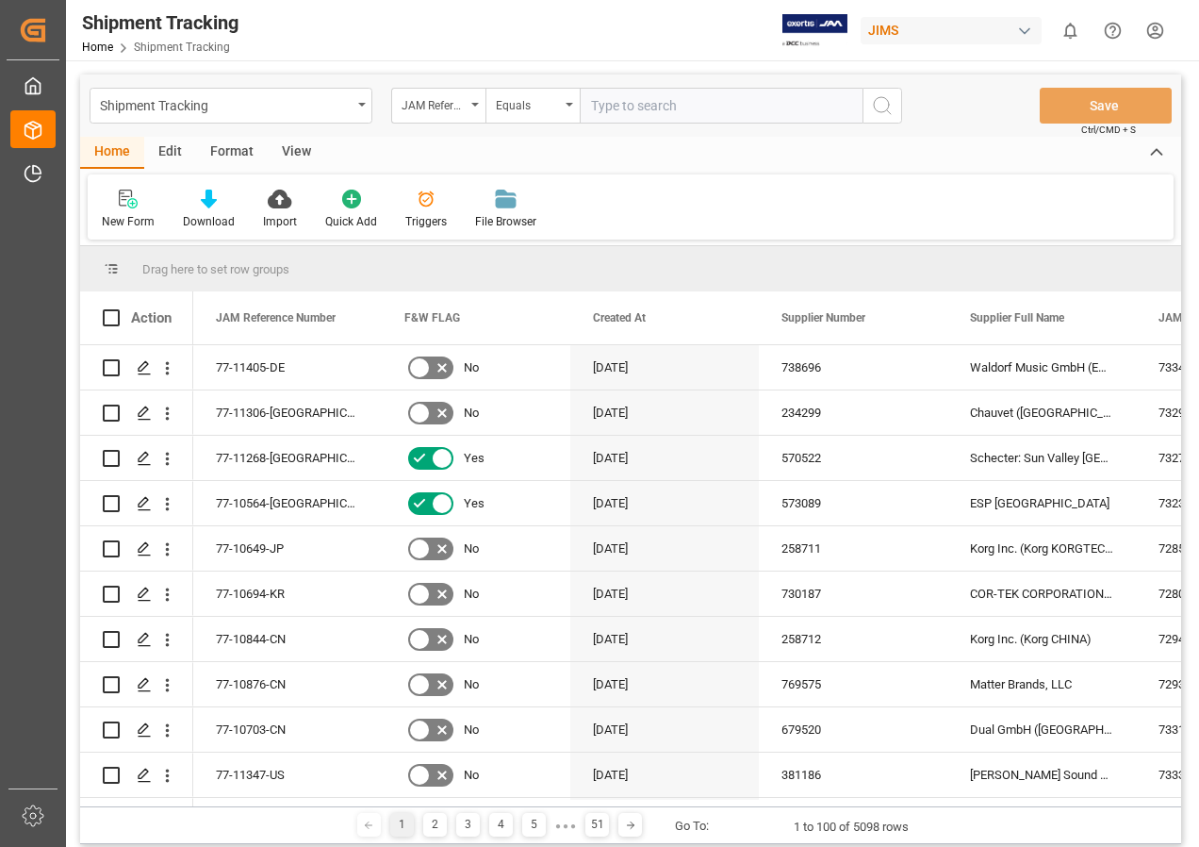
click at [299, 151] on div "View" at bounding box center [297, 153] width 58 height 32
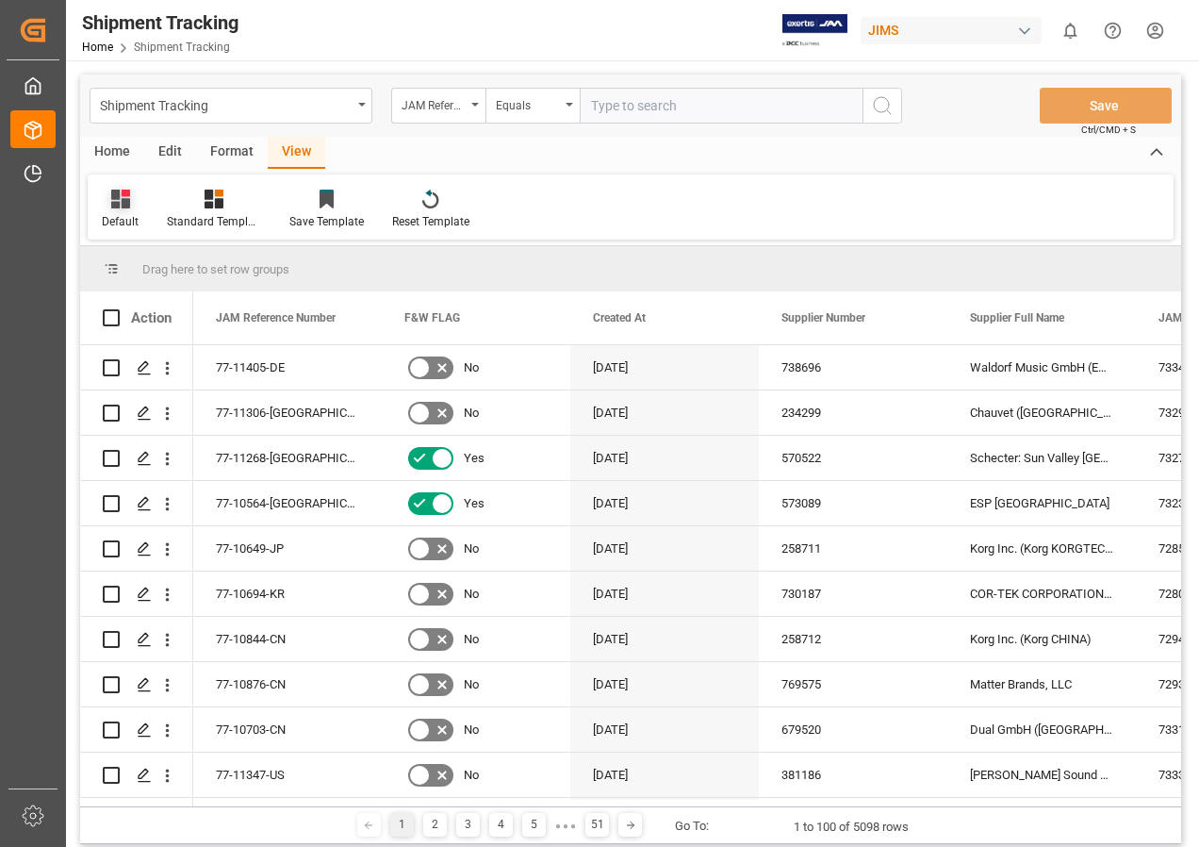
click at [120, 199] on icon at bounding box center [120, 199] width 19 height 19
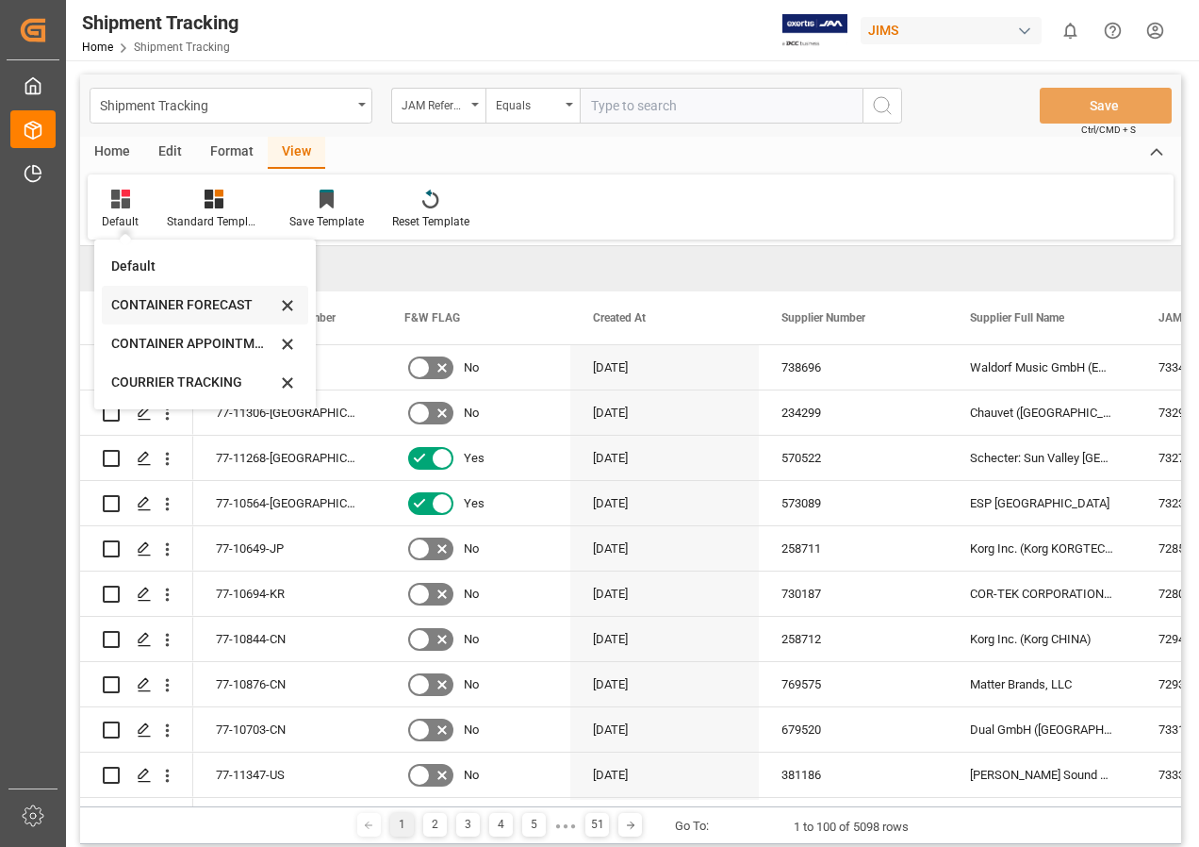
click at [181, 300] on div "CONTAINER FORECAST" at bounding box center [193, 305] width 165 height 20
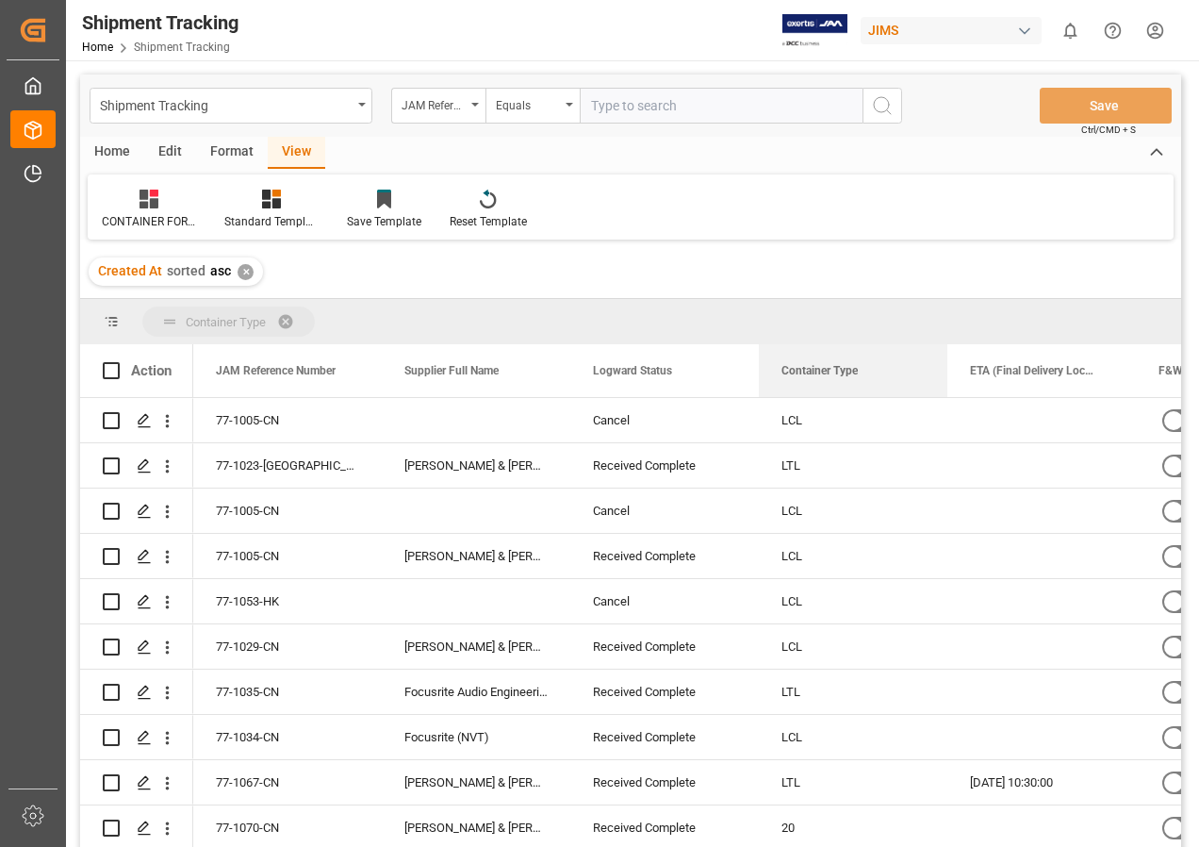
drag, startPoint x: 826, startPoint y: 373, endPoint x: 839, endPoint y: 321, distance: 54.4
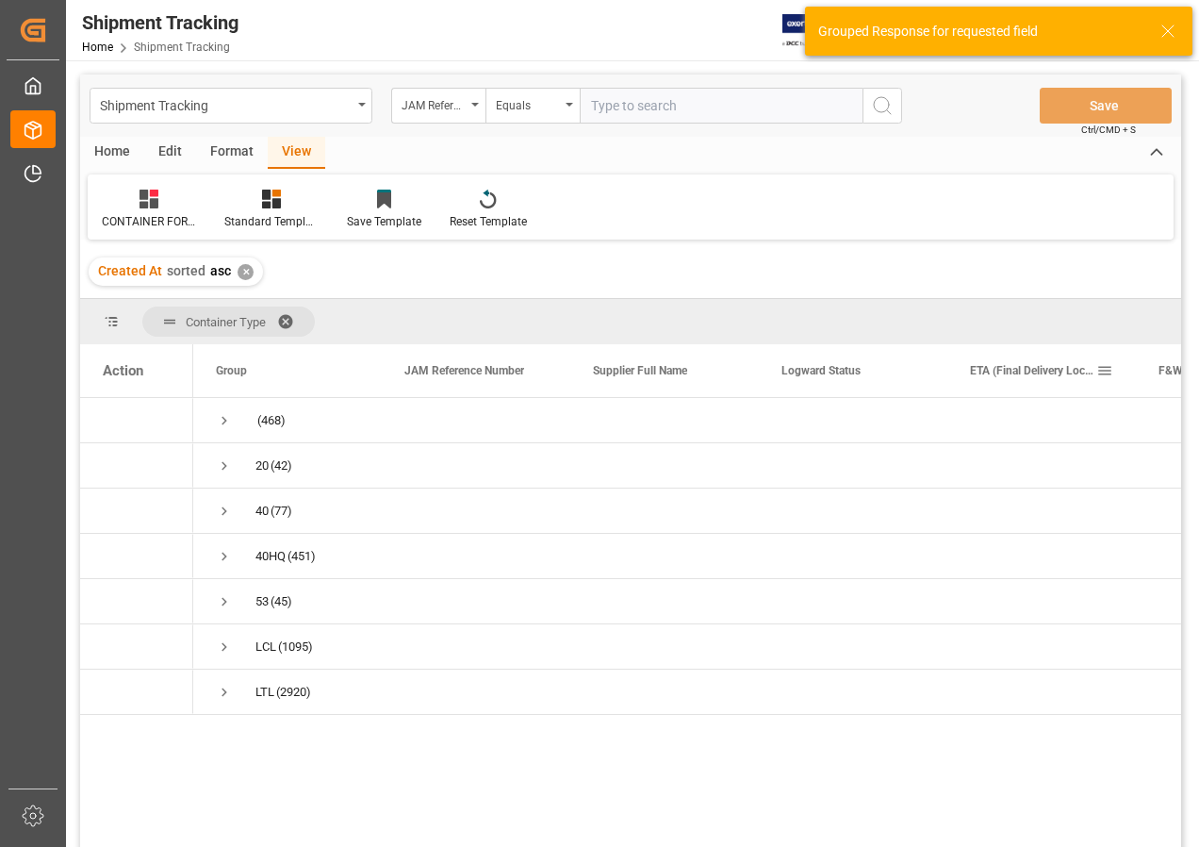
click at [1106, 371] on span at bounding box center [1105, 370] width 17 height 17
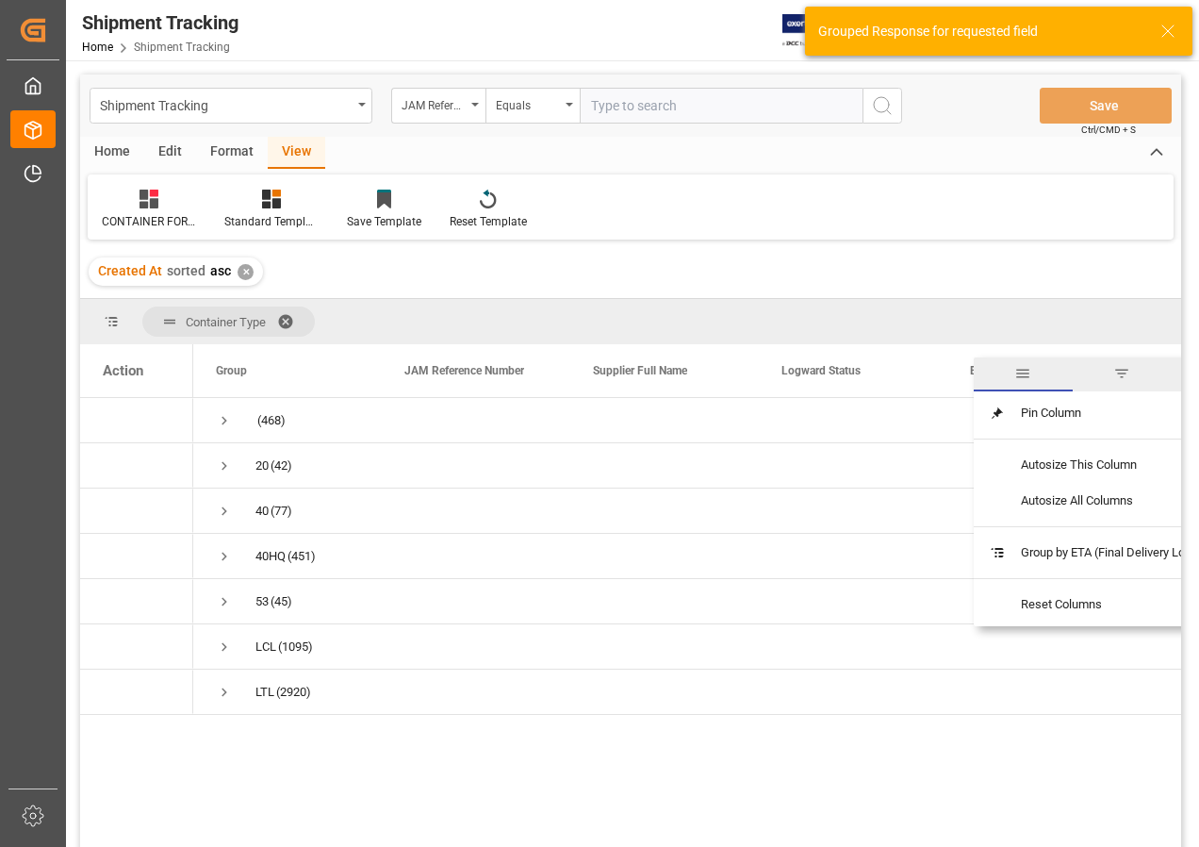
click at [1126, 372] on span "filter" at bounding box center [1122, 373] width 17 height 17
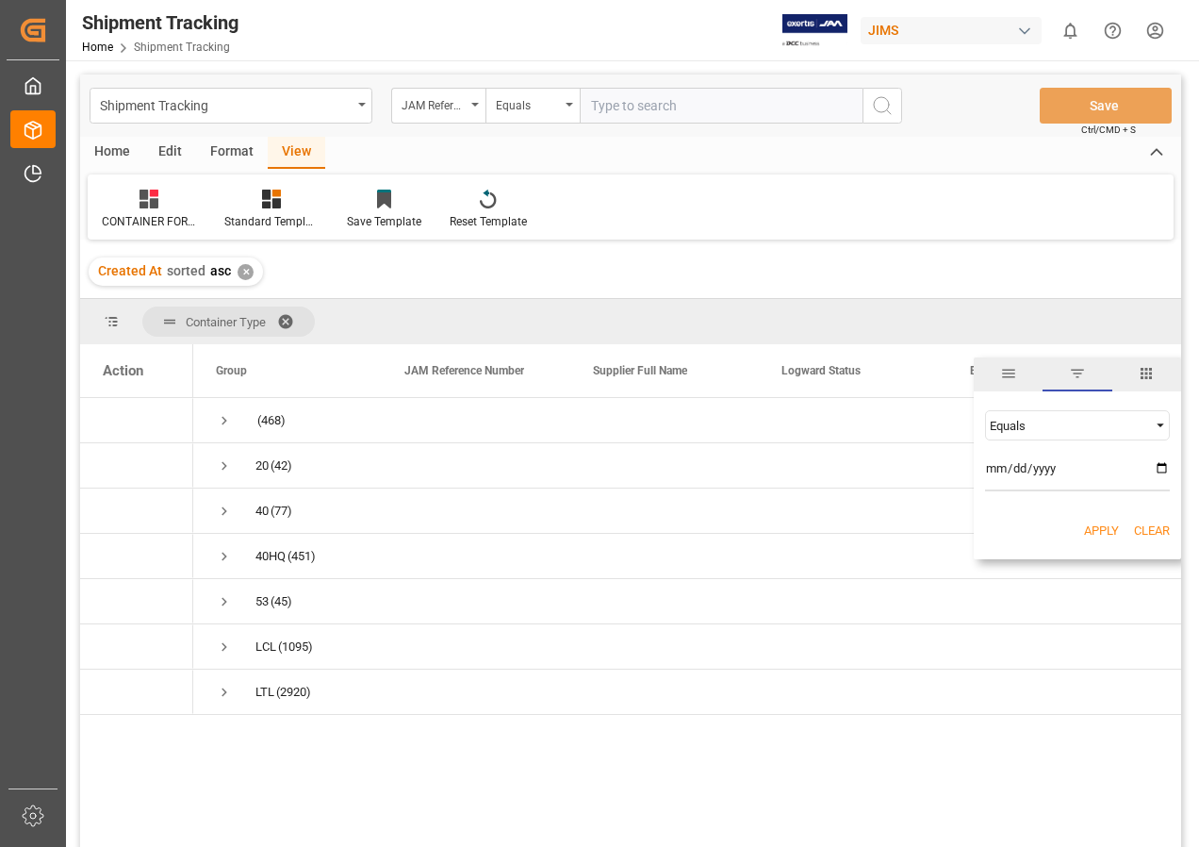
click at [1161, 421] on span "Filtering operator" at bounding box center [1160, 425] width 17 height 17
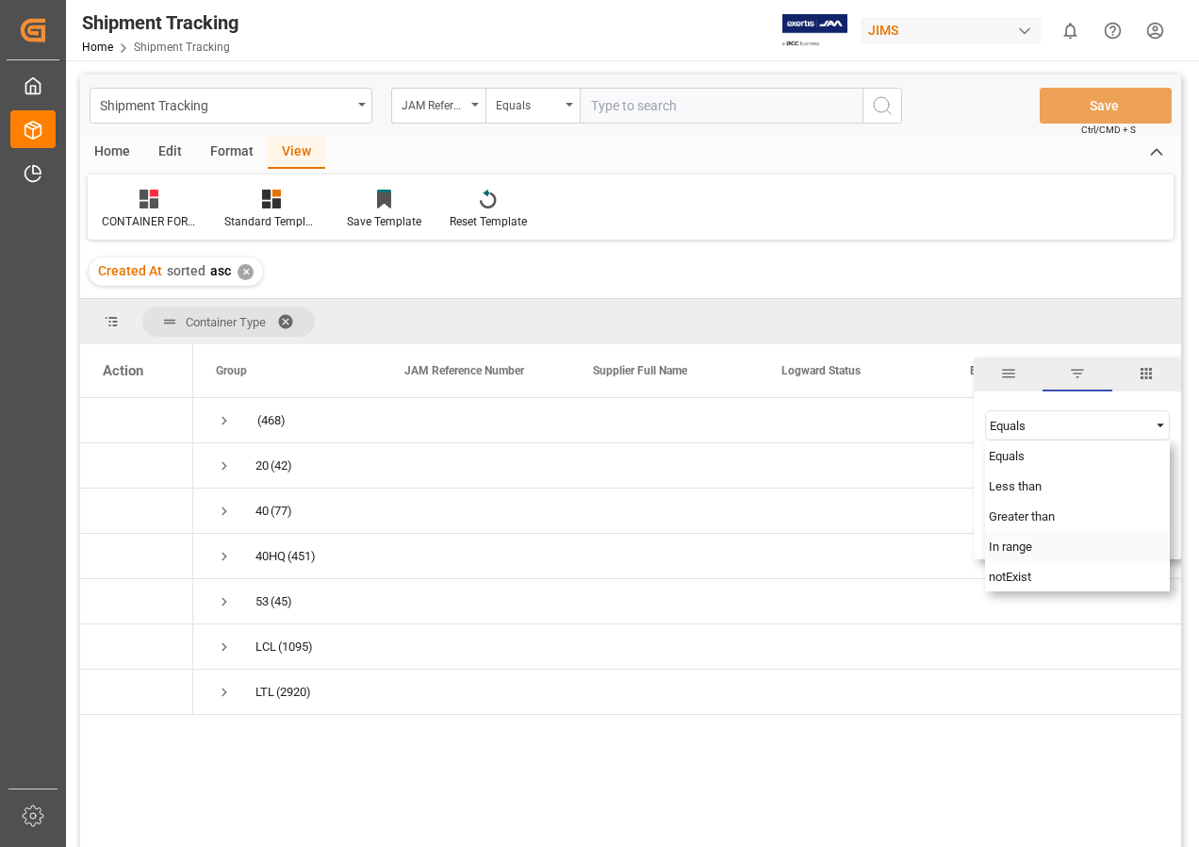
click at [1014, 544] on span "In range" at bounding box center [1010, 546] width 43 height 14
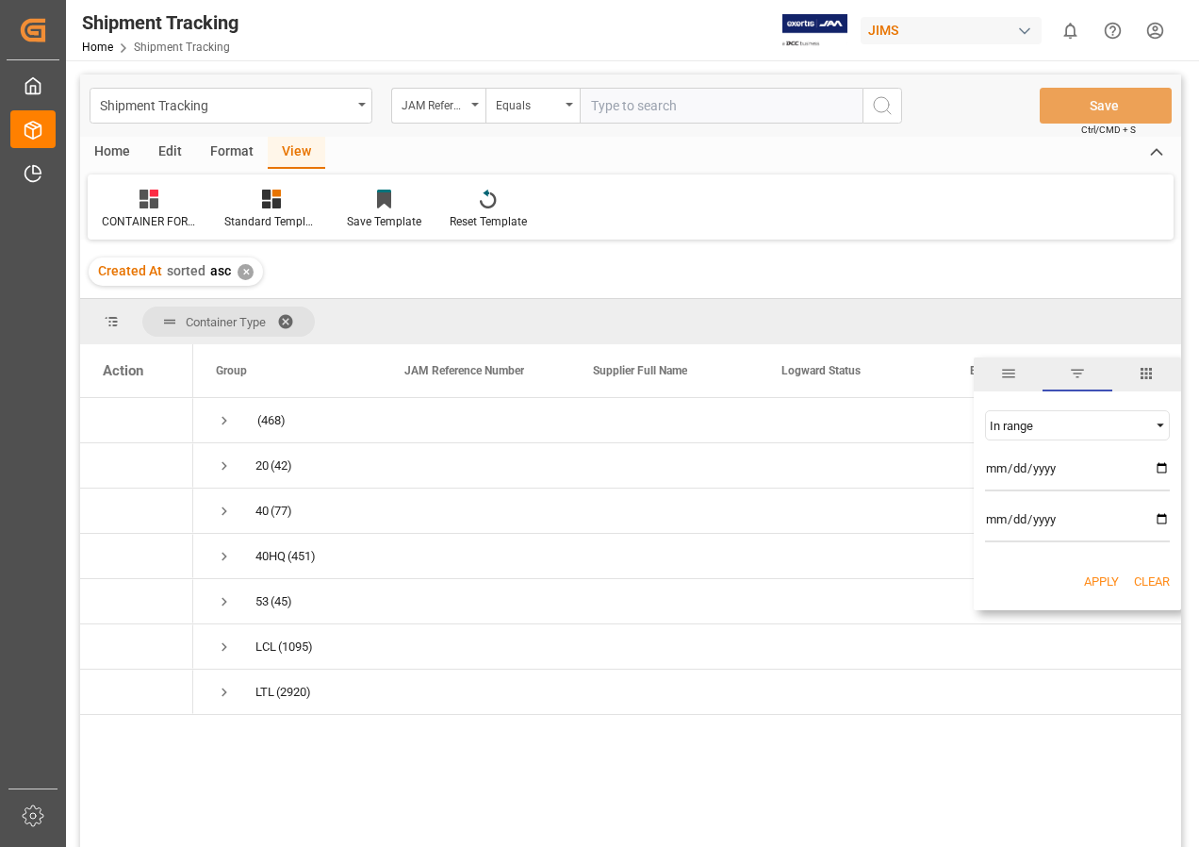
click at [1160, 462] on input "date" at bounding box center [1077, 473] width 185 height 38
type input "[DATE]"
click at [1164, 515] on input "date" at bounding box center [1077, 523] width 185 height 38
type input "[DATE]"
click at [1096, 579] on button "Apply" at bounding box center [1101, 581] width 35 height 19
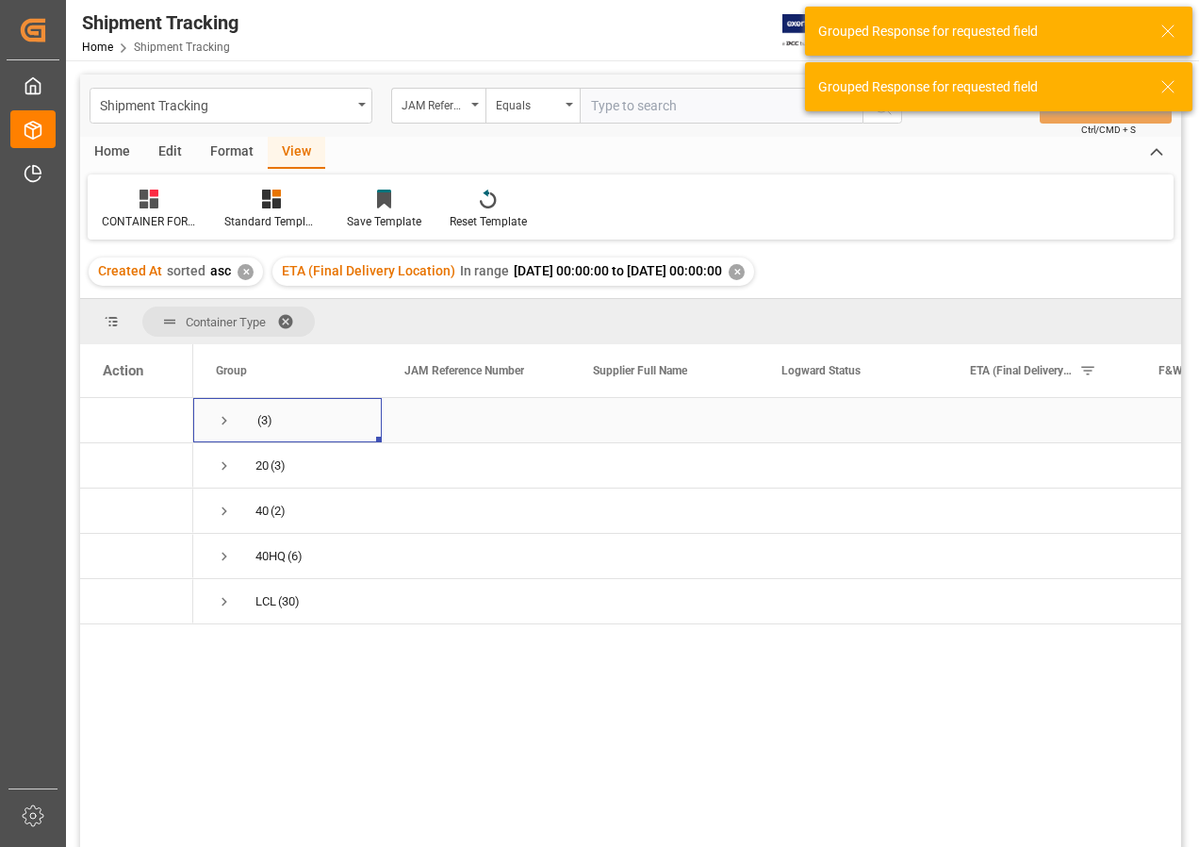
click at [223, 420] on span "Press SPACE to select this row." at bounding box center [224, 420] width 17 height 17
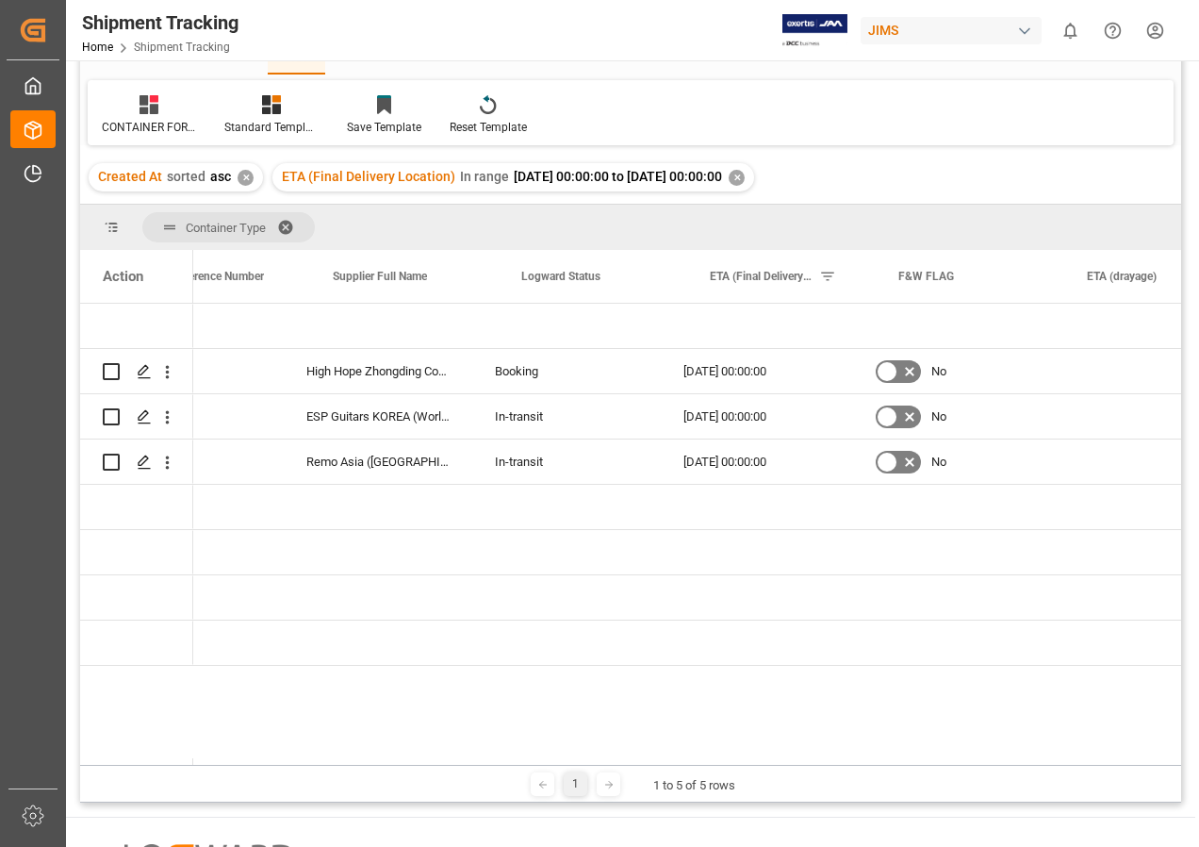
scroll to position [0, 260]
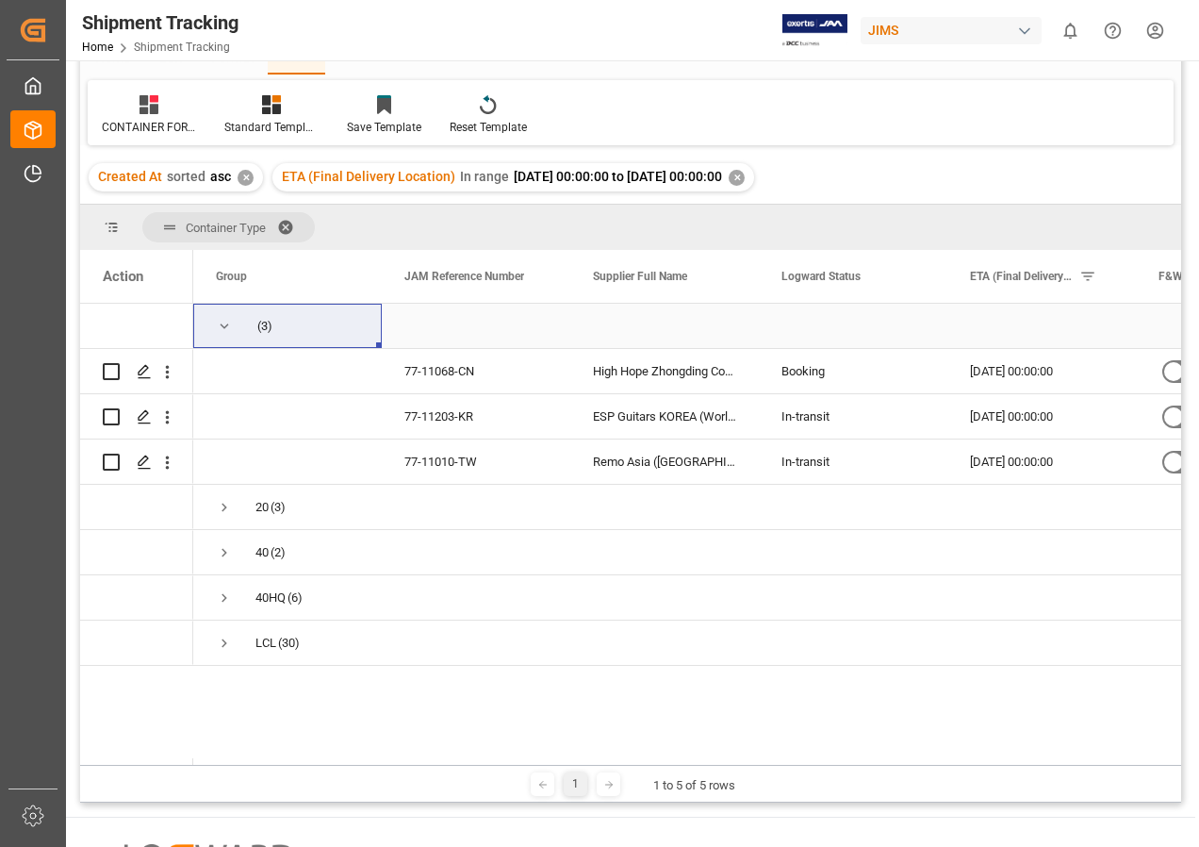
click at [225, 324] on span "Press SPACE to select this row." at bounding box center [224, 326] width 17 height 17
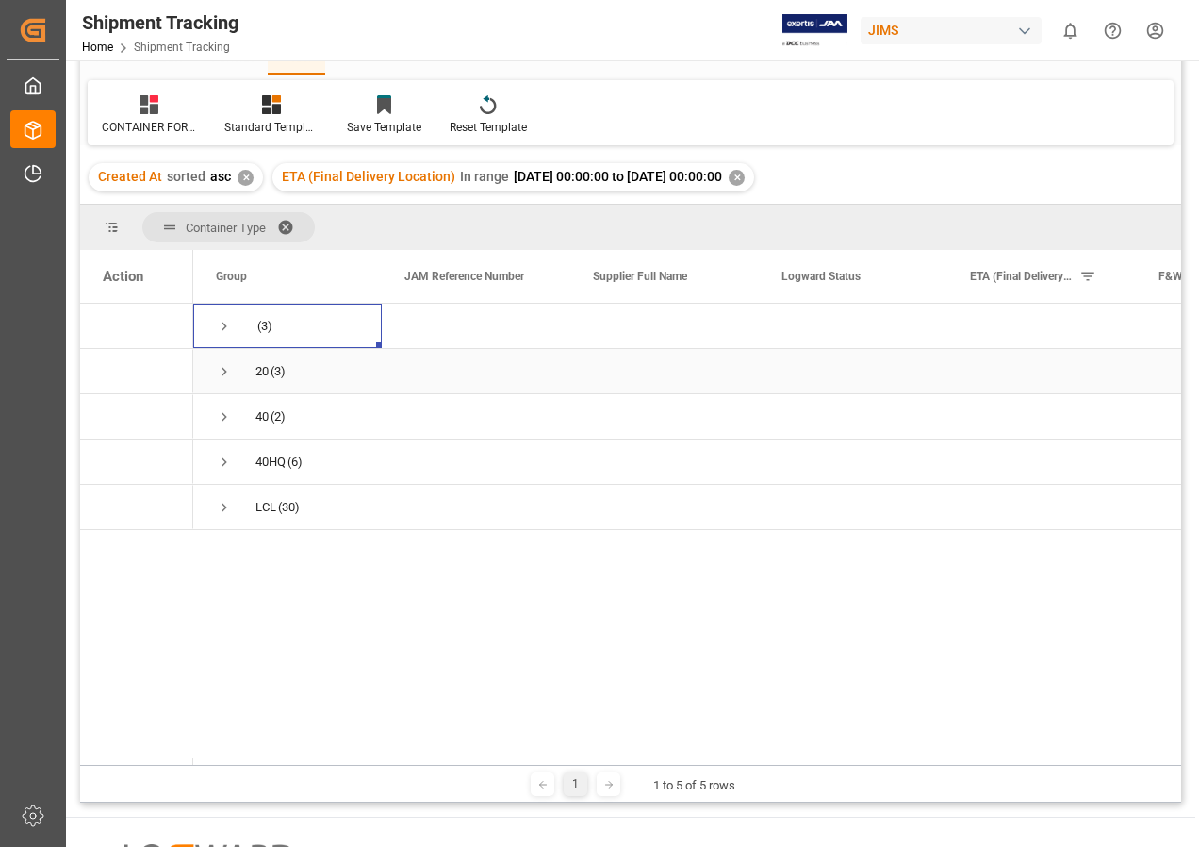
click at [223, 372] on span "Press SPACE to select this row." at bounding box center [224, 371] width 17 height 17
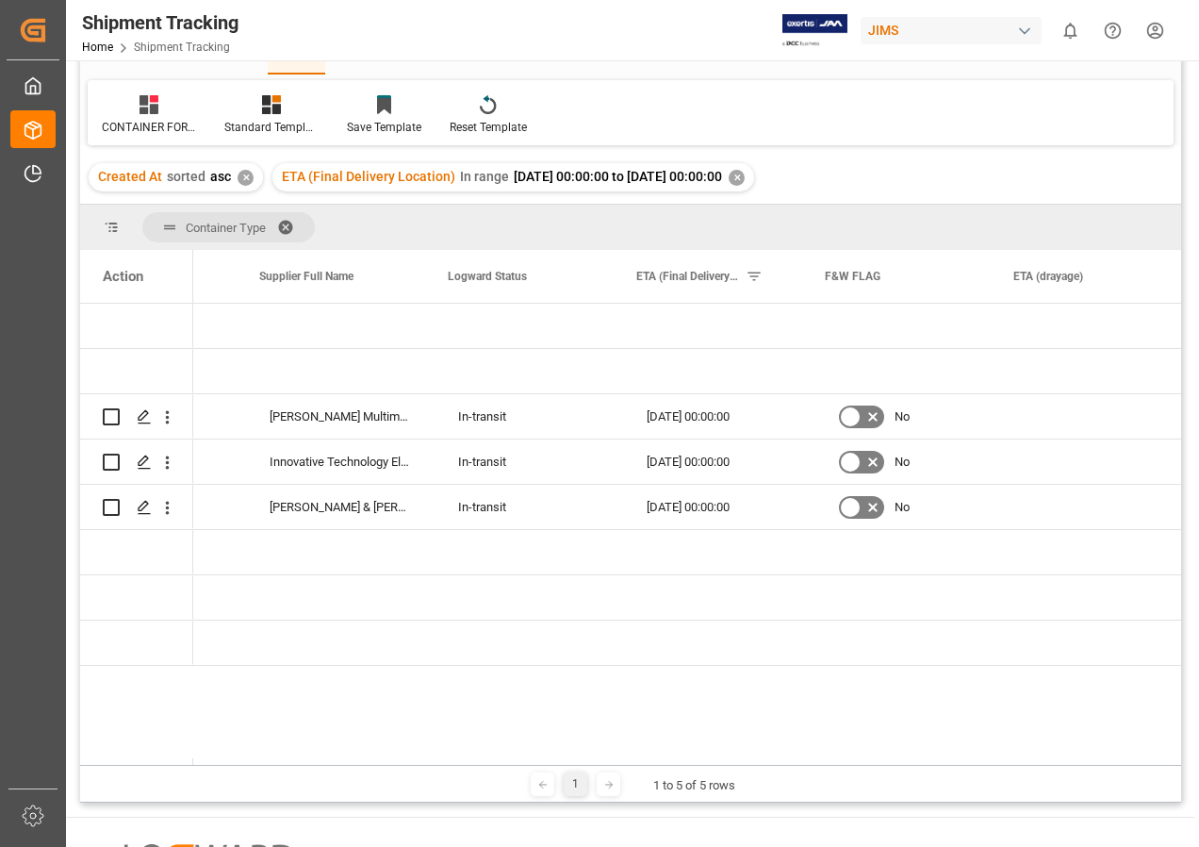
scroll to position [0, 359]
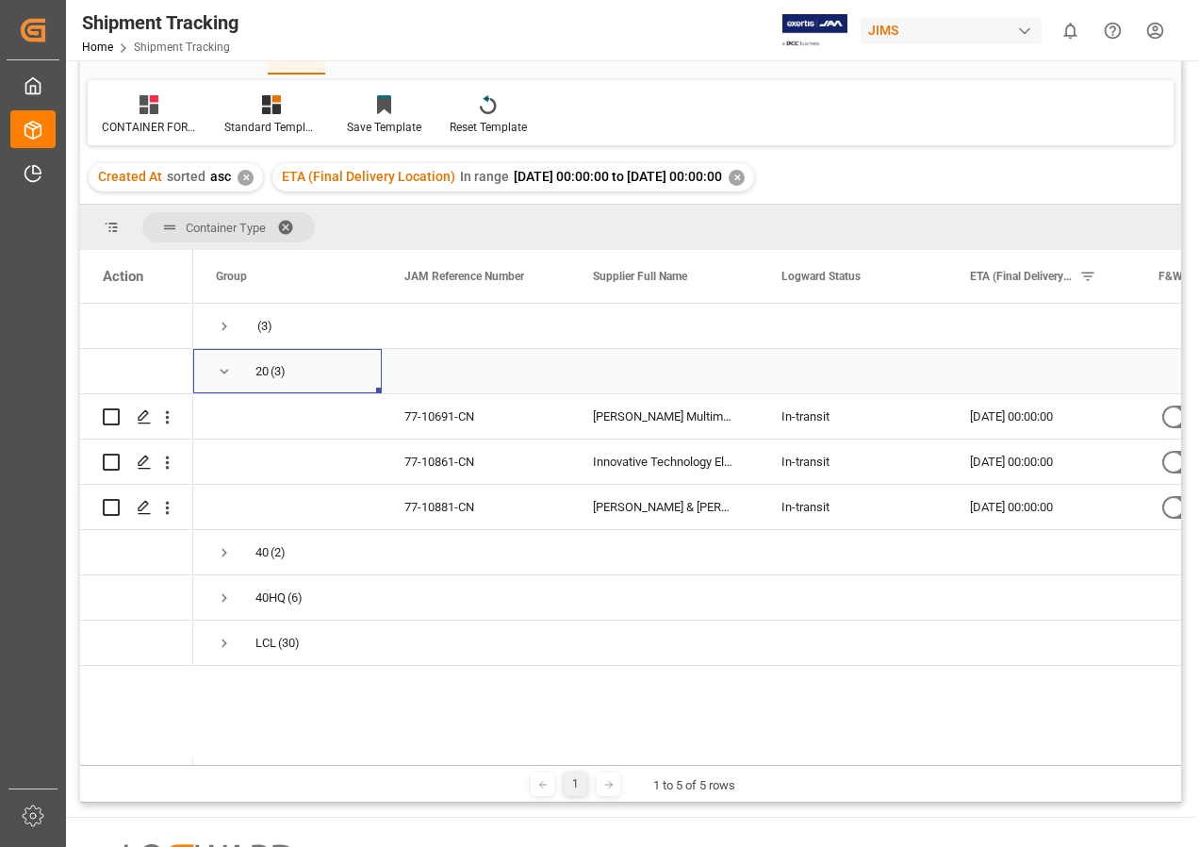
click at [223, 369] on span "Press SPACE to select this row." at bounding box center [224, 371] width 17 height 17
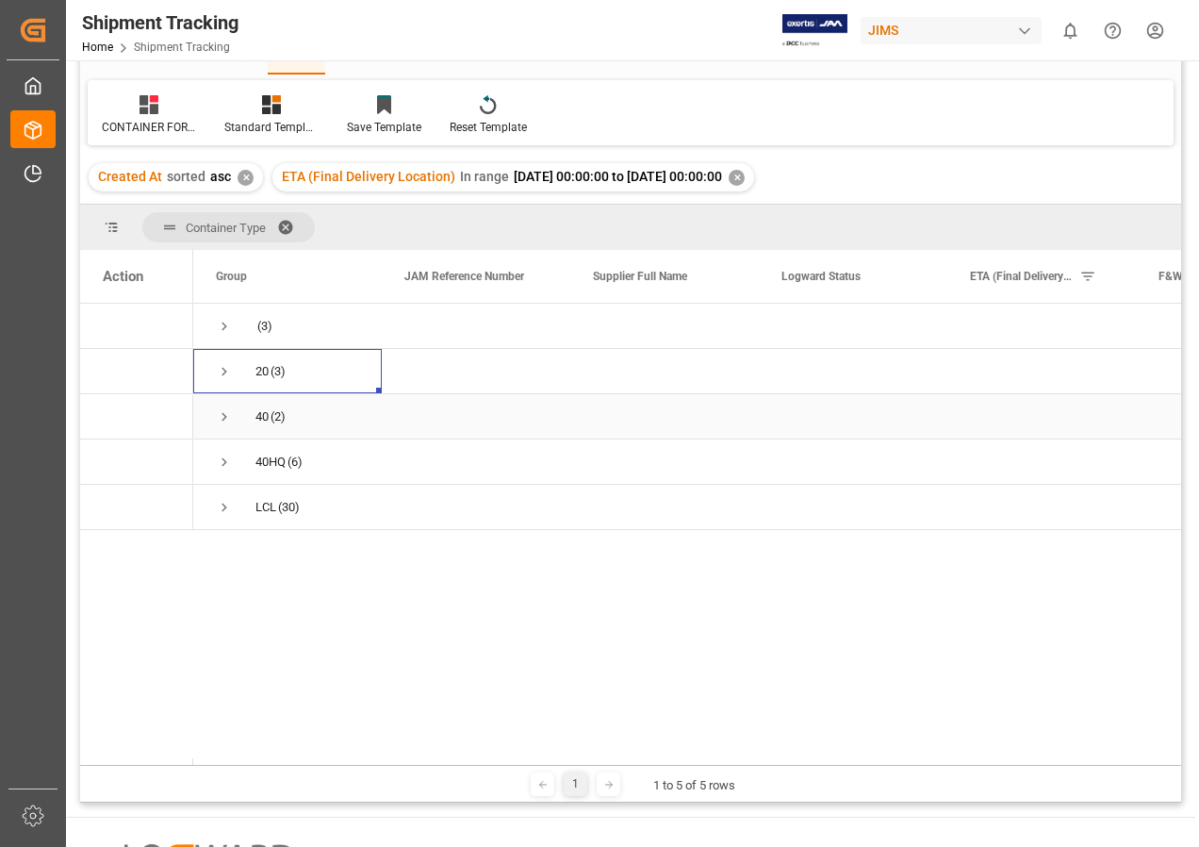
click at [223, 413] on span "Press SPACE to select this row." at bounding box center [224, 416] width 17 height 17
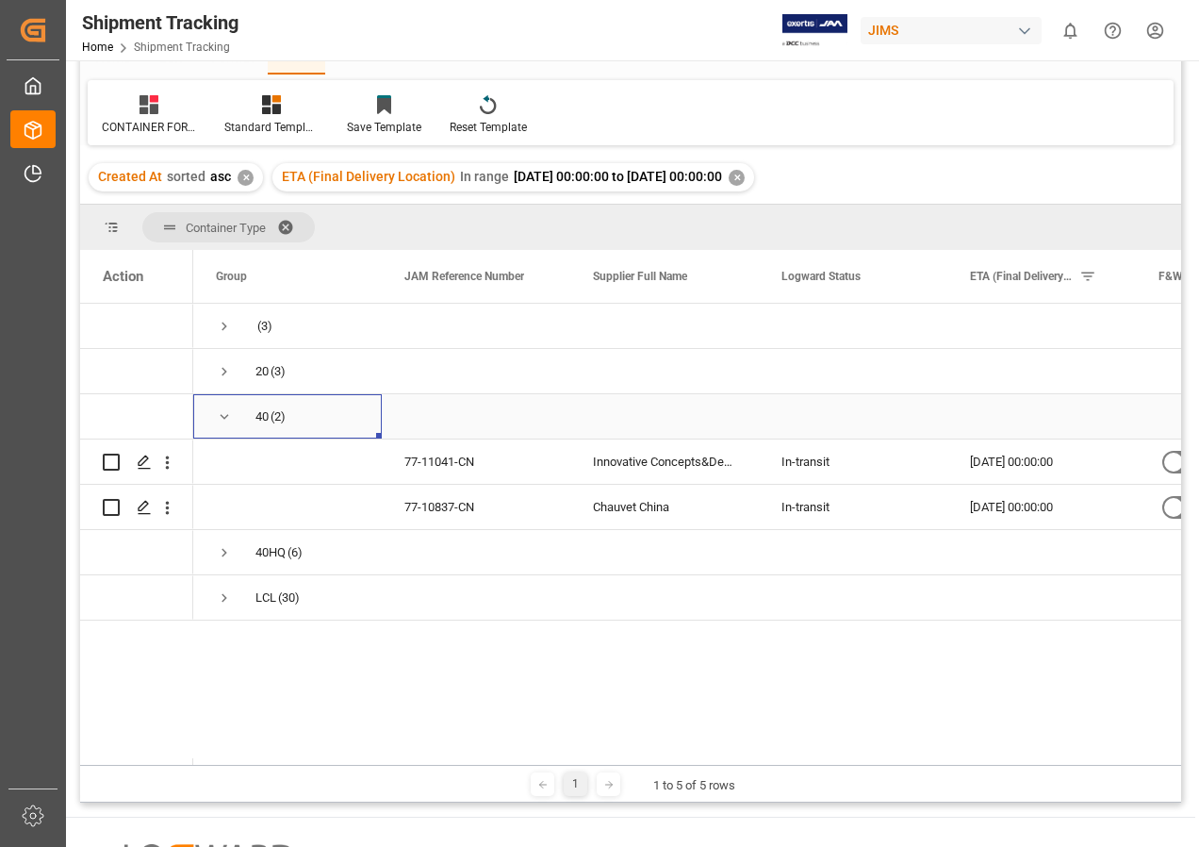
click at [223, 413] on span "Press SPACE to select this row." at bounding box center [224, 416] width 17 height 17
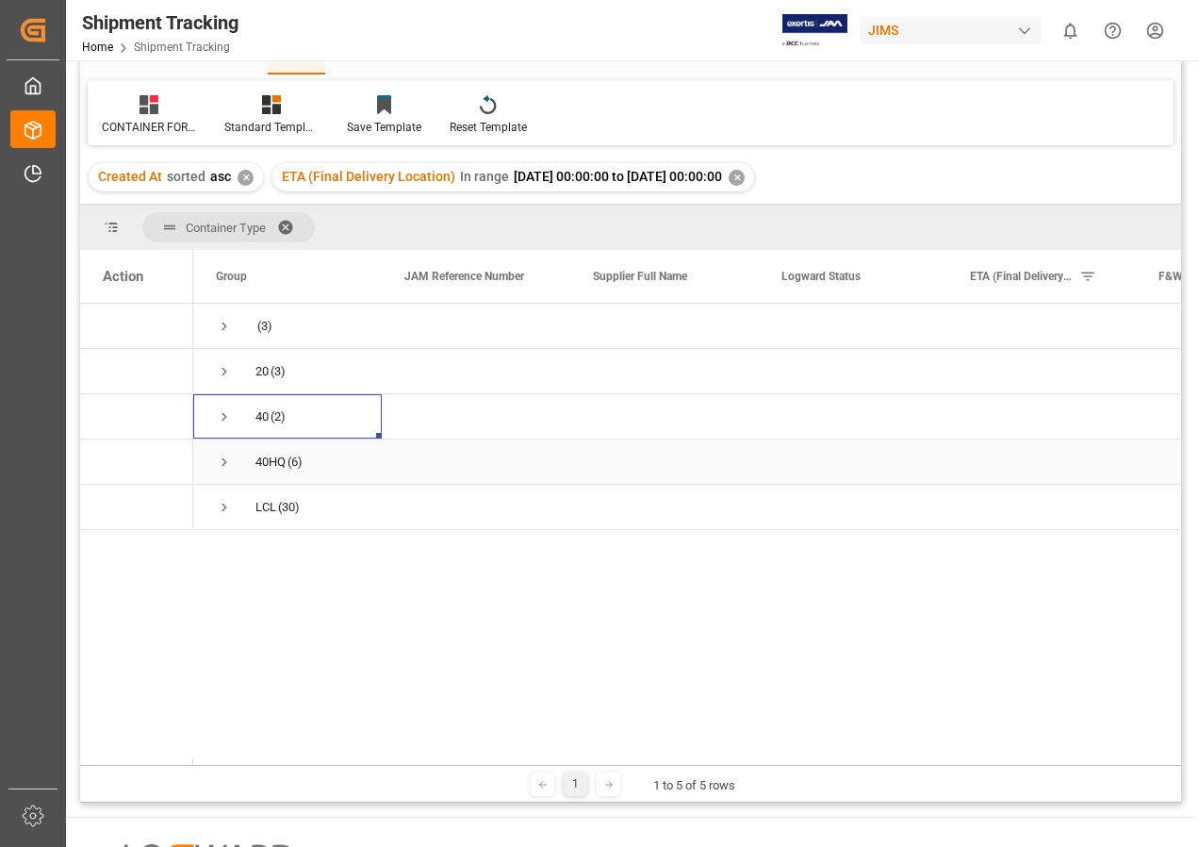
click at [223, 459] on span "Press SPACE to select this row." at bounding box center [224, 462] width 17 height 17
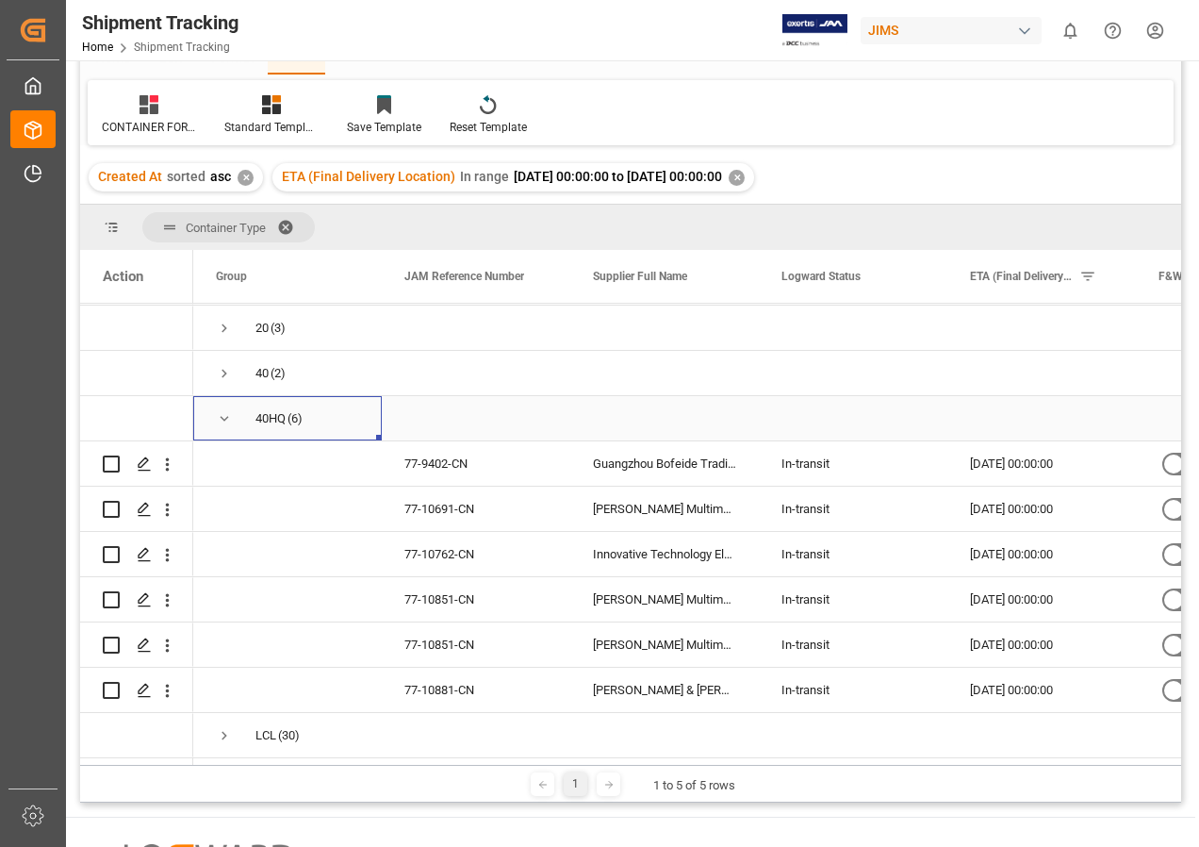
click at [225, 411] on span "Press SPACE to select this row." at bounding box center [224, 418] width 17 height 17
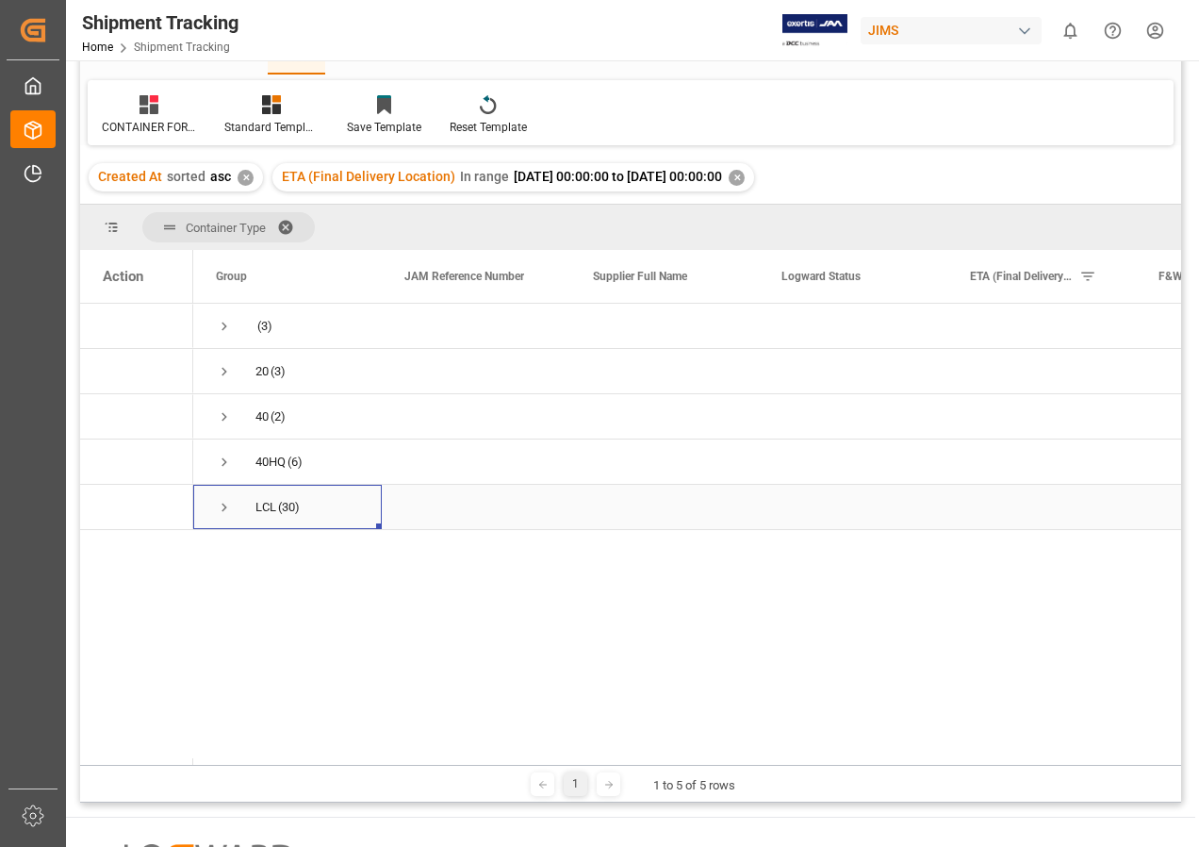
click at [223, 504] on span "Press SPACE to select this row." at bounding box center [224, 507] width 17 height 17
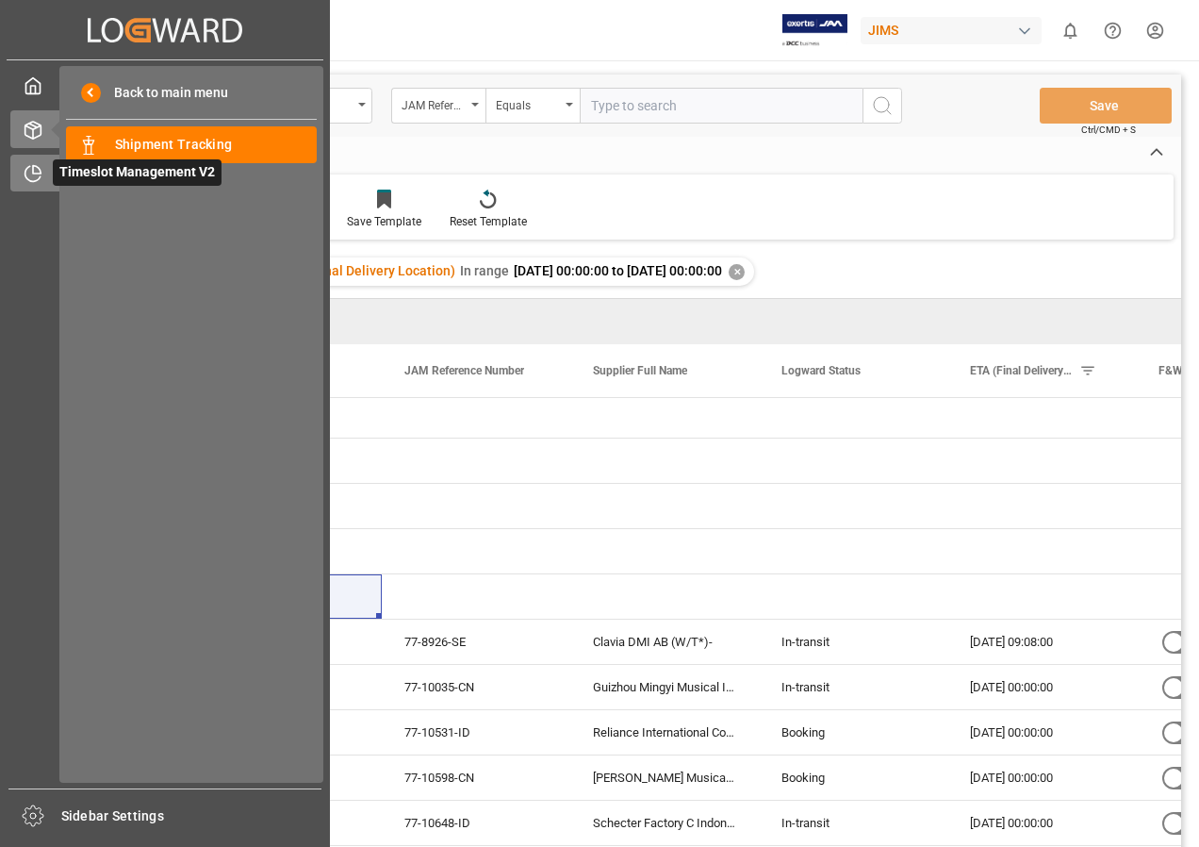
click at [106, 167] on span "Timeslot Management V2" at bounding box center [137, 172] width 169 height 26
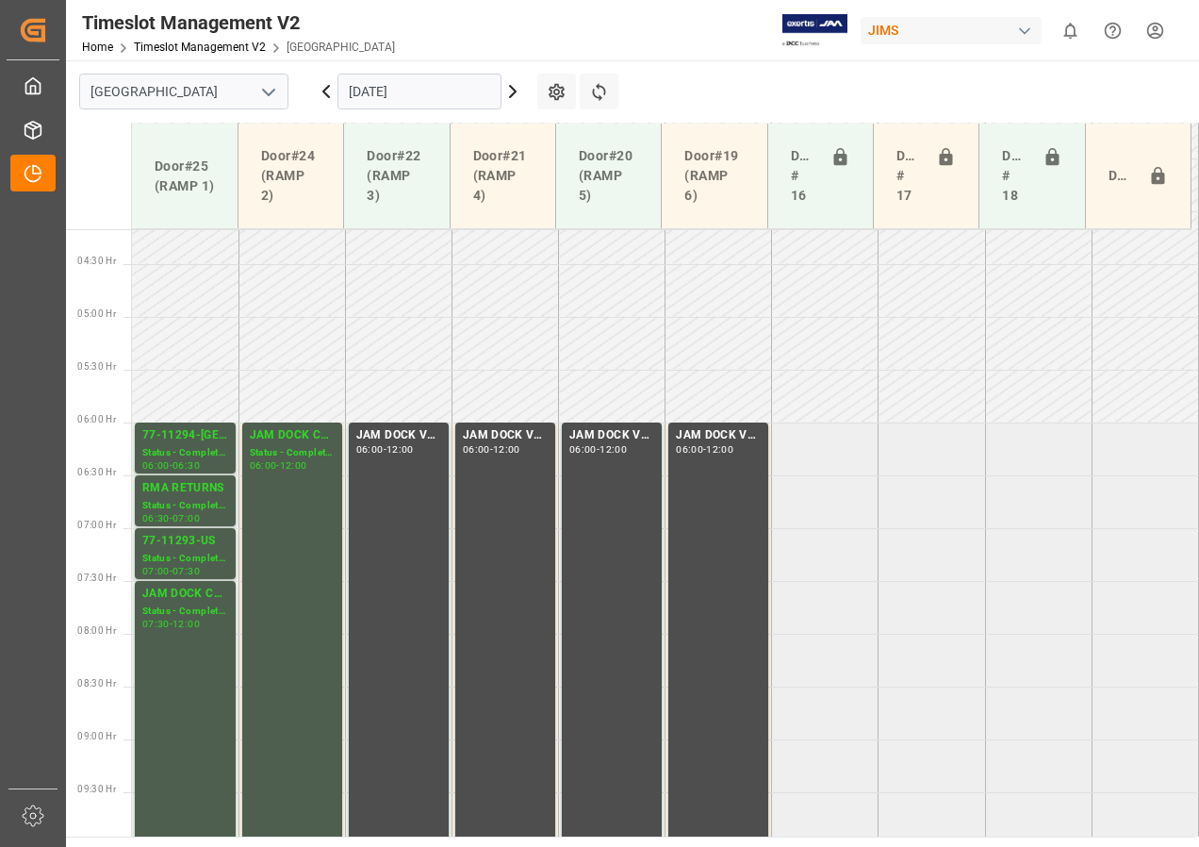
click at [392, 98] on input "[DATE]" at bounding box center [420, 92] width 164 height 36
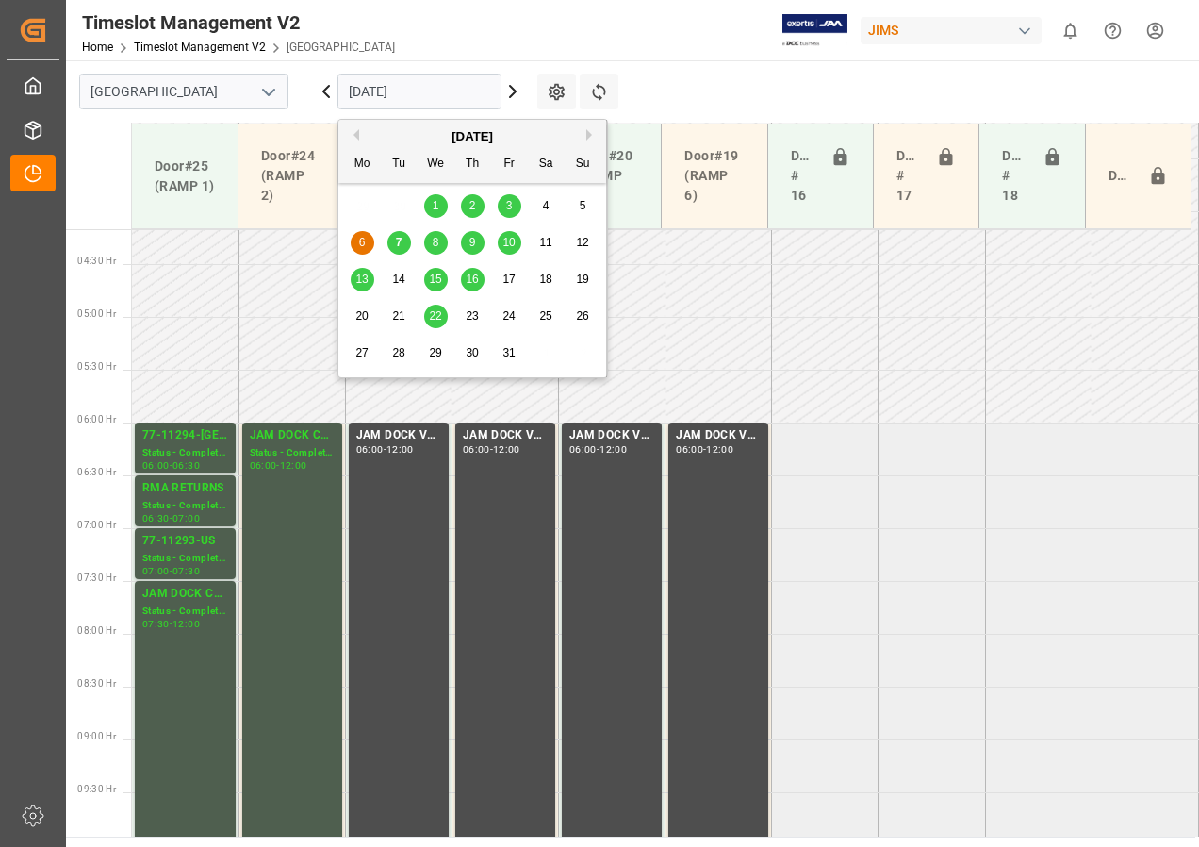
click at [394, 238] on div "7" at bounding box center [400, 243] width 24 height 23
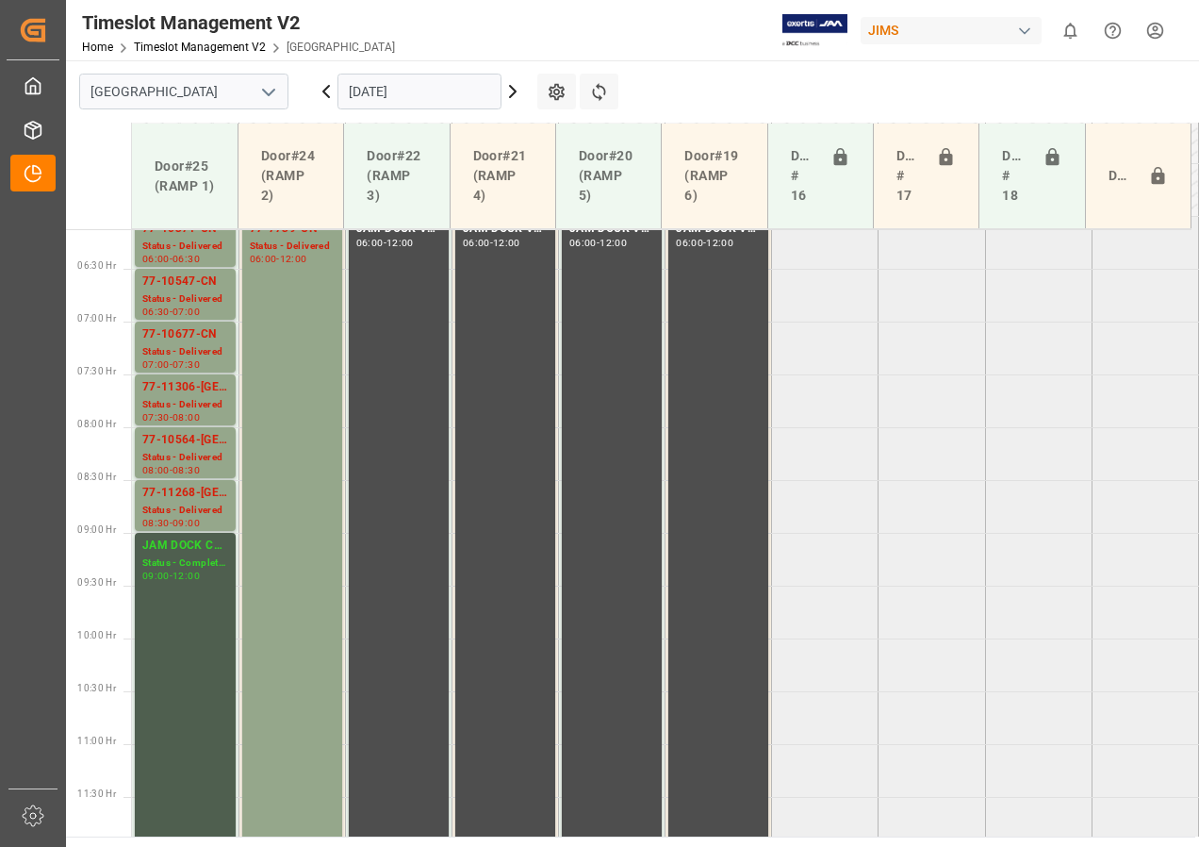
scroll to position [649, 0]
click at [415, 95] on input "[DATE]" at bounding box center [420, 92] width 164 height 36
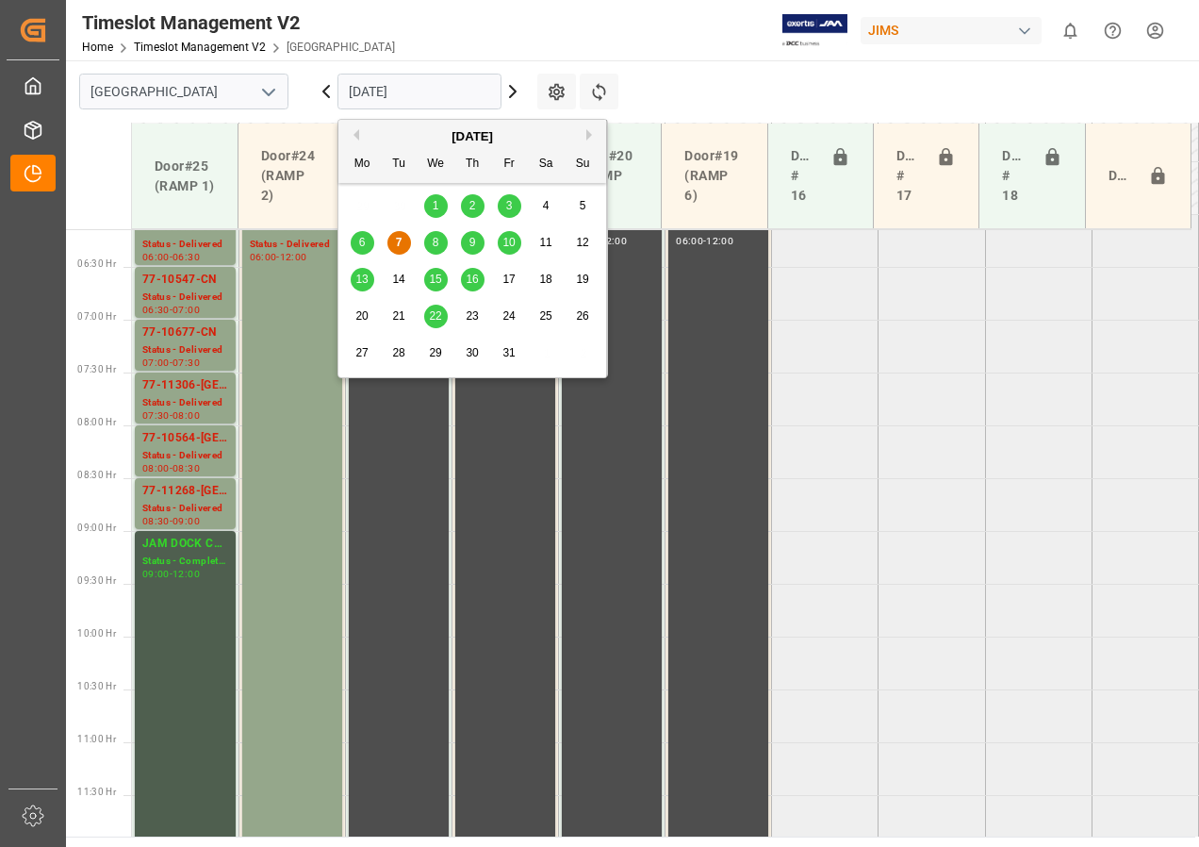
click at [434, 245] on span "8" at bounding box center [436, 242] width 7 height 13
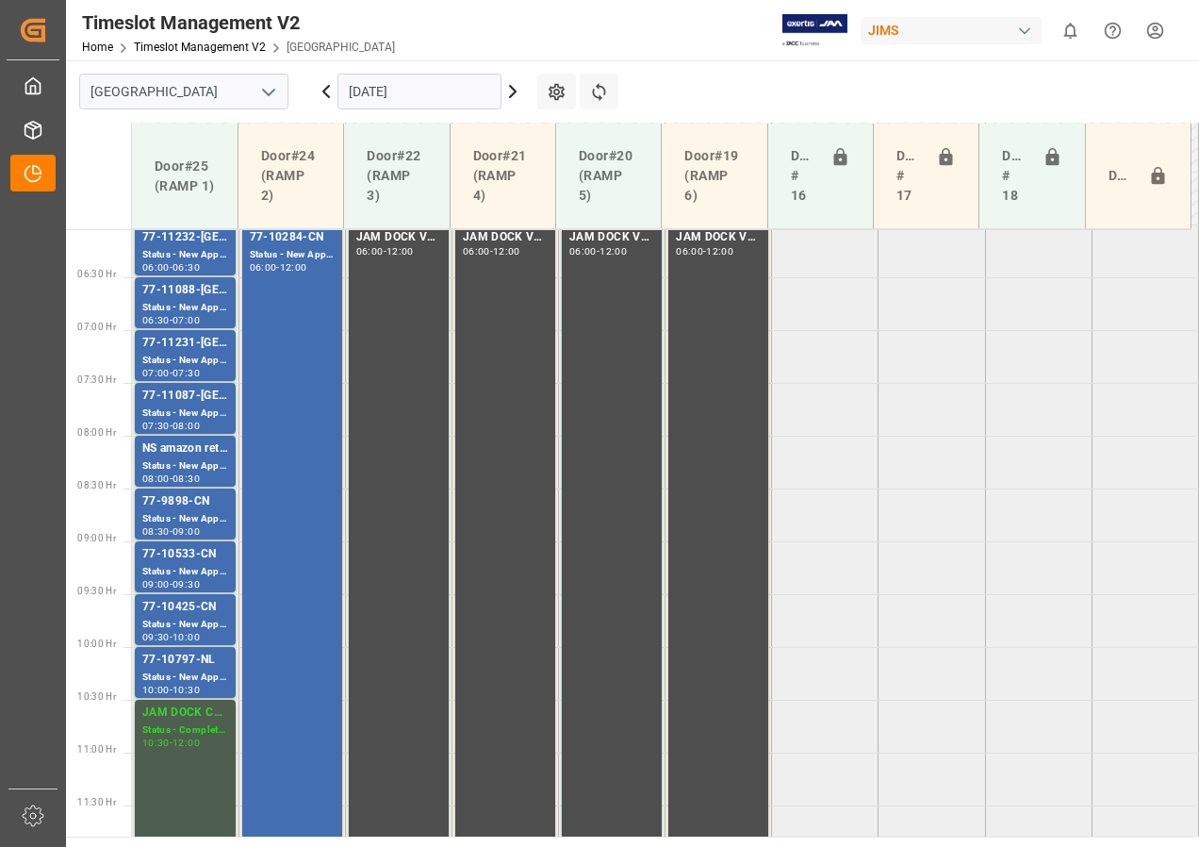
scroll to position [605, 0]
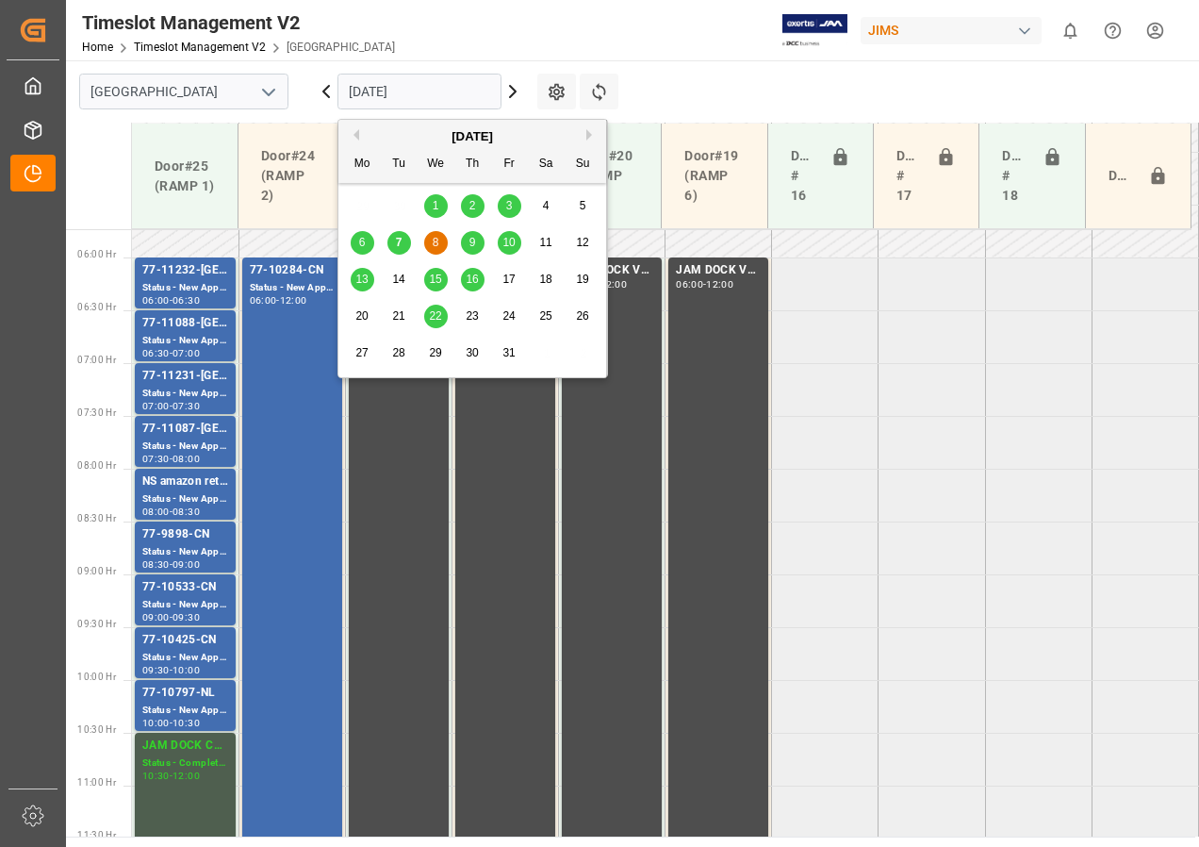
click at [380, 95] on input "[DATE]" at bounding box center [420, 92] width 164 height 36
click at [470, 240] on span "9" at bounding box center [473, 242] width 7 height 13
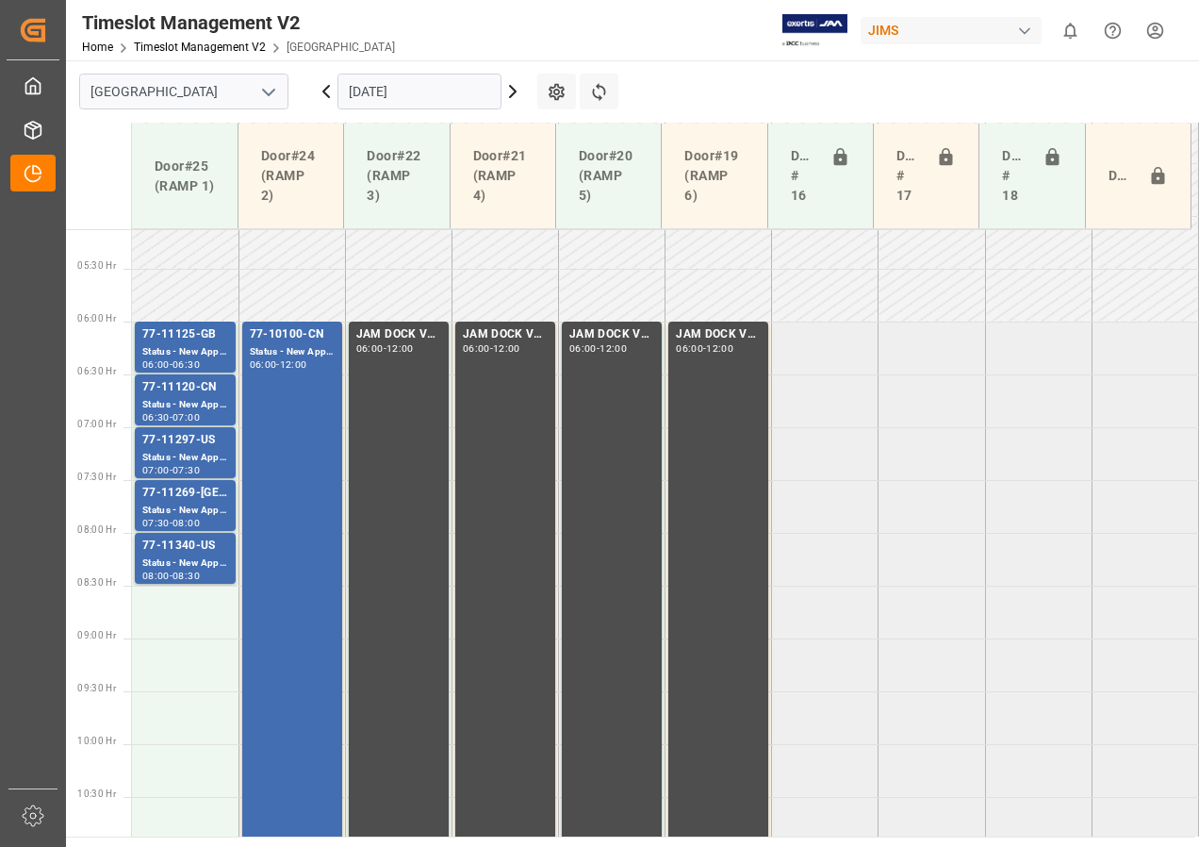
scroll to position [574, 0]
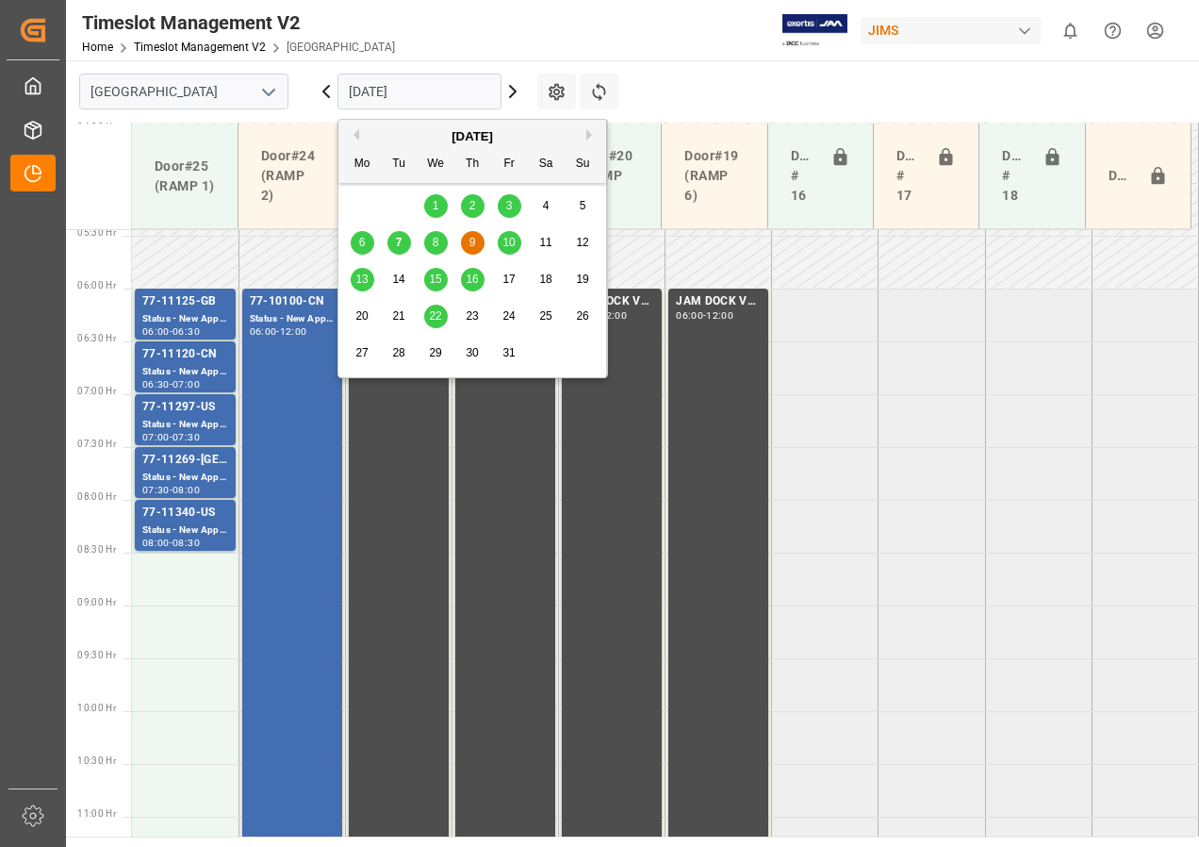
click at [401, 95] on input "[DATE]" at bounding box center [420, 92] width 164 height 36
click at [507, 238] on span "10" at bounding box center [509, 242] width 12 height 13
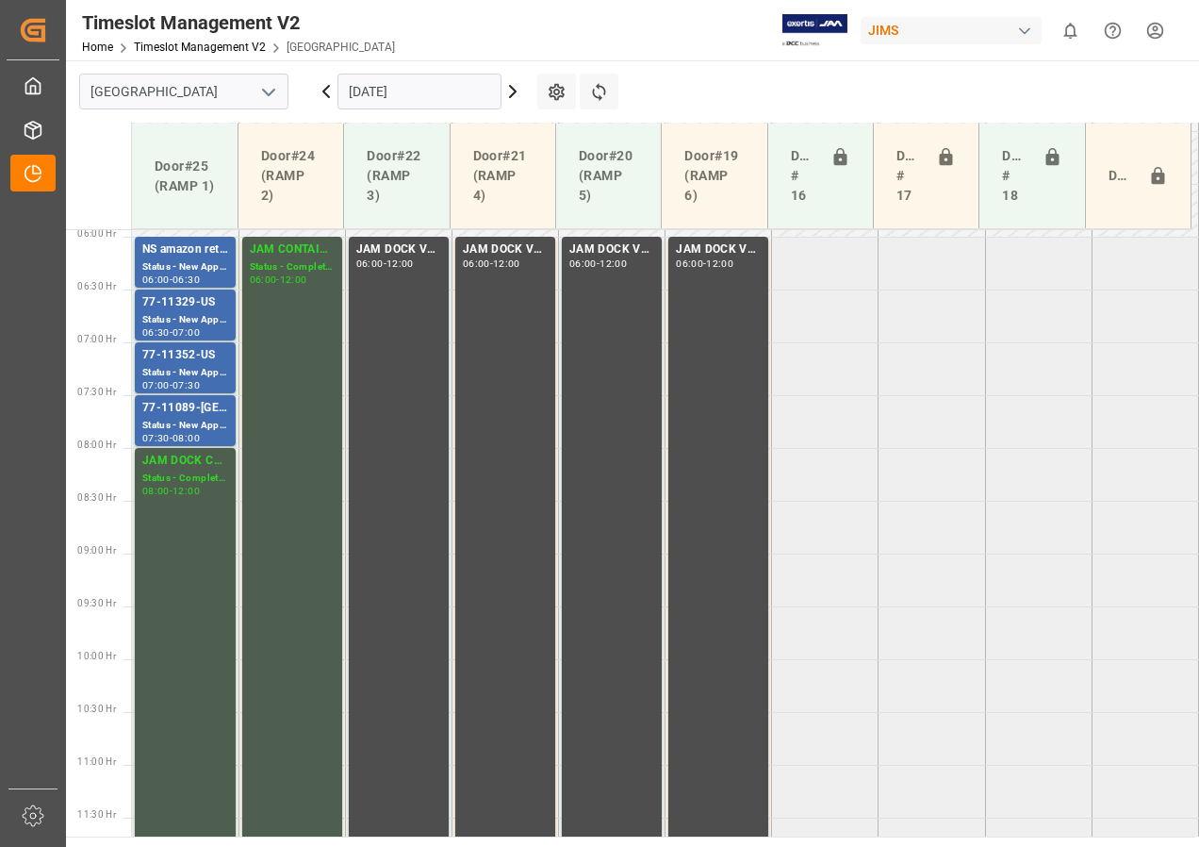
scroll to position [592, 0]
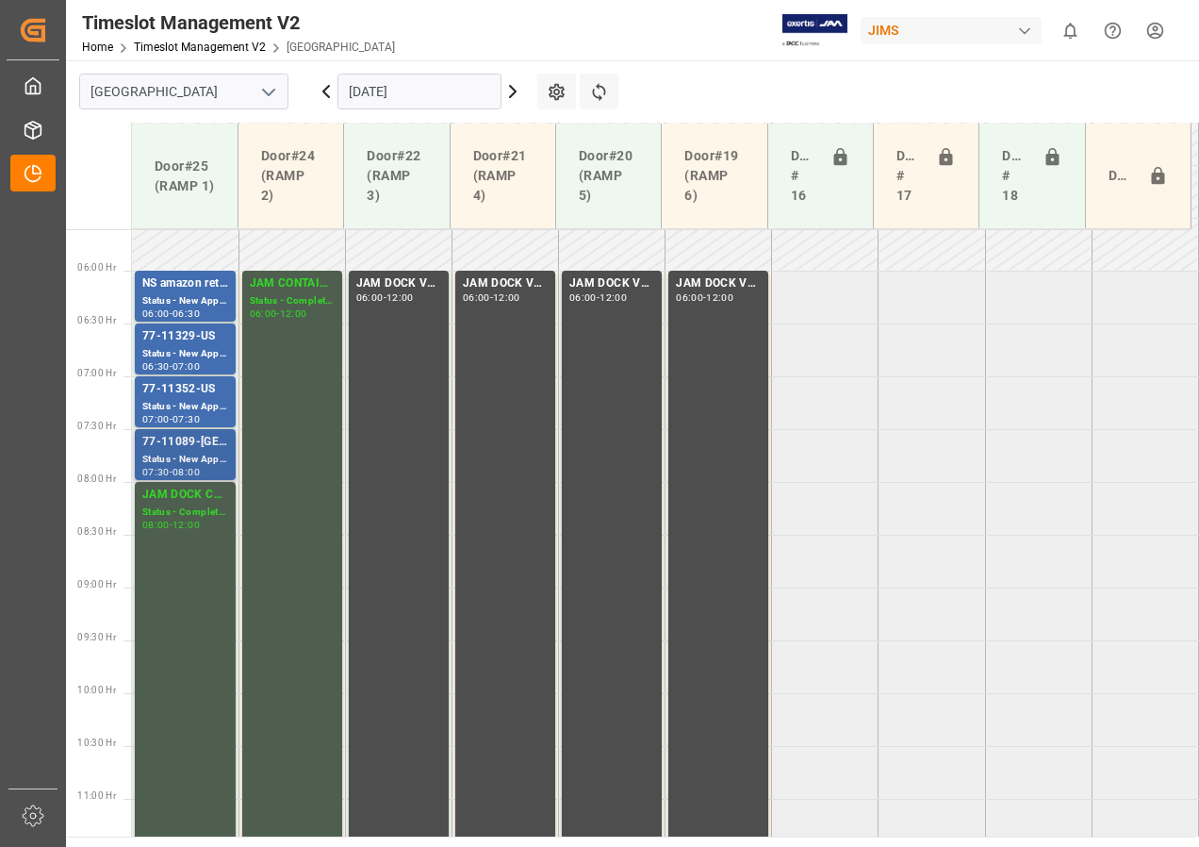
click at [197, 454] on div "Status - New Appointment" at bounding box center [185, 460] width 86 height 16
click at [172, 528] on div "-" at bounding box center [171, 524] width 3 height 8
click at [209, 457] on div "Status - New Appointment" at bounding box center [185, 460] width 86 height 16
click at [176, 402] on div "Status - New Appointment" at bounding box center [185, 407] width 86 height 16
click at [166, 347] on div "Status - New Appointment" at bounding box center [185, 354] width 86 height 16
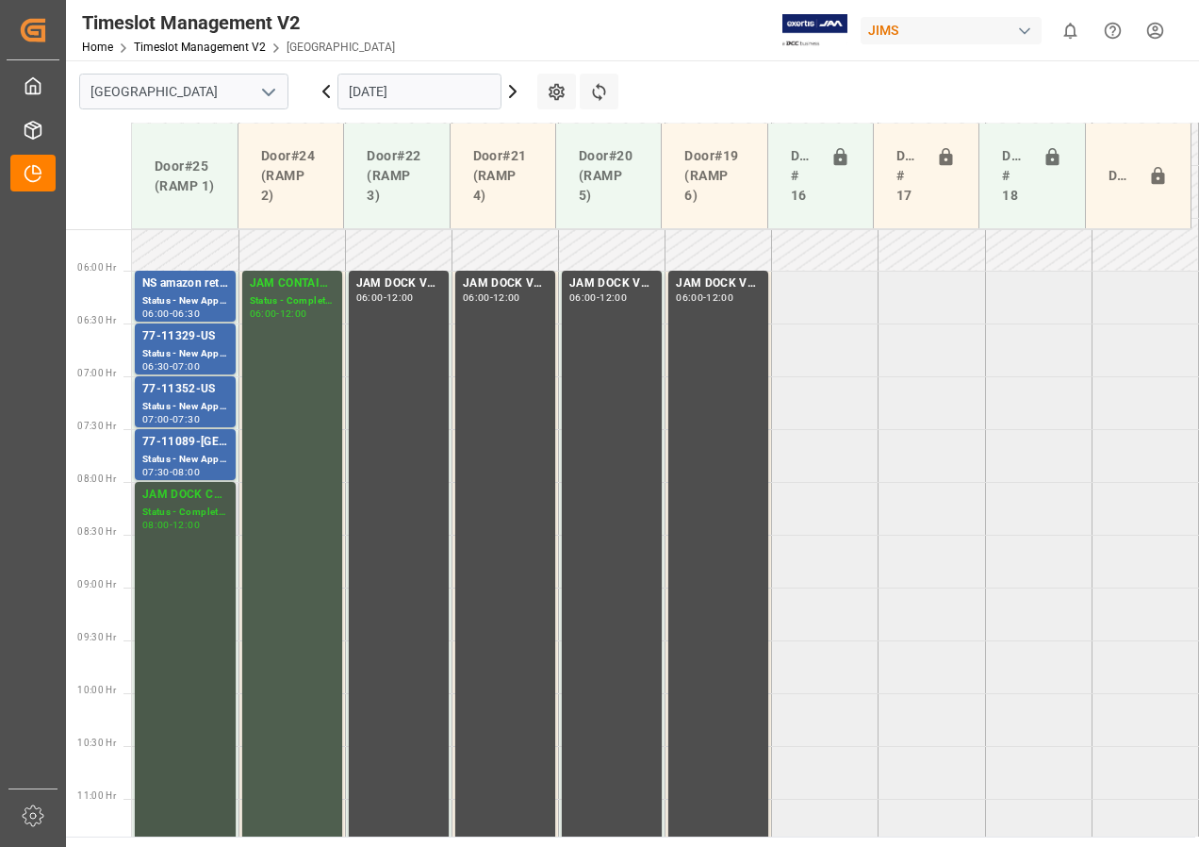
click at [205, 536] on div "JAM DOCK CONTROL Status - Completed 08:00 - 12:00" at bounding box center [185, 692] width 86 height 413
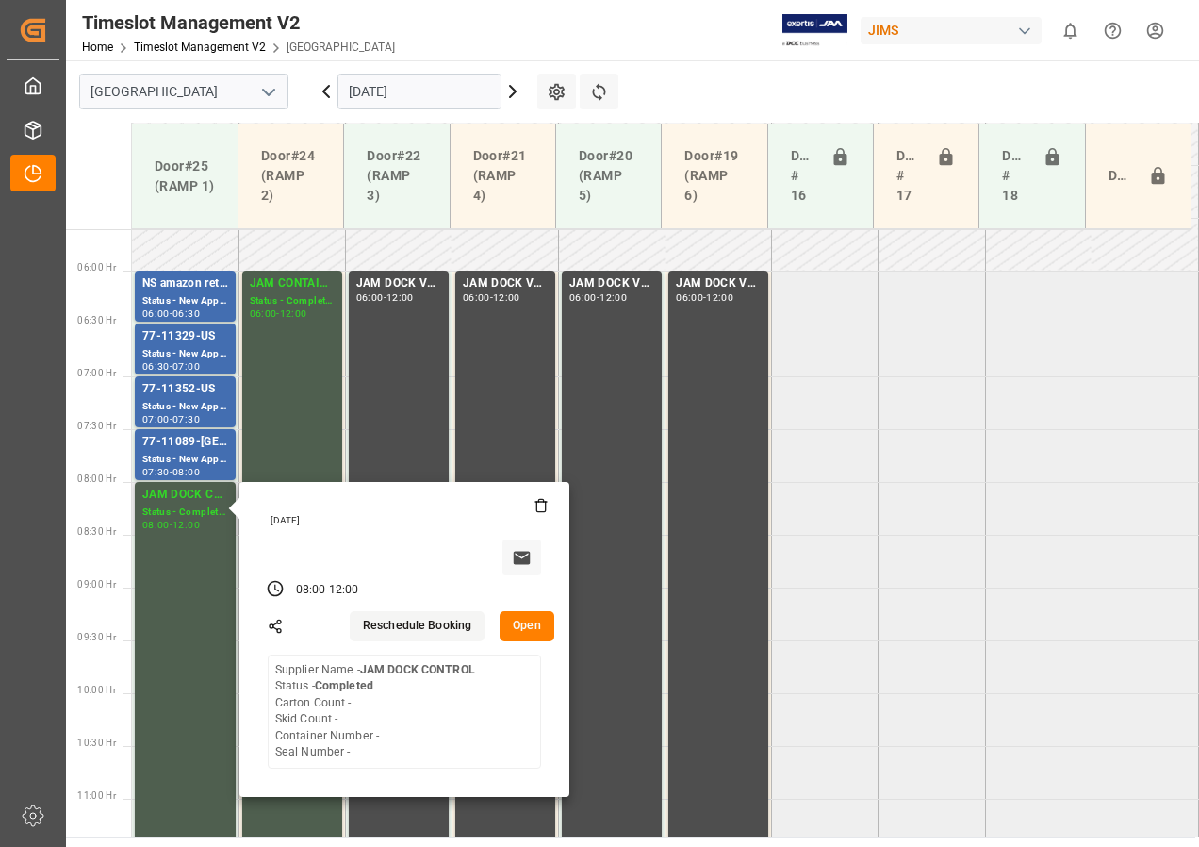
click at [520, 629] on button "Open" at bounding box center [527, 626] width 55 height 30
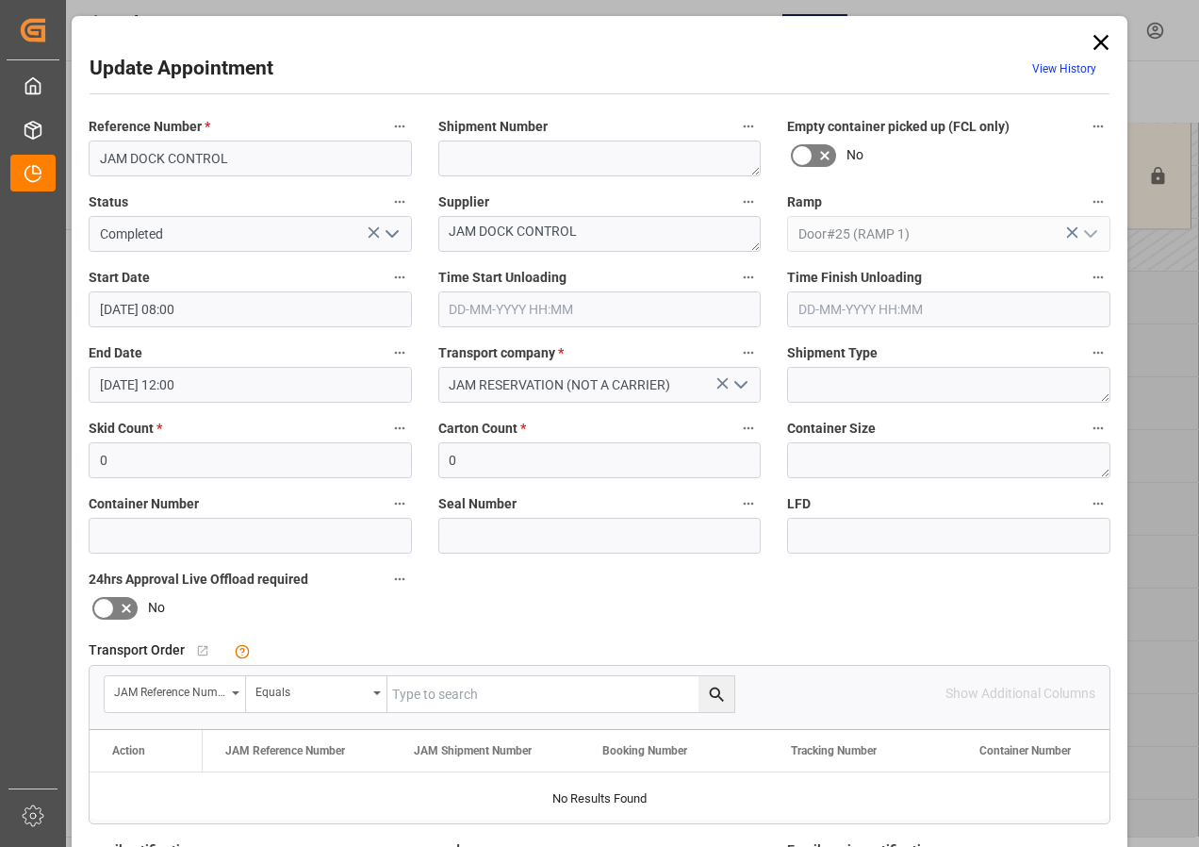
click at [138, 314] on input "[DATE] 08:00" at bounding box center [250, 309] width 323 height 36
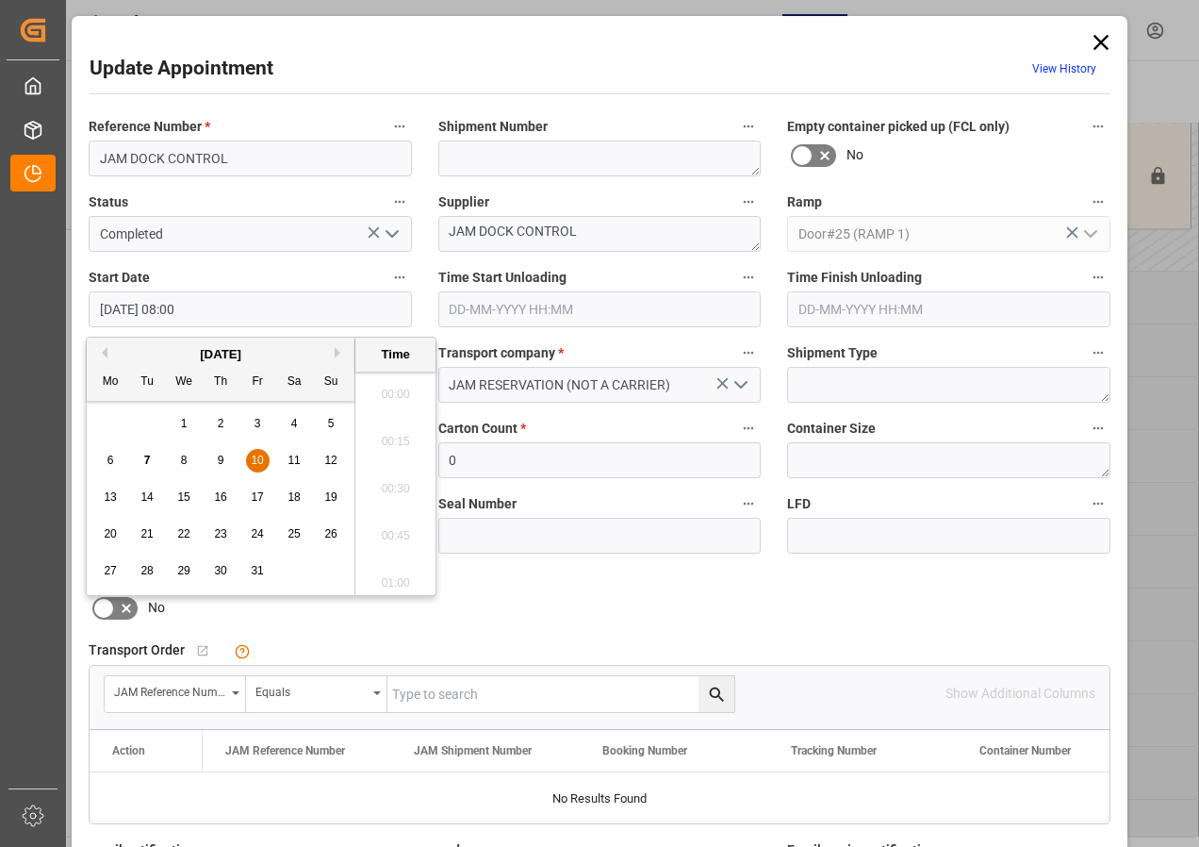
scroll to position [1421, 0]
click at [252, 457] on span "10" at bounding box center [257, 460] width 12 height 13
click at [388, 574] on li "10:00" at bounding box center [395, 576] width 80 height 47
type input "[DATE] 10:00"
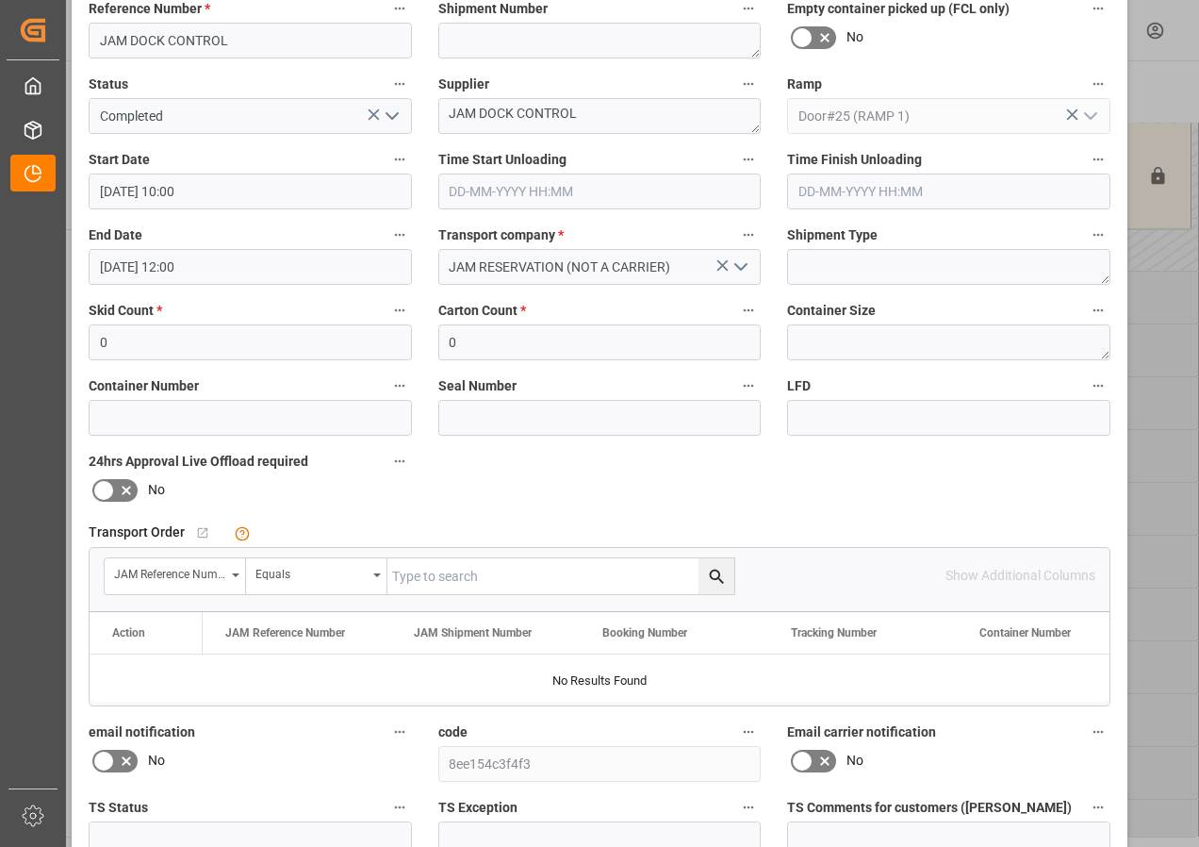
scroll to position [283, 0]
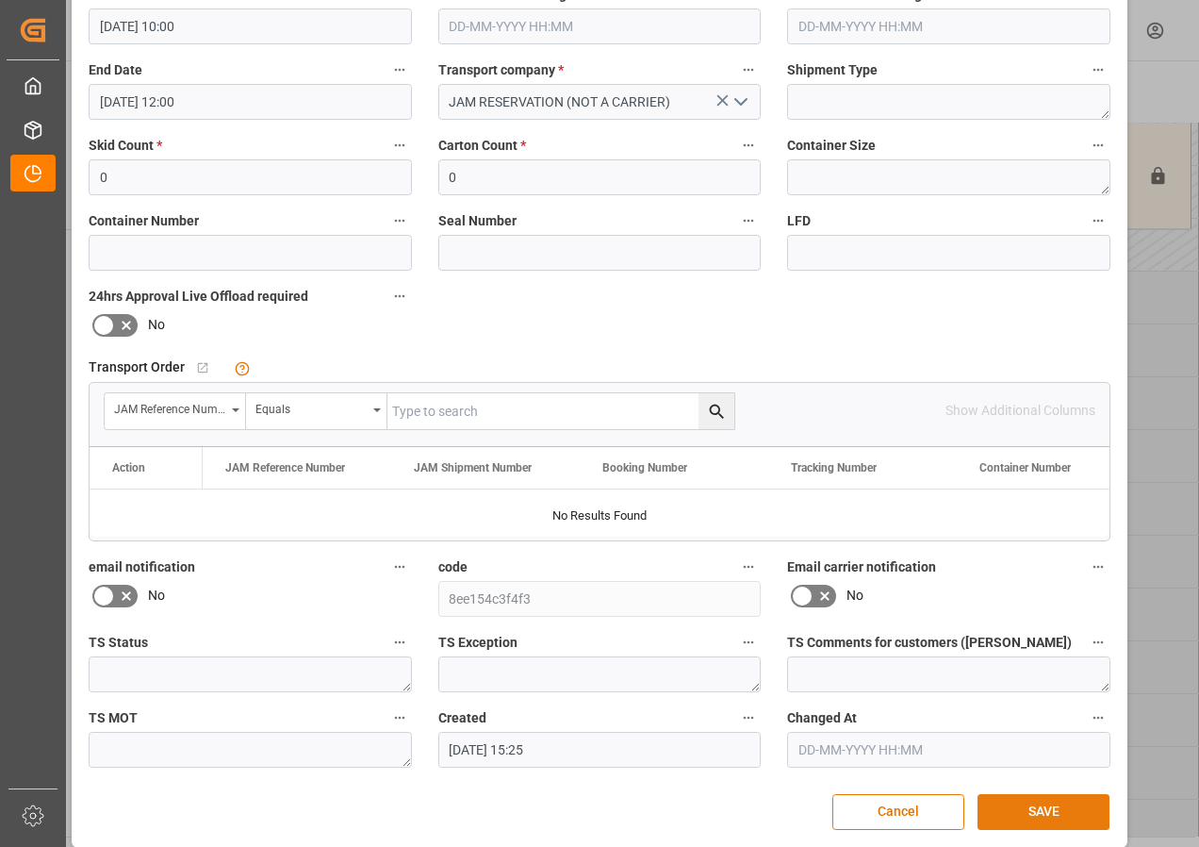
click at [1024, 808] on button "SAVE" at bounding box center [1044, 812] width 132 height 36
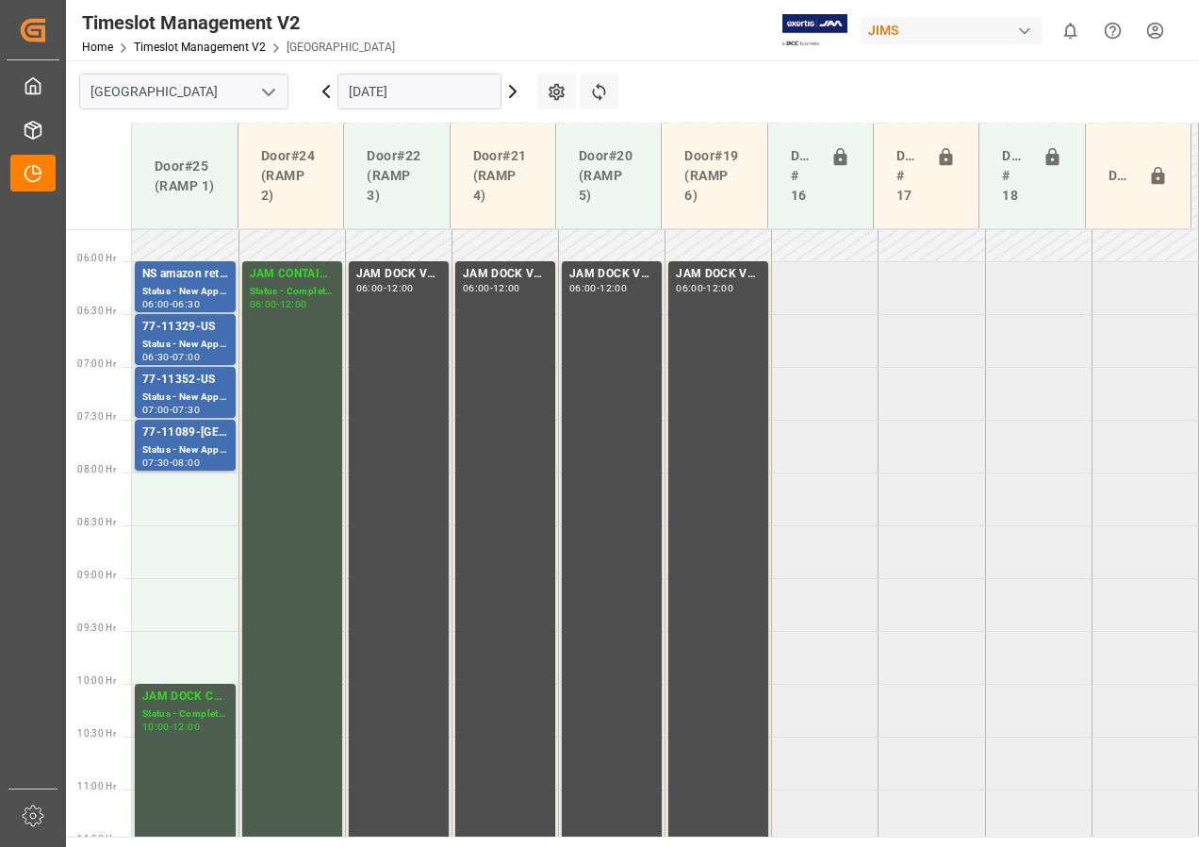
scroll to position [601, 0]
click at [329, 93] on icon at bounding box center [326, 91] width 23 height 23
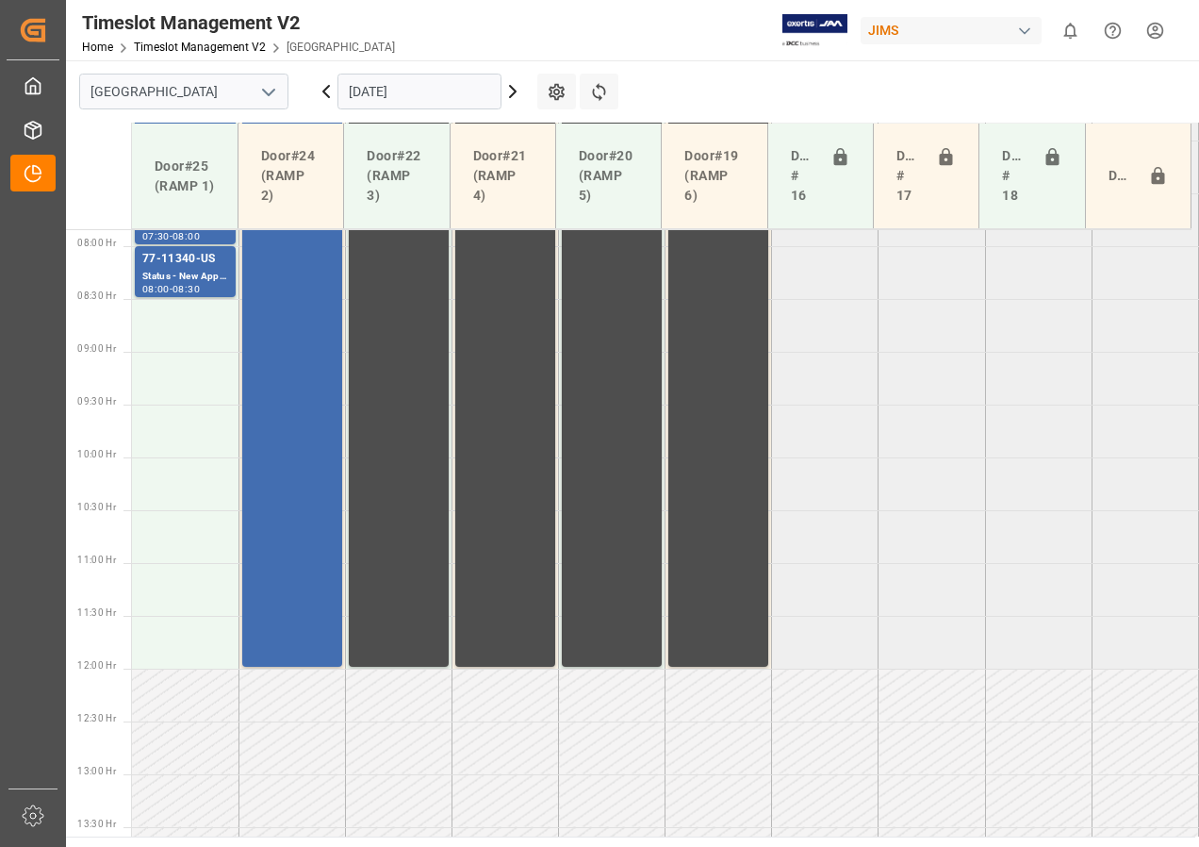
click at [362, 94] on input "[DATE]" at bounding box center [420, 92] width 164 height 36
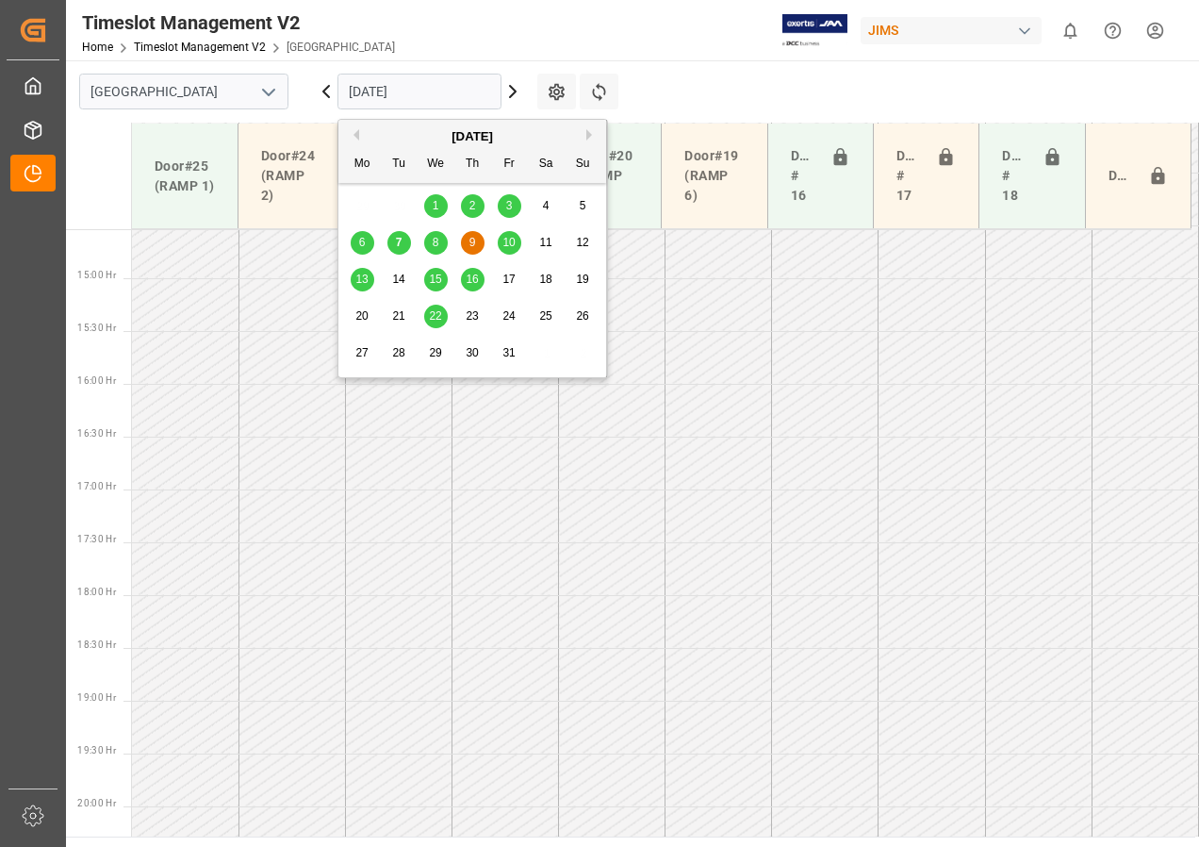
scroll to position [1611, 0]
click at [431, 242] on div "8" at bounding box center [436, 243] width 24 height 23
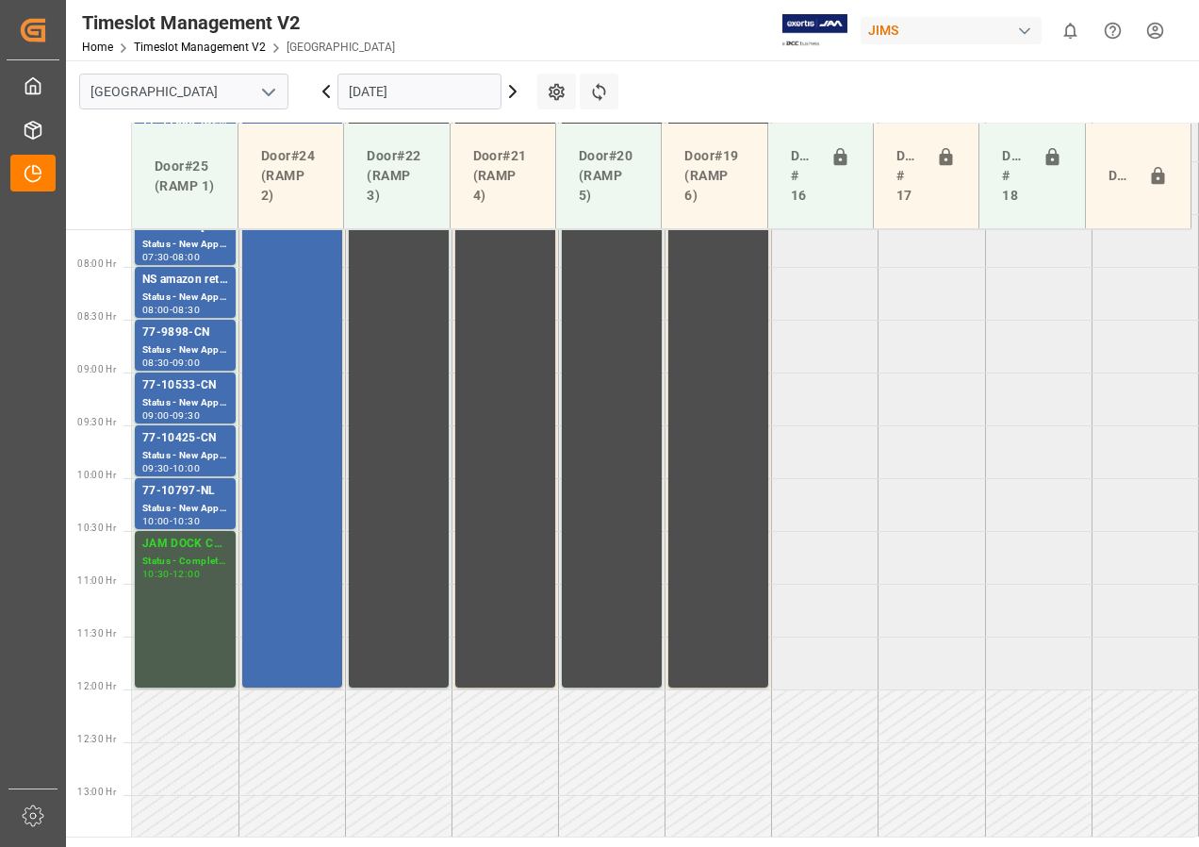
scroll to position [629, 0]
